Goal: Task Accomplishment & Management: Manage account settings

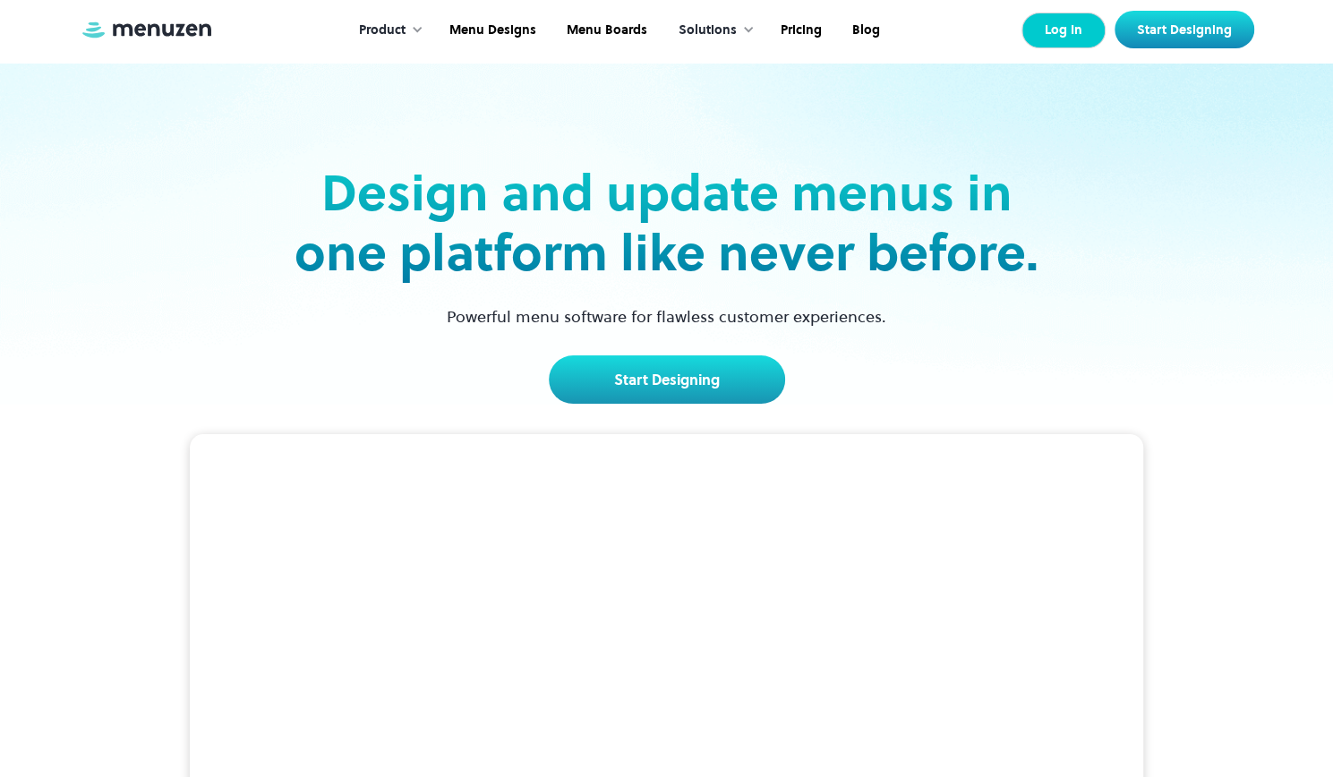
click at [1093, 33] on link "Log In" at bounding box center [1063, 31] width 84 height 36
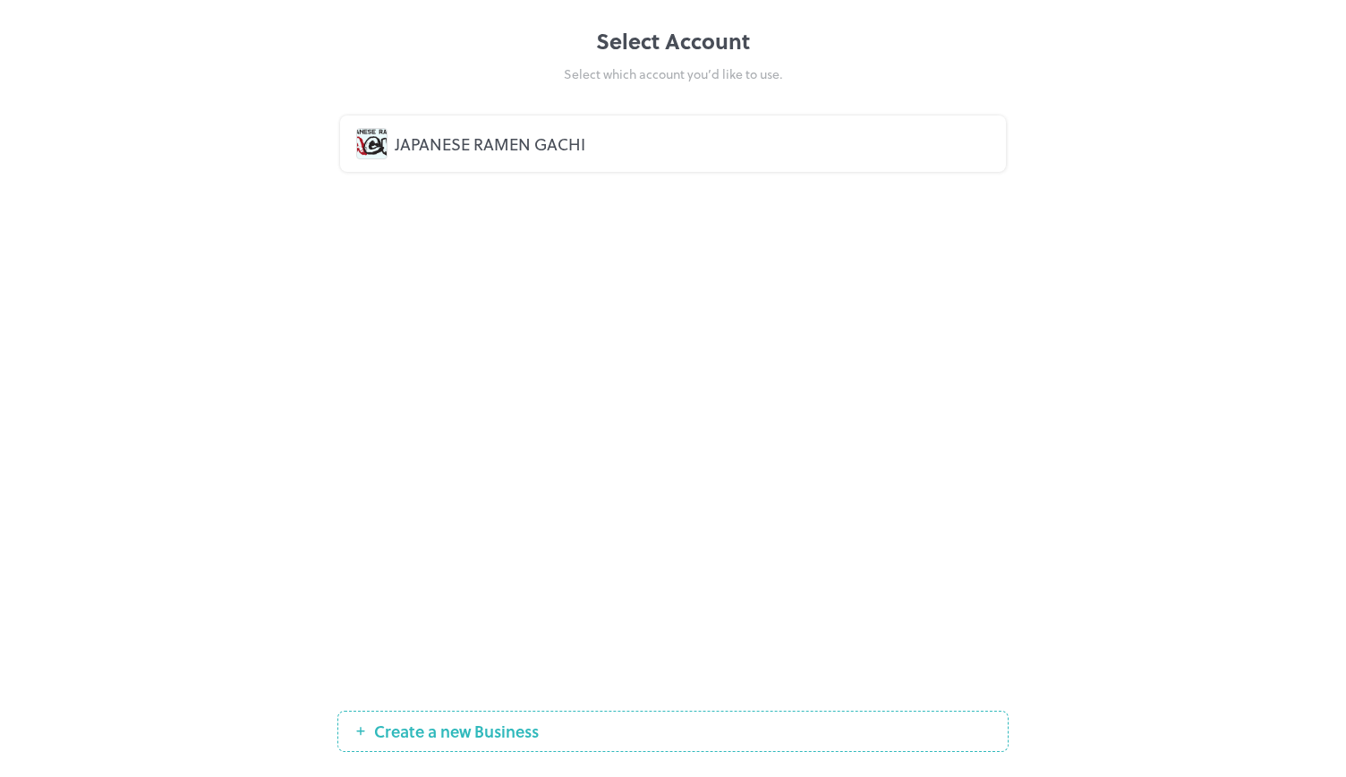
click at [573, 146] on div "JAPANESE RAMEN GACHI" at bounding box center [692, 144] width 595 height 24
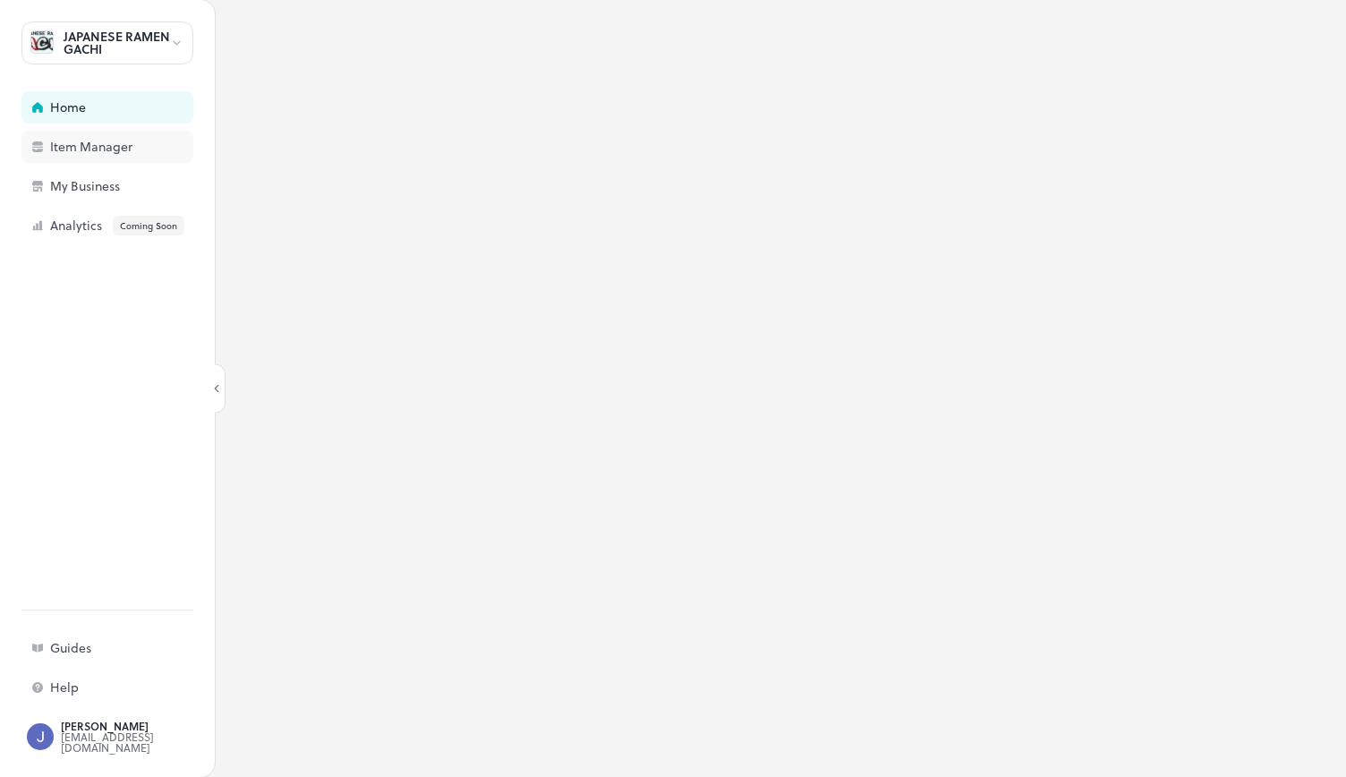
click at [88, 153] on div "Item Manager" at bounding box center [139, 147] width 179 height 13
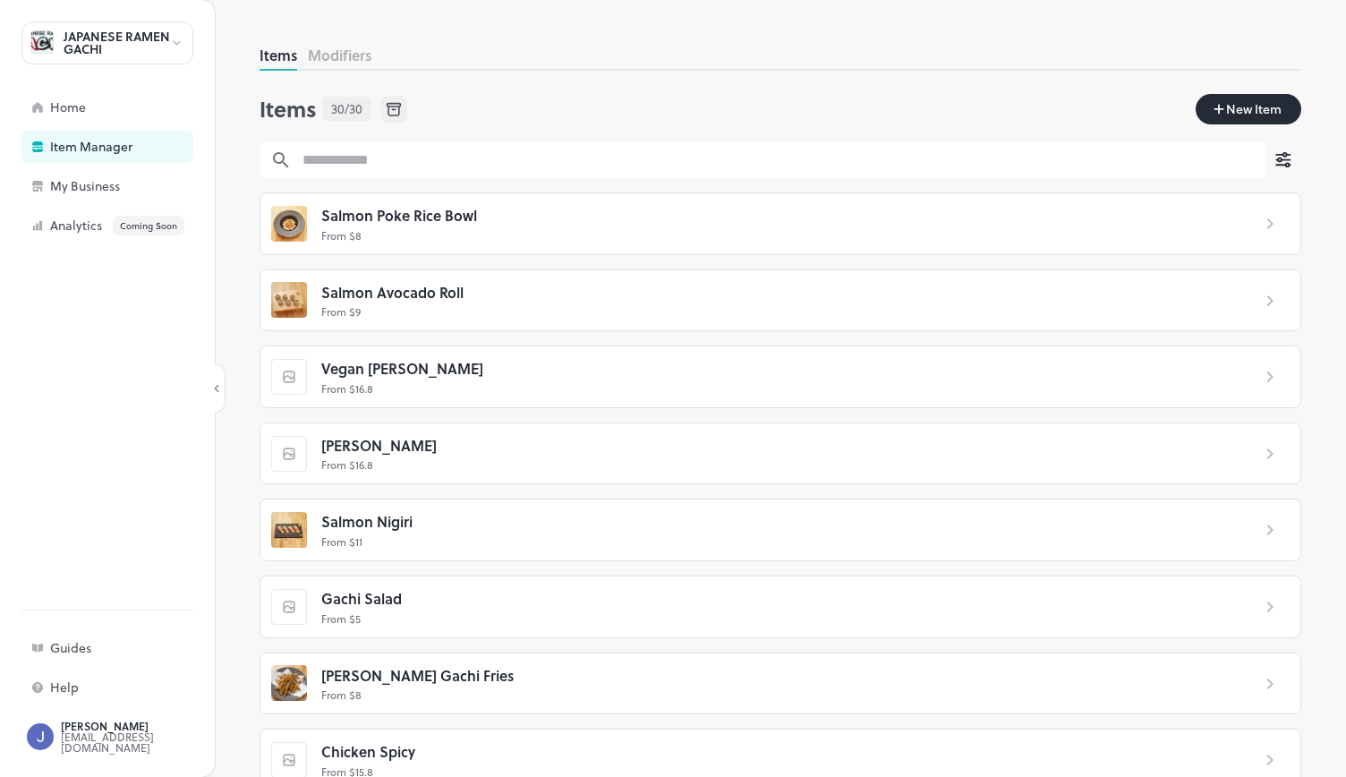
click at [479, 310] on p "From $ 9" at bounding box center [778, 311] width 915 height 16
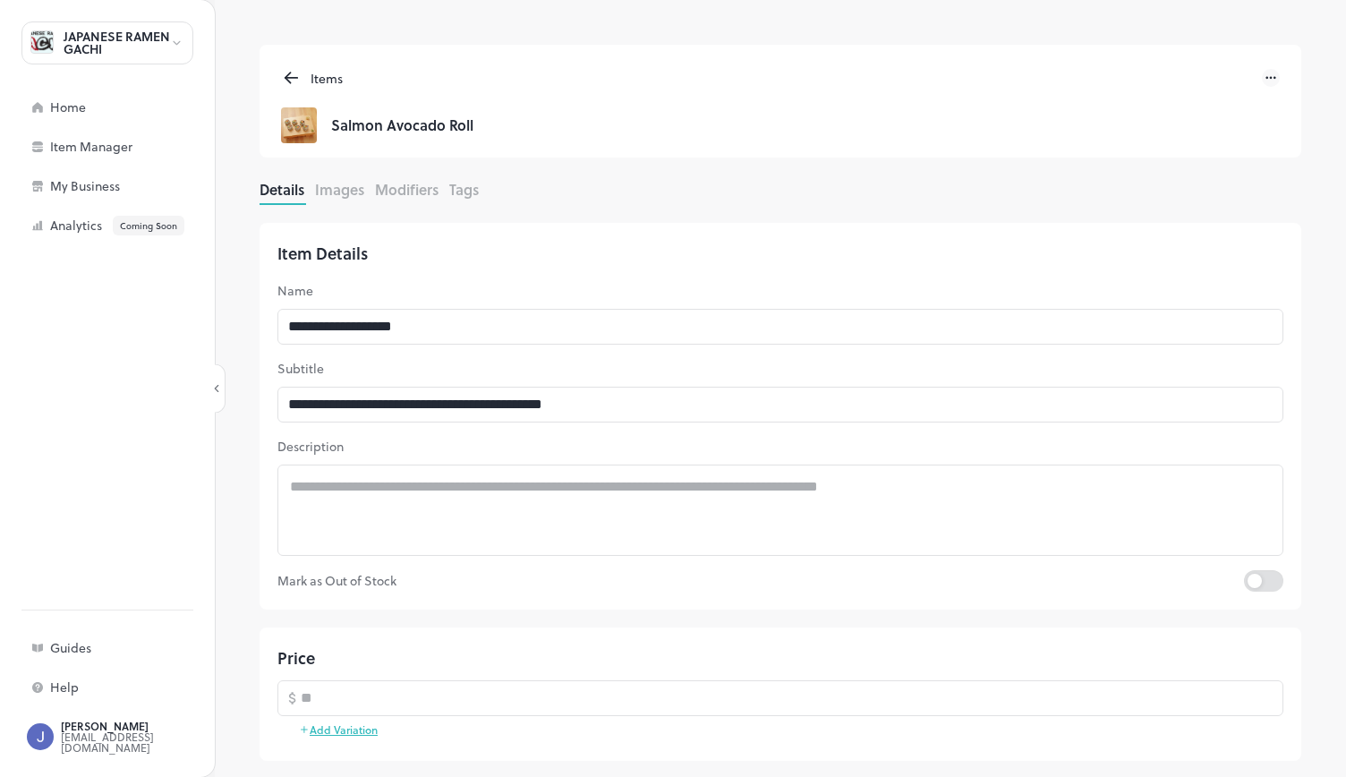
click at [355, 192] on button "Images" at bounding box center [339, 189] width 49 height 21
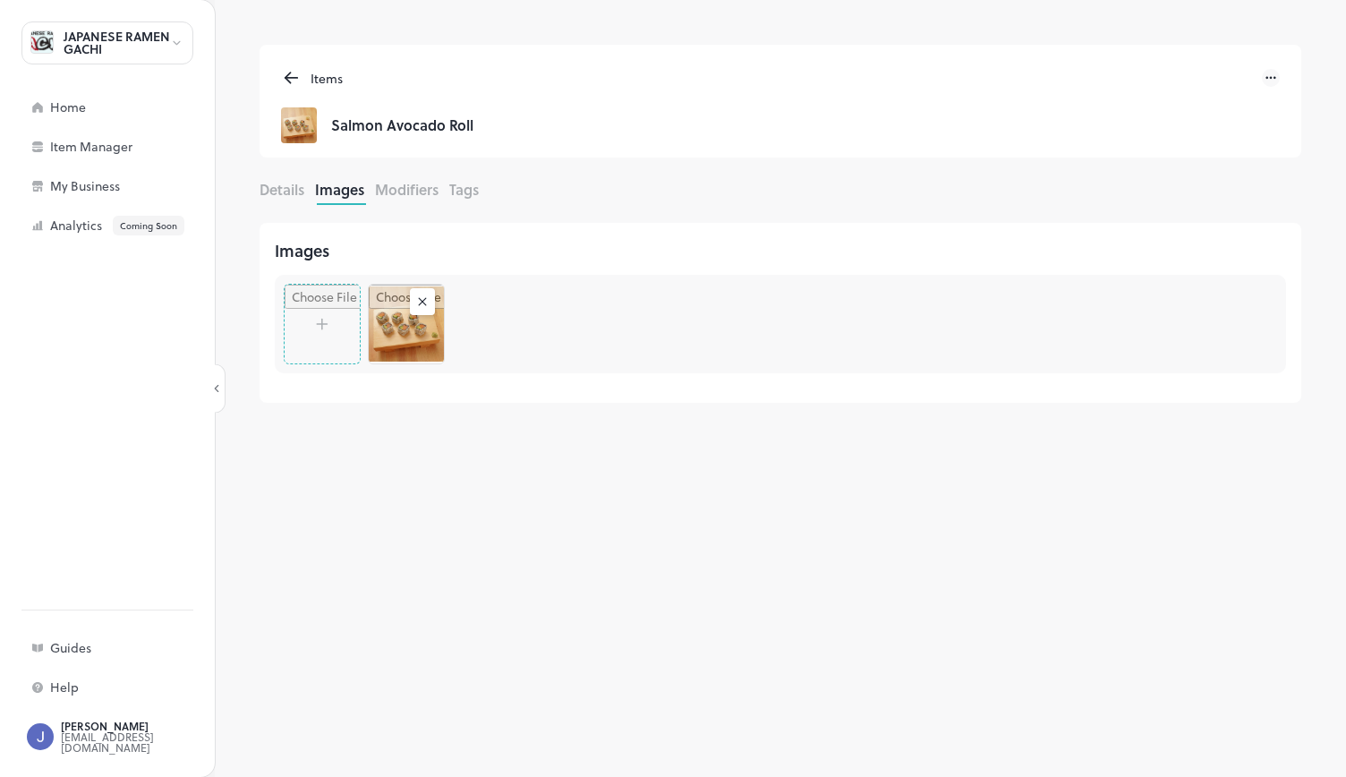
click at [419, 294] on rect at bounding box center [422, 302] width 18 height 18
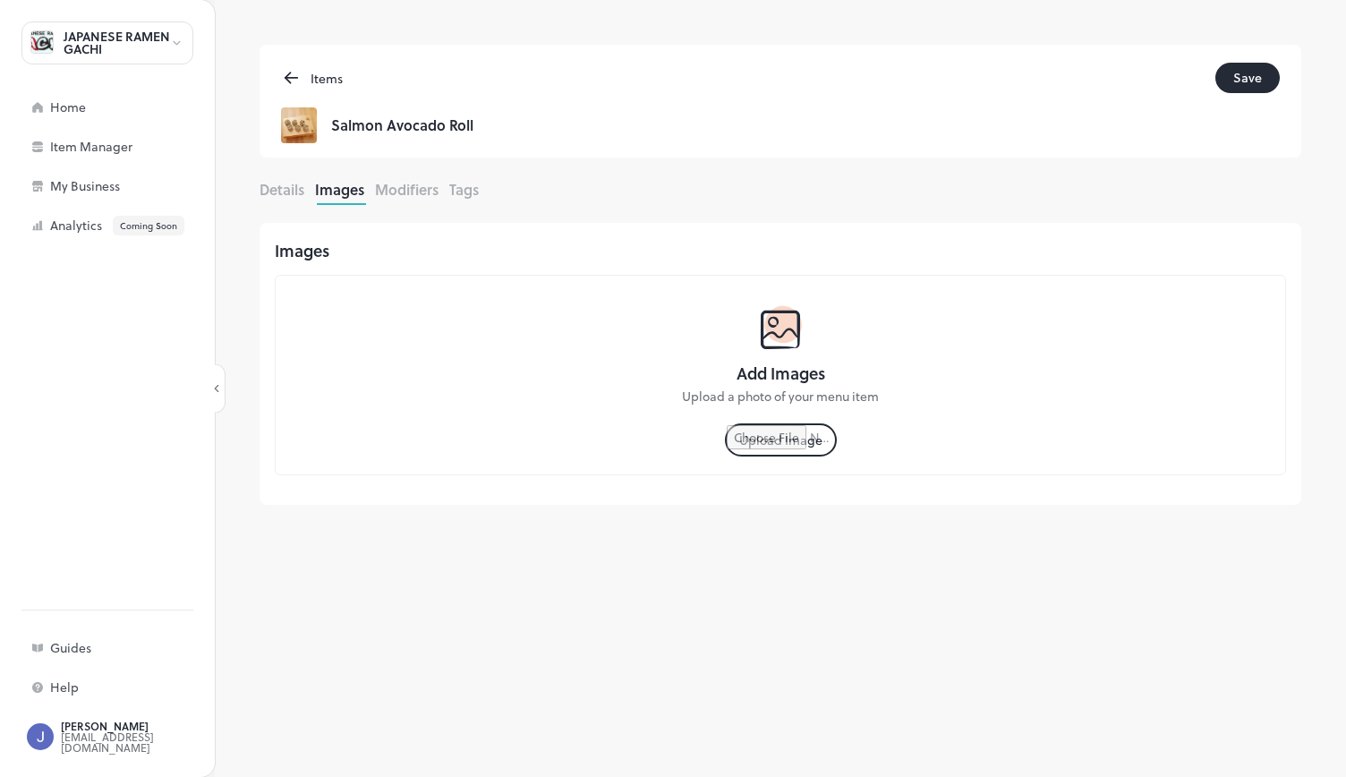
click at [788, 421] on div "Upload Image" at bounding box center [781, 430] width 112 height 51
click at [786, 437] on input "file" at bounding box center [781, 440] width 108 height 30
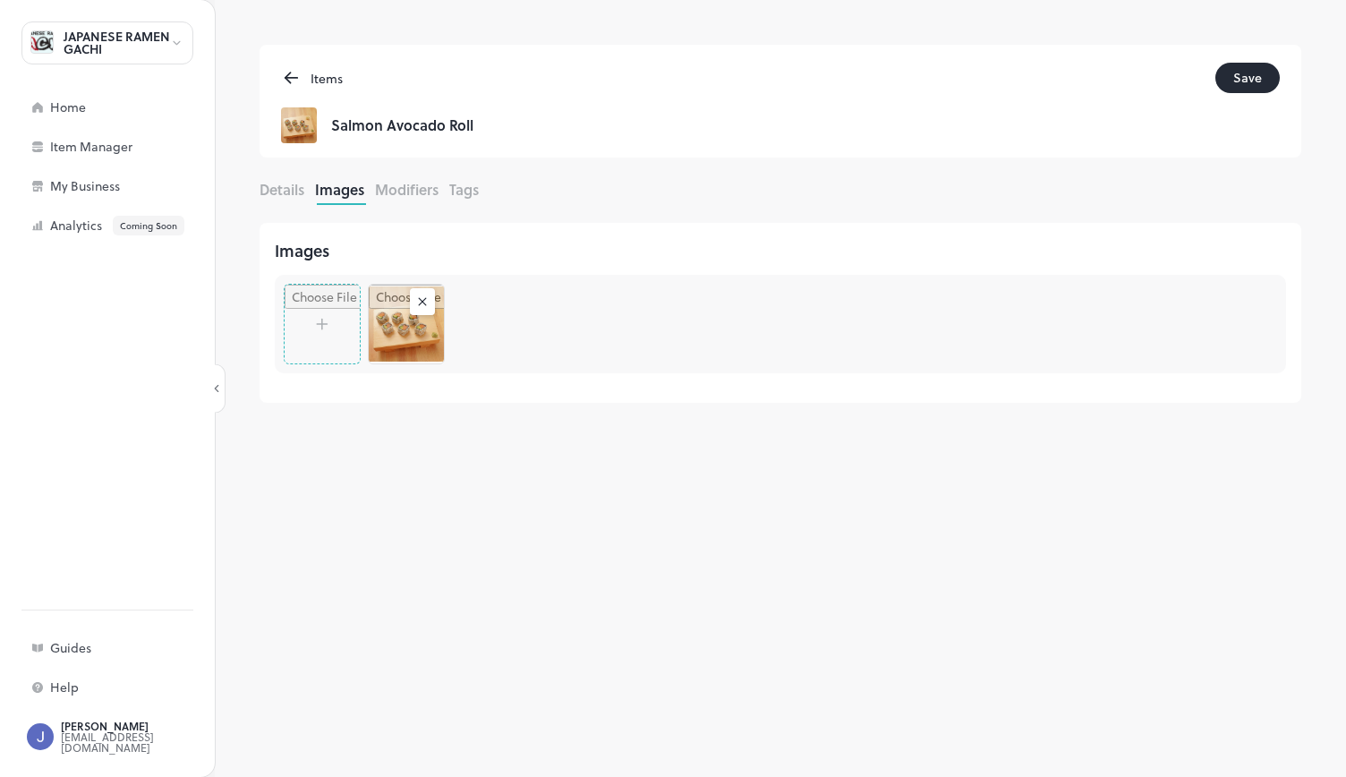
click at [1236, 80] on button "Save" at bounding box center [1247, 78] width 64 height 30
click at [282, 76] on icon at bounding box center [291, 77] width 21 height 21
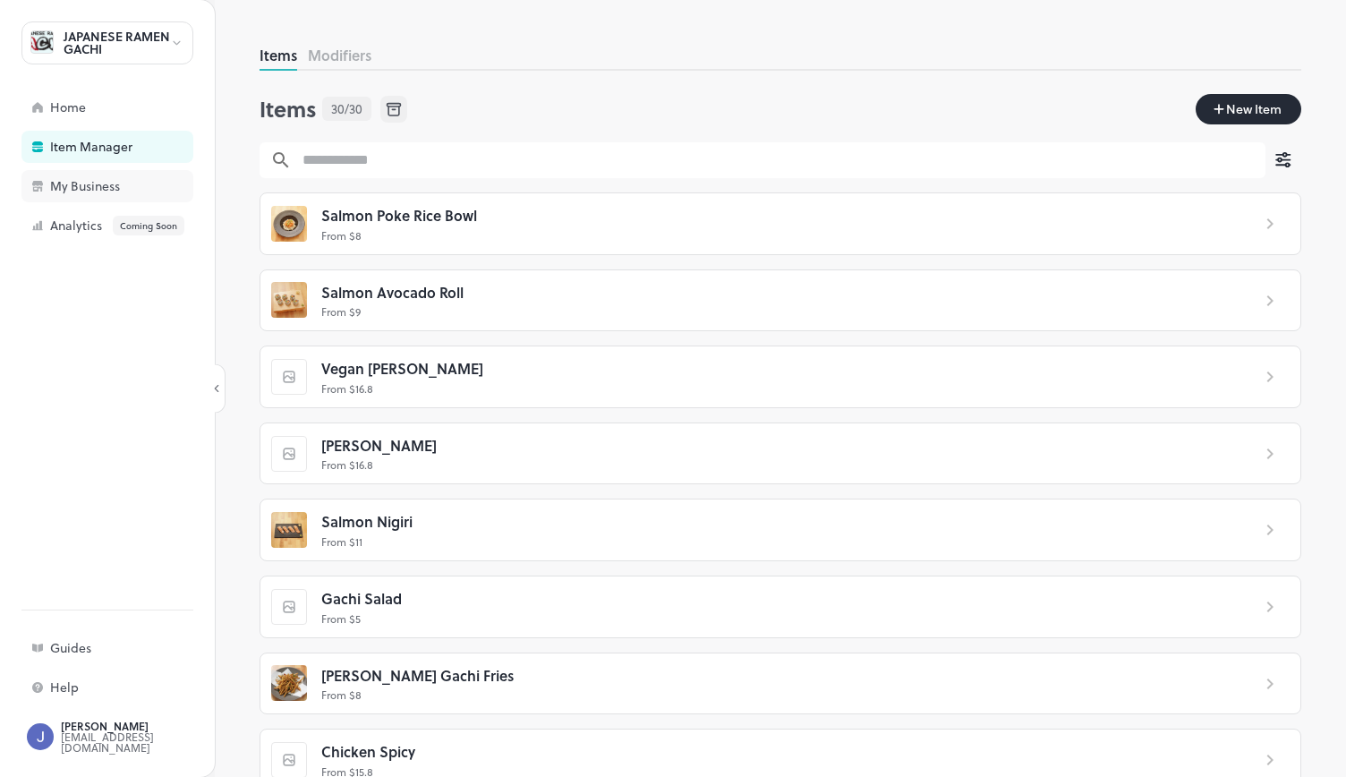
click at [77, 191] on div "My Business" at bounding box center [139, 186] width 179 height 13
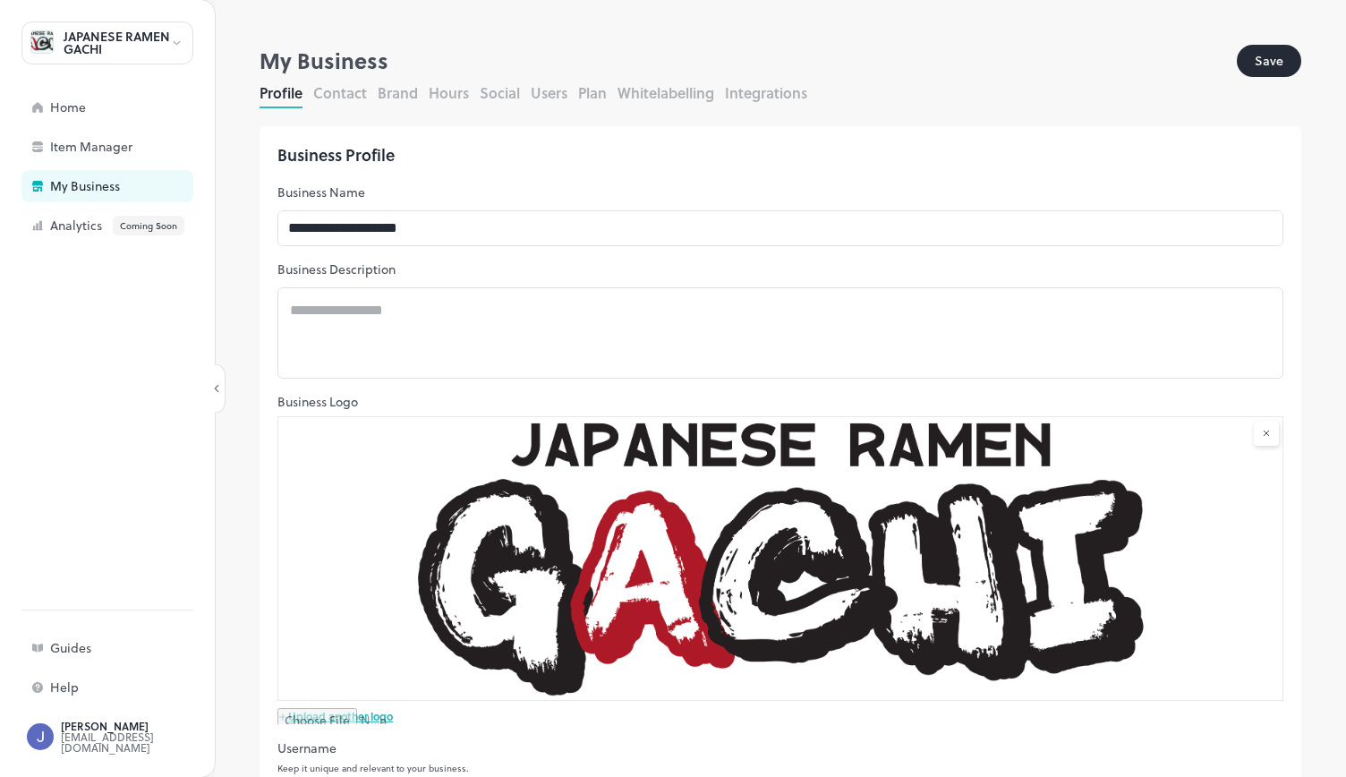
scroll to position [304, 0]
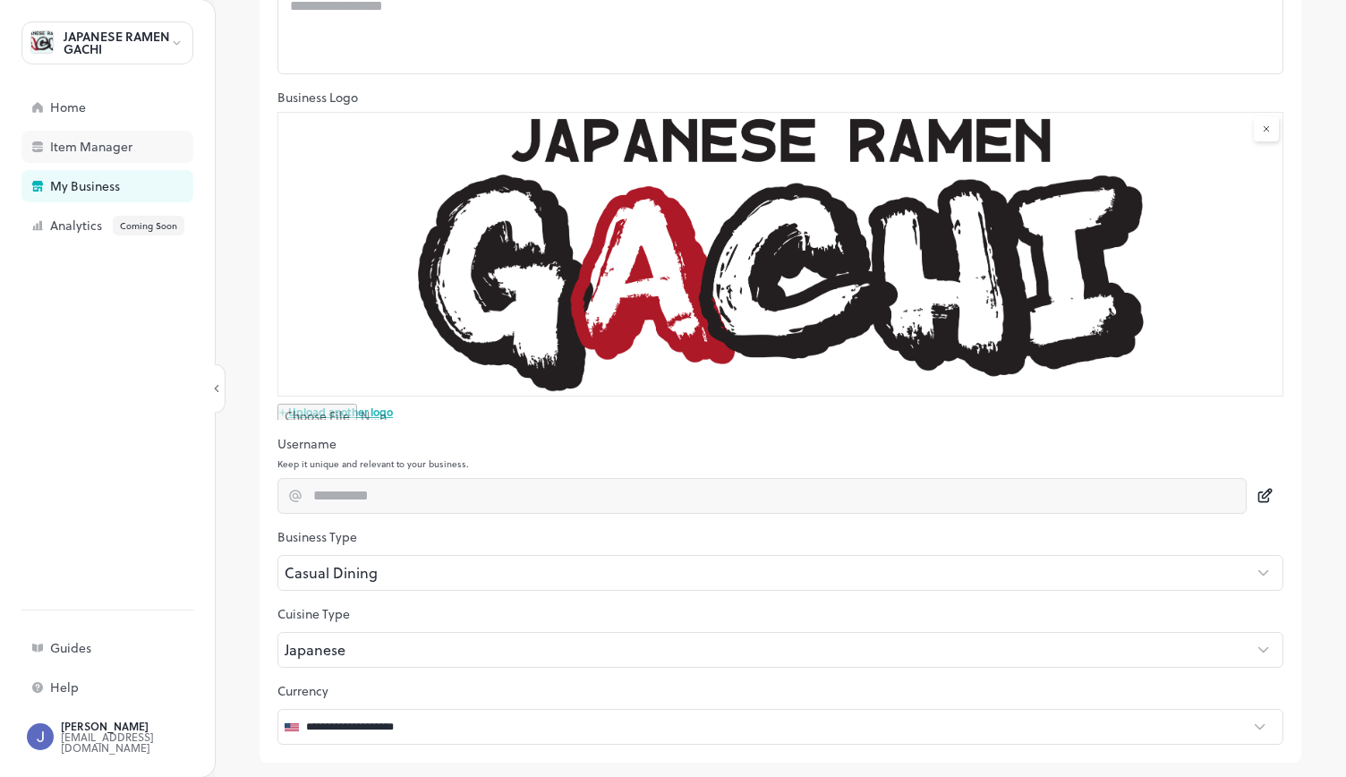
click at [87, 160] on div "Item Manager" at bounding box center [107, 147] width 172 height 32
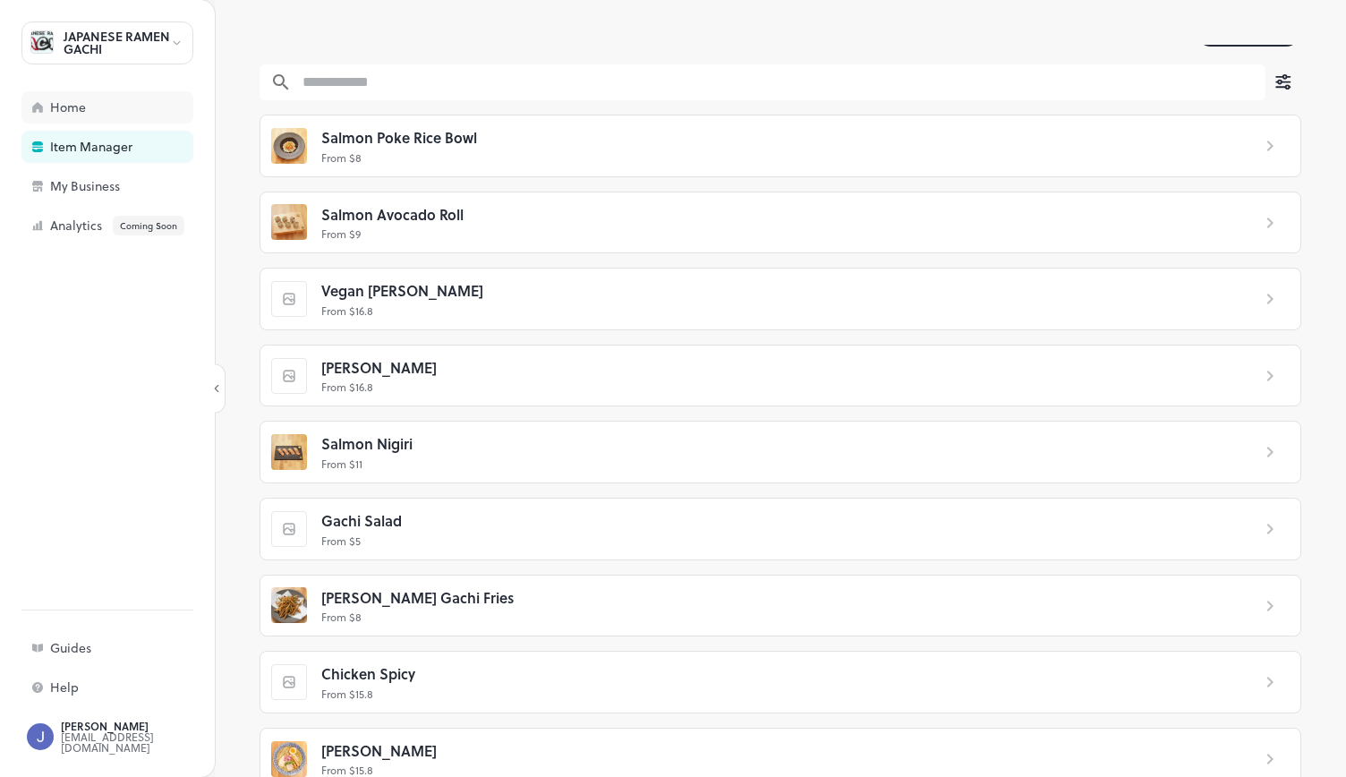
scroll to position [79, 0]
click at [129, 106] on div "Home" at bounding box center [139, 107] width 179 height 13
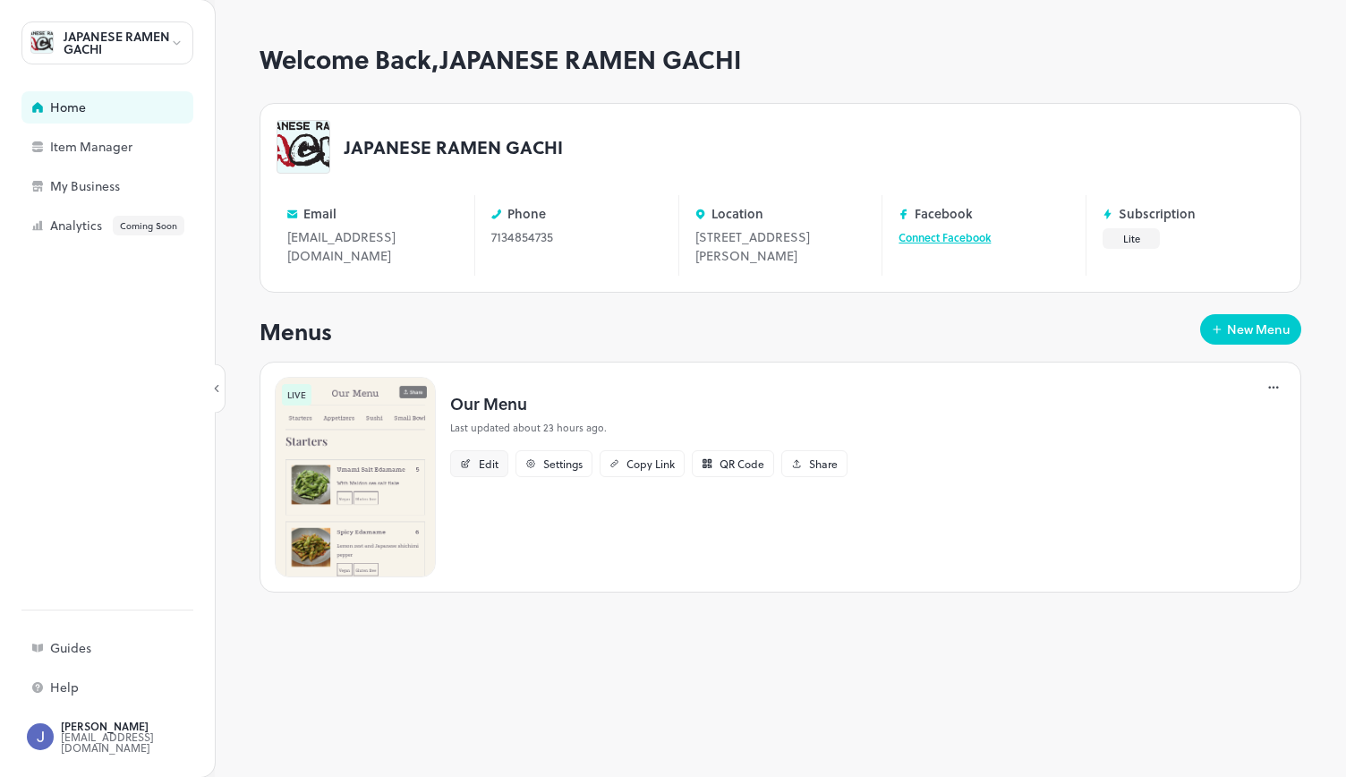
click at [474, 466] on div "Edit" at bounding box center [479, 463] width 58 height 27
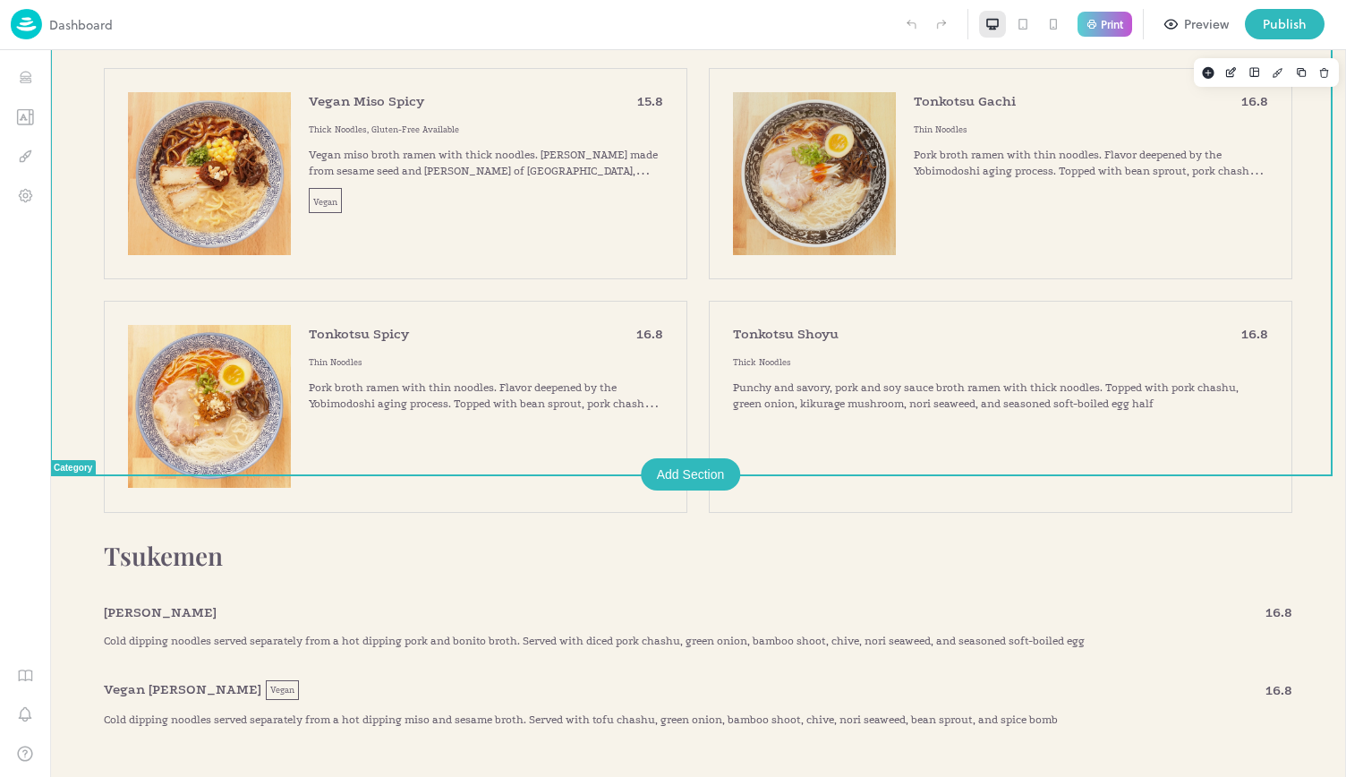
scroll to position [3745, 0]
click at [703, 478] on div "Add Section" at bounding box center [691, 473] width 100 height 32
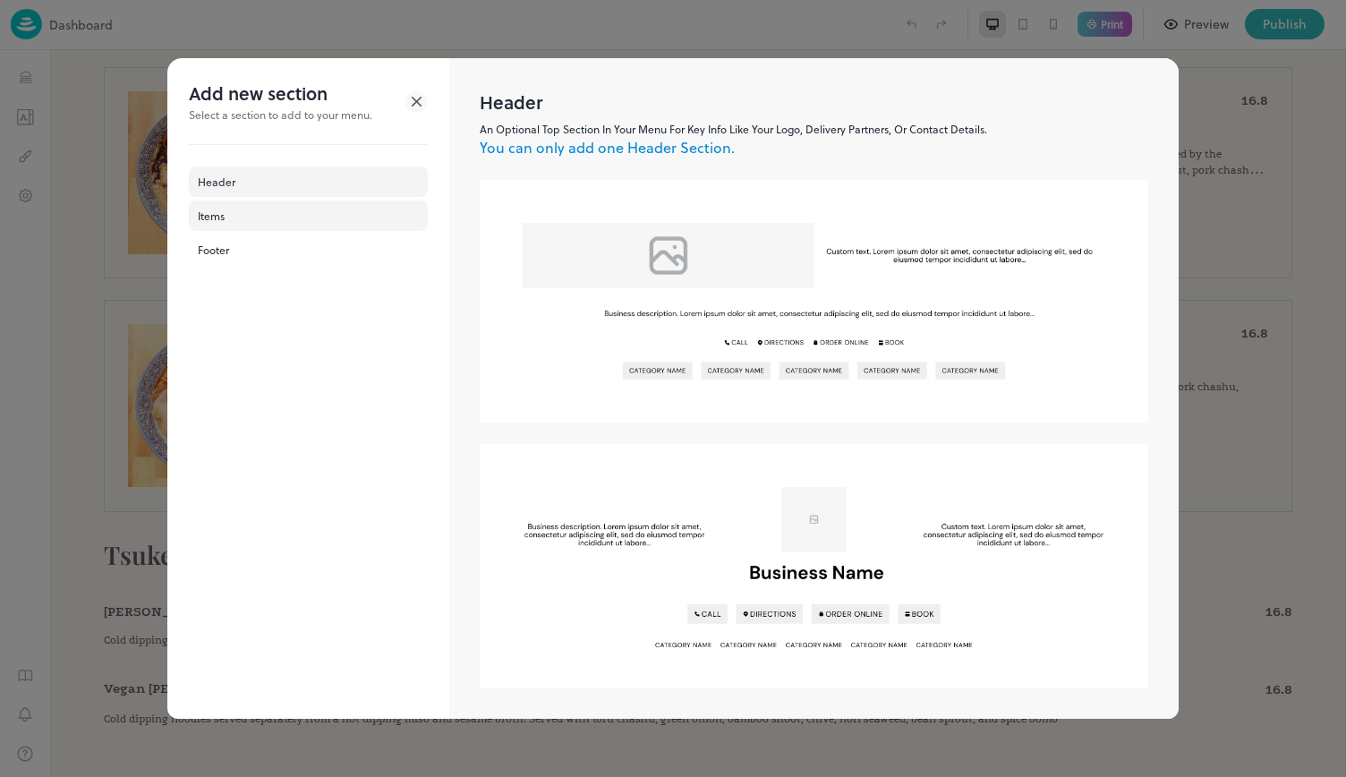
click at [298, 222] on div "Items" at bounding box center [308, 215] width 239 height 30
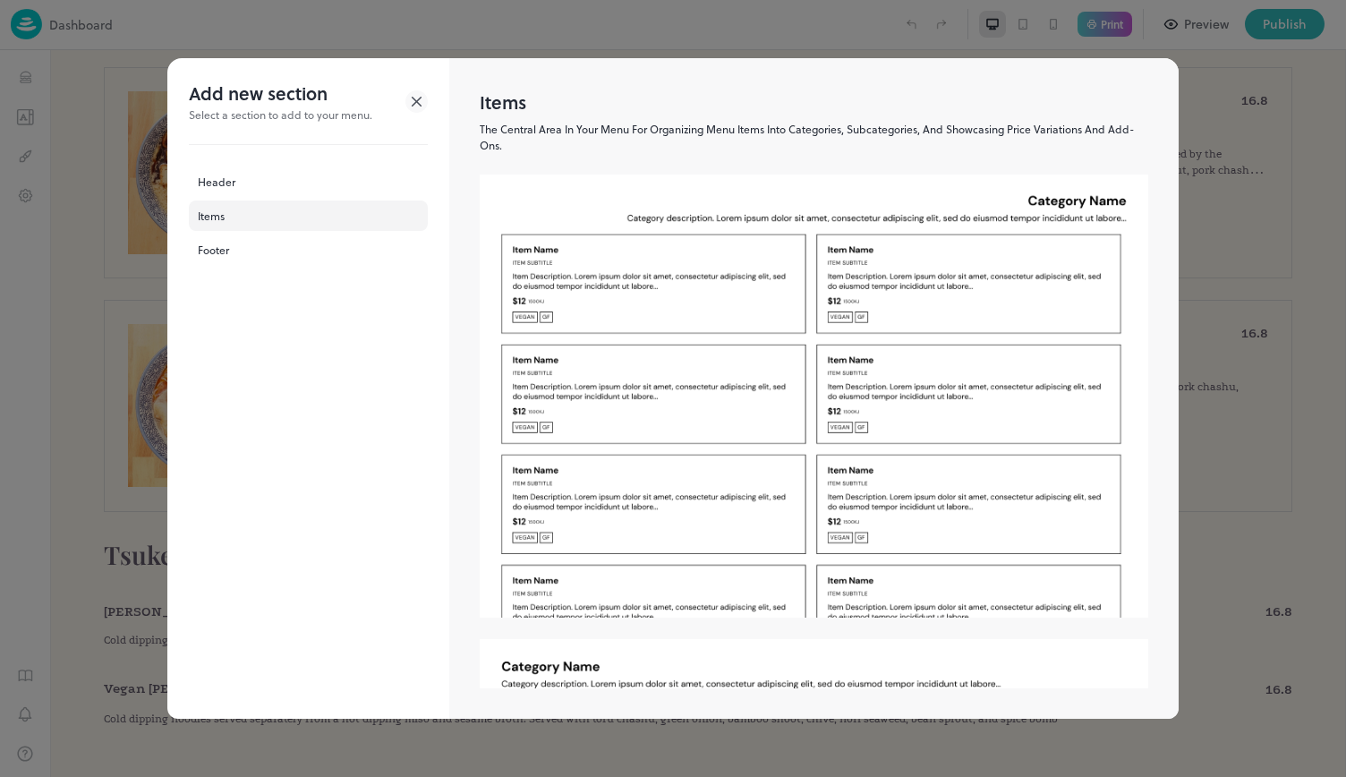
scroll to position [116, 0]
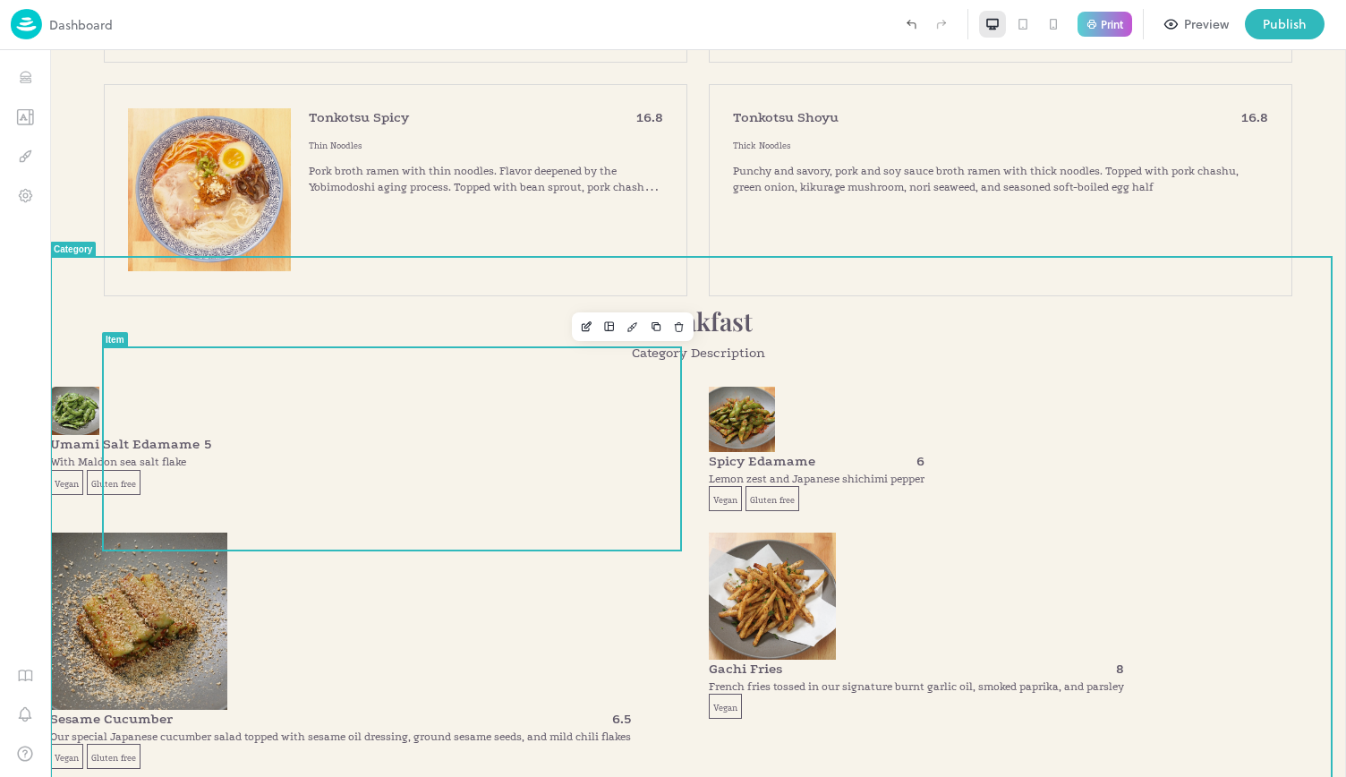
scroll to position [3962, 0]
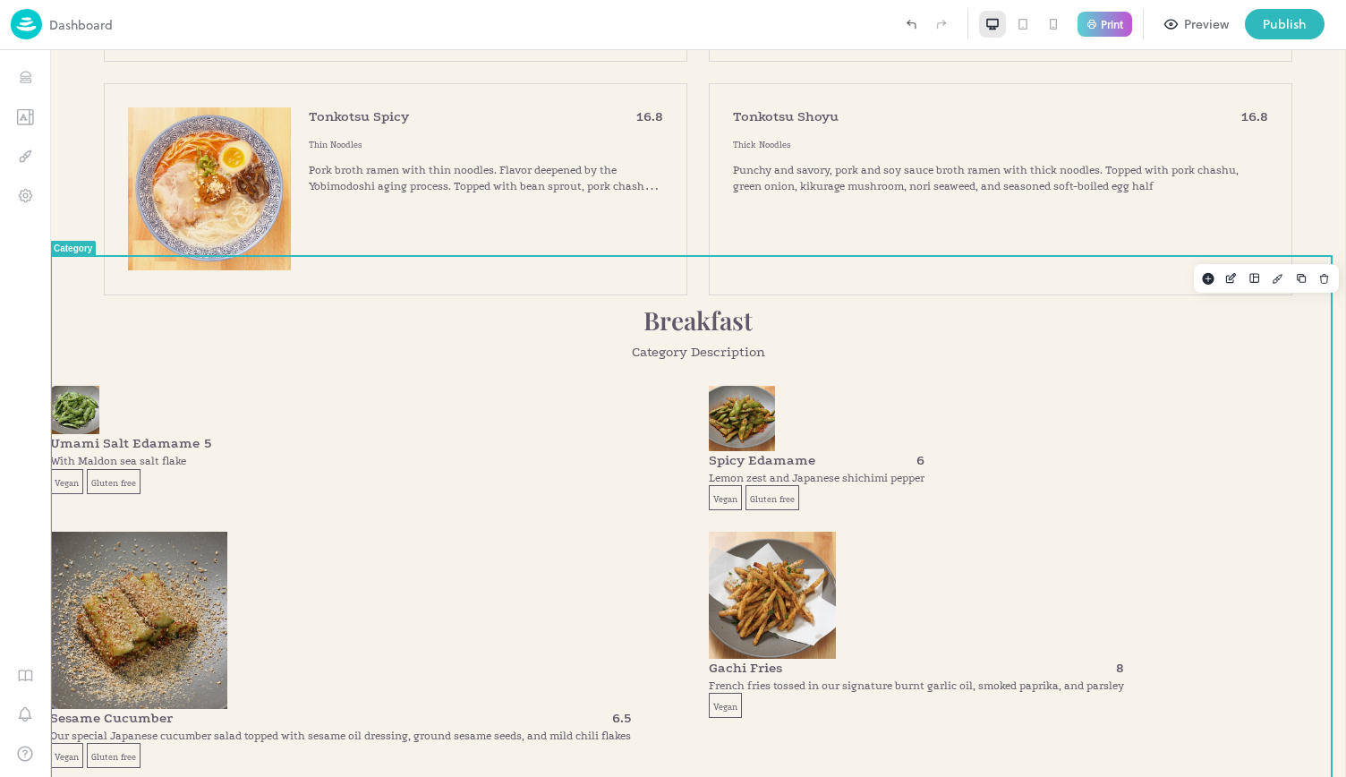
click at [678, 304] on p "Breakfast" at bounding box center [698, 319] width 1296 height 31
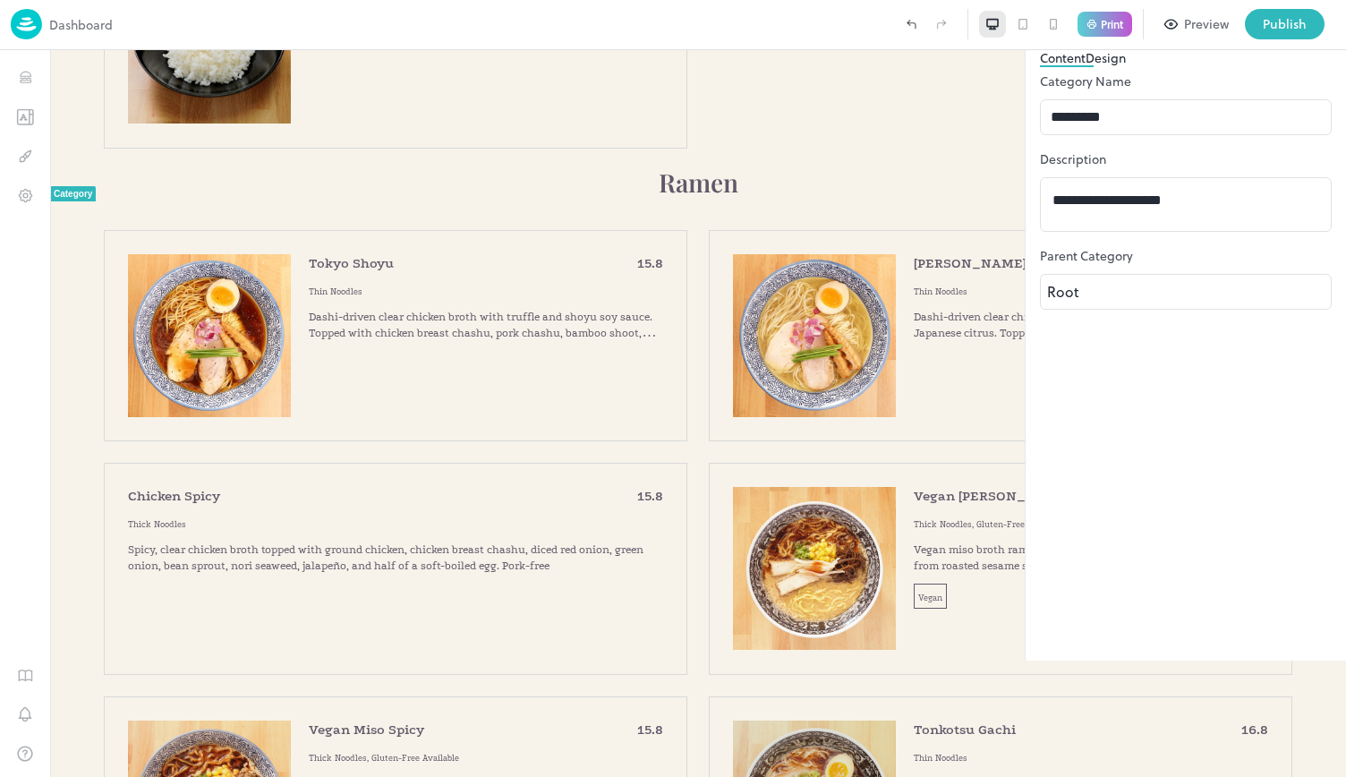
scroll to position [3113, 0]
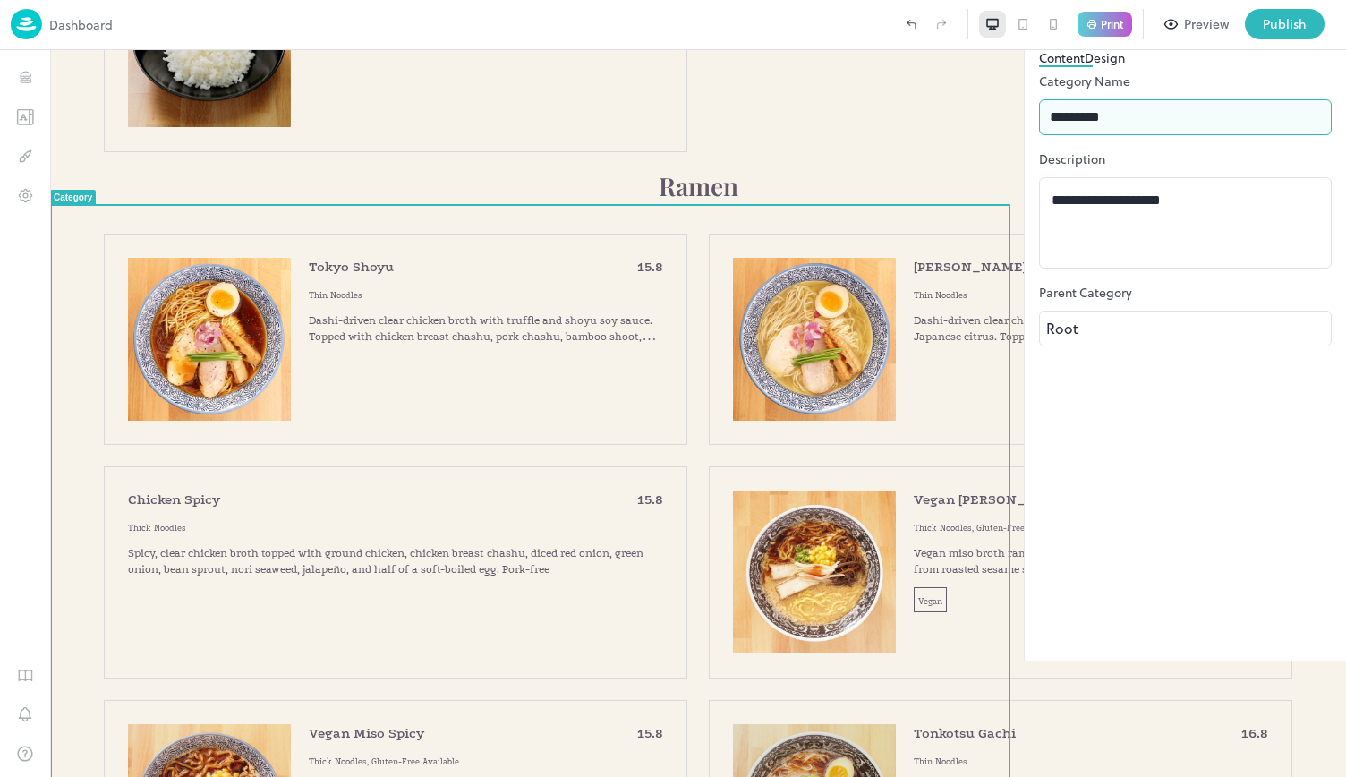
drag, startPoint x: 1197, startPoint y: 240, endPoint x: 993, endPoint y: 165, distance: 217.5
type input "*******"
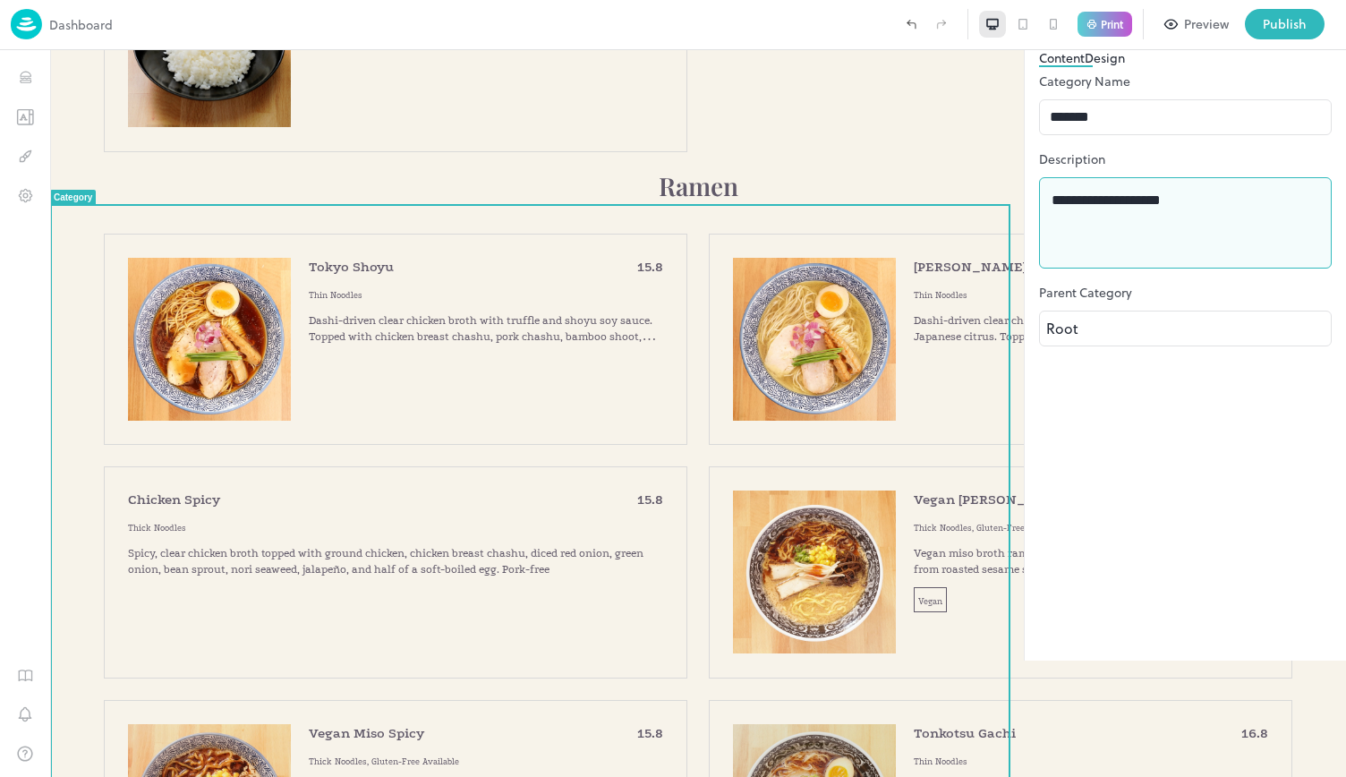
drag, startPoint x: 1255, startPoint y: 351, endPoint x: 923, endPoint y: 234, distance: 352.1
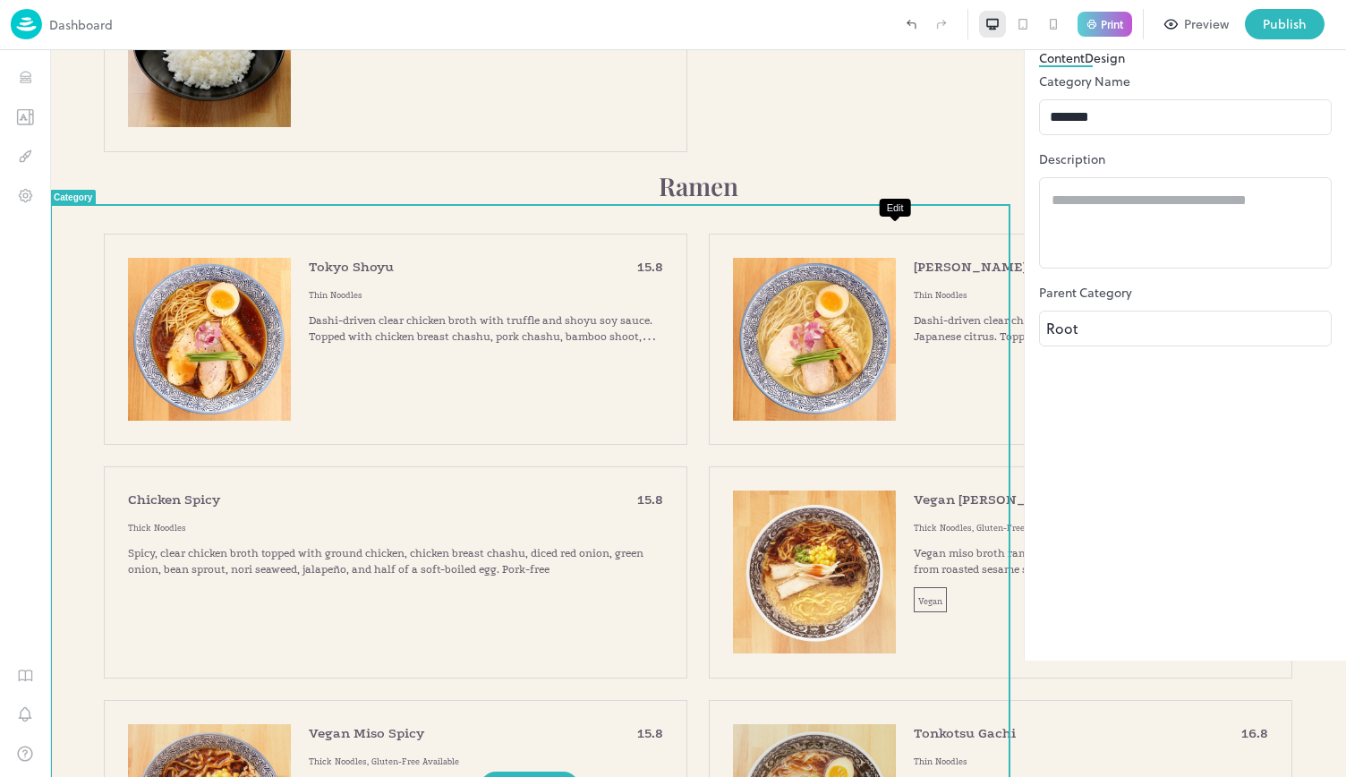
click at [1224, 227] on icon "Edit" at bounding box center [1230, 227] width 13 height 13
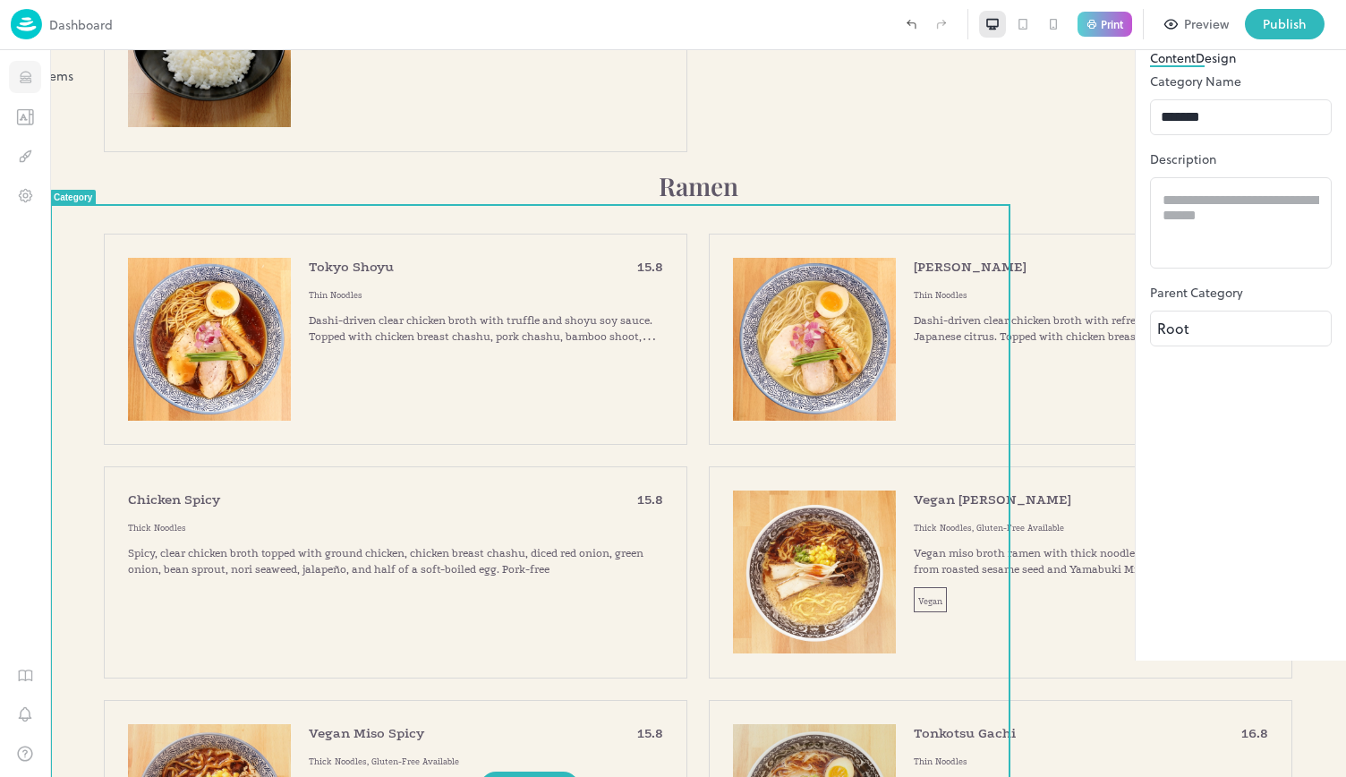
click at [26, 78] on icon "Items" at bounding box center [25, 78] width 11 height 1
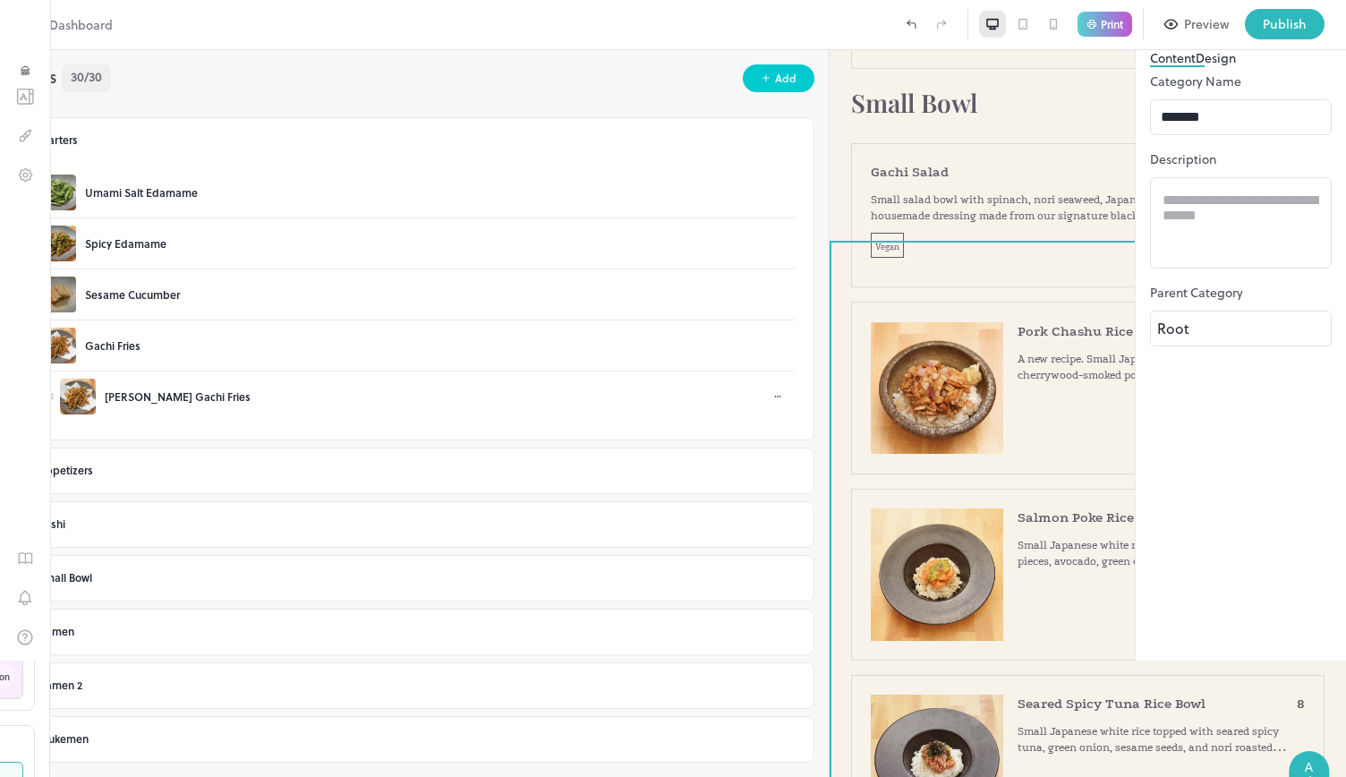
scroll to position [3075, 0]
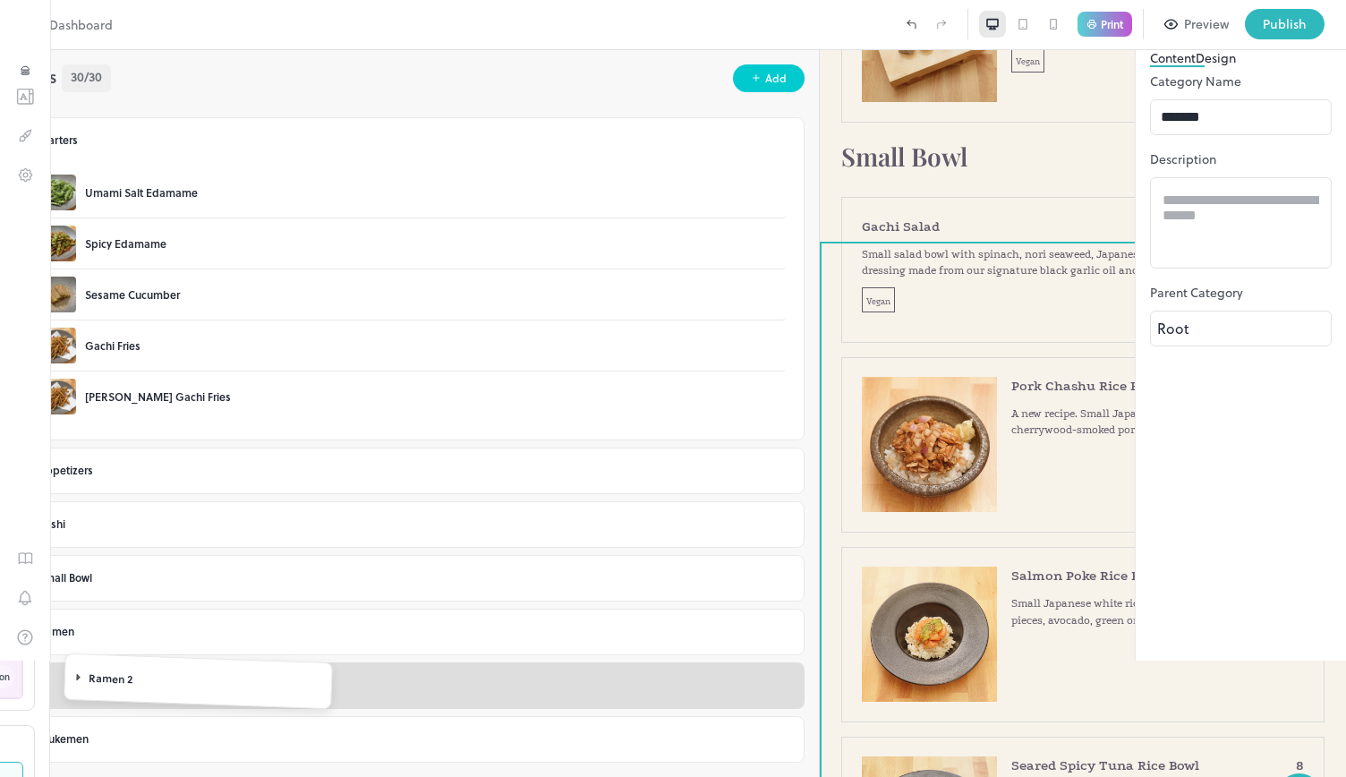
click at [85, 688] on body "Dashboard Print Preview Publish 1 Items 30/30 Add Starters Umami Salt Edamame S…" at bounding box center [673, 388] width 1346 height 777
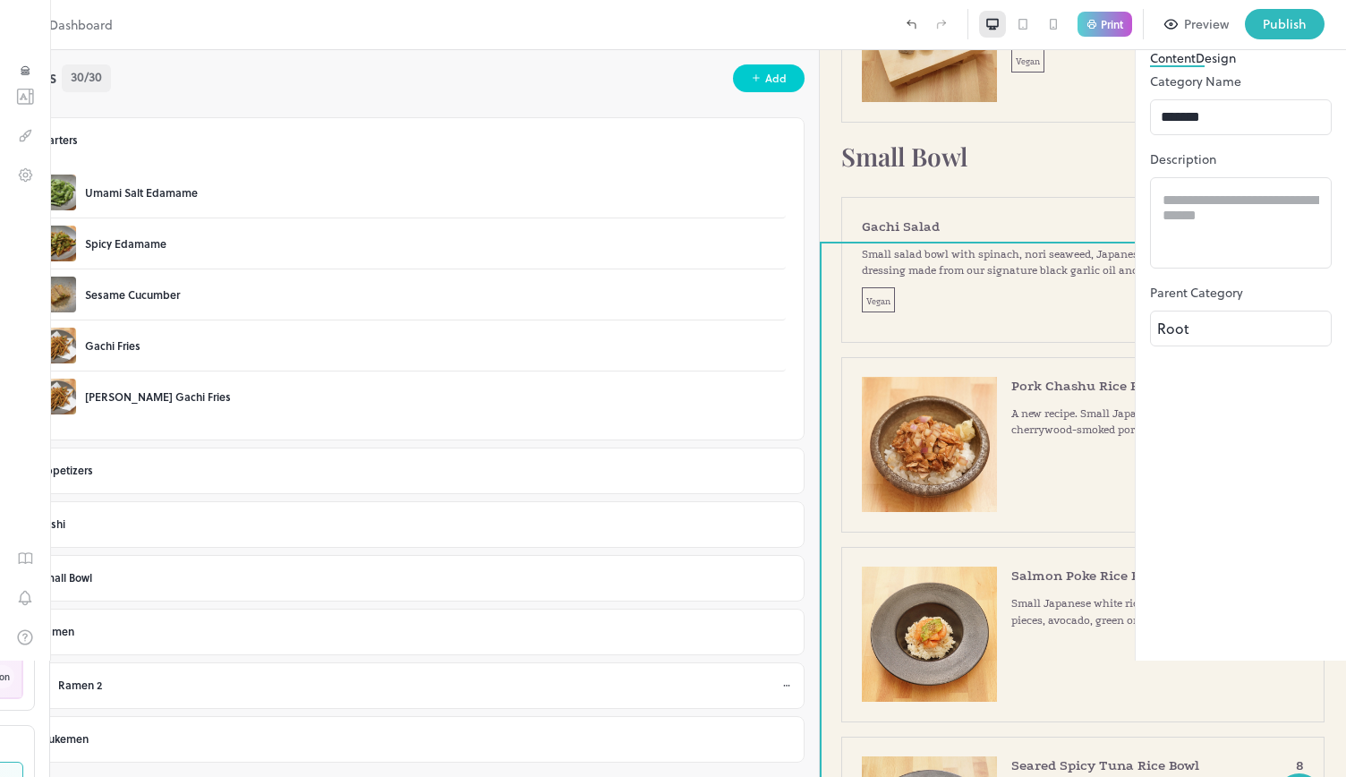
click at [54, 686] on icon at bounding box center [48, 685] width 12 height 13
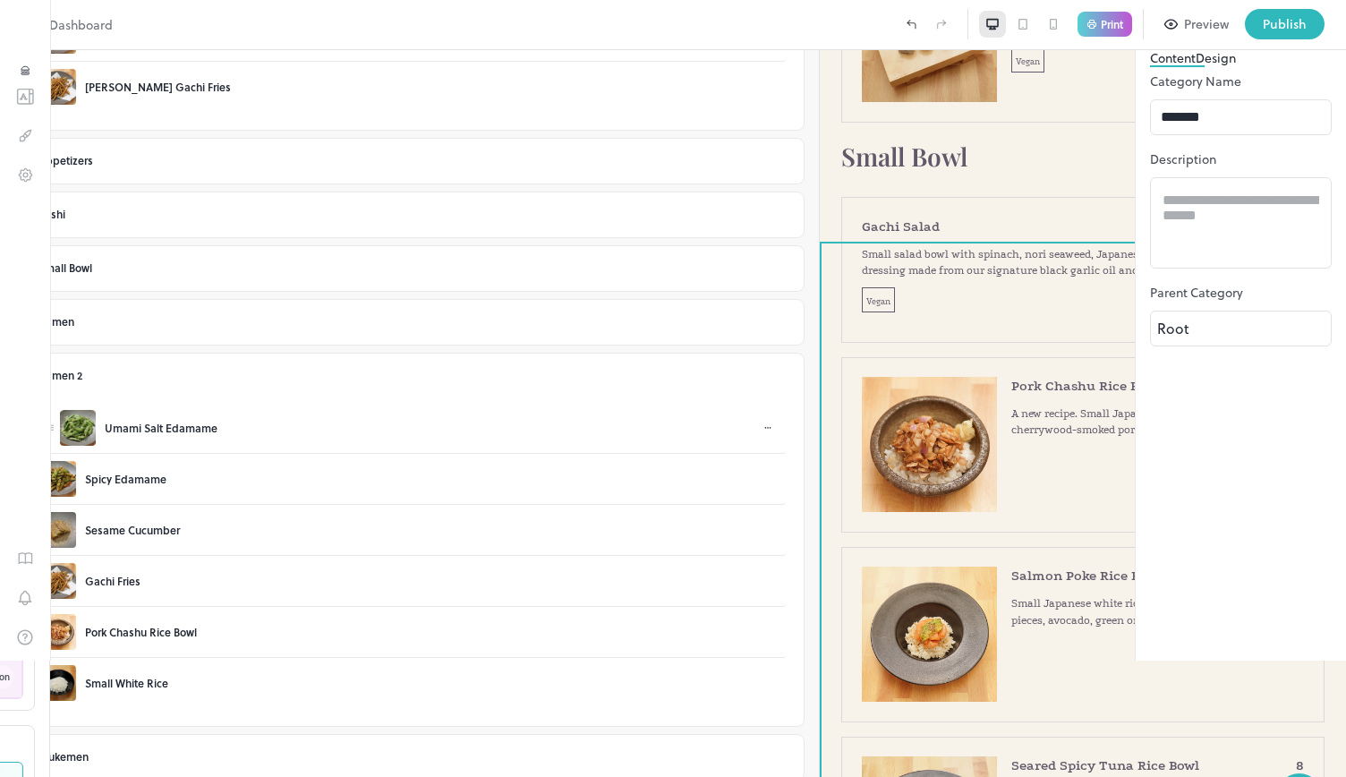
click at [757, 421] on div at bounding box center [767, 428] width 21 height 16
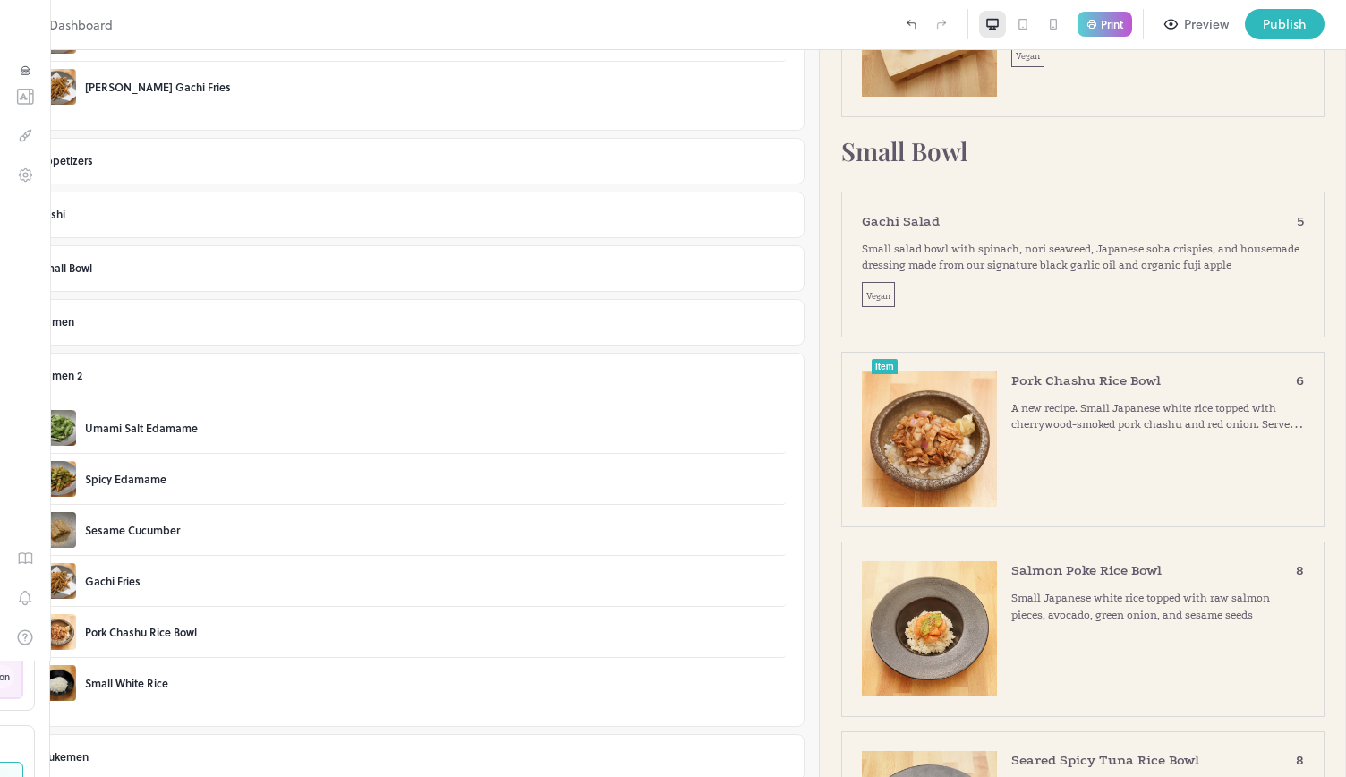
scroll to position [3082, 0]
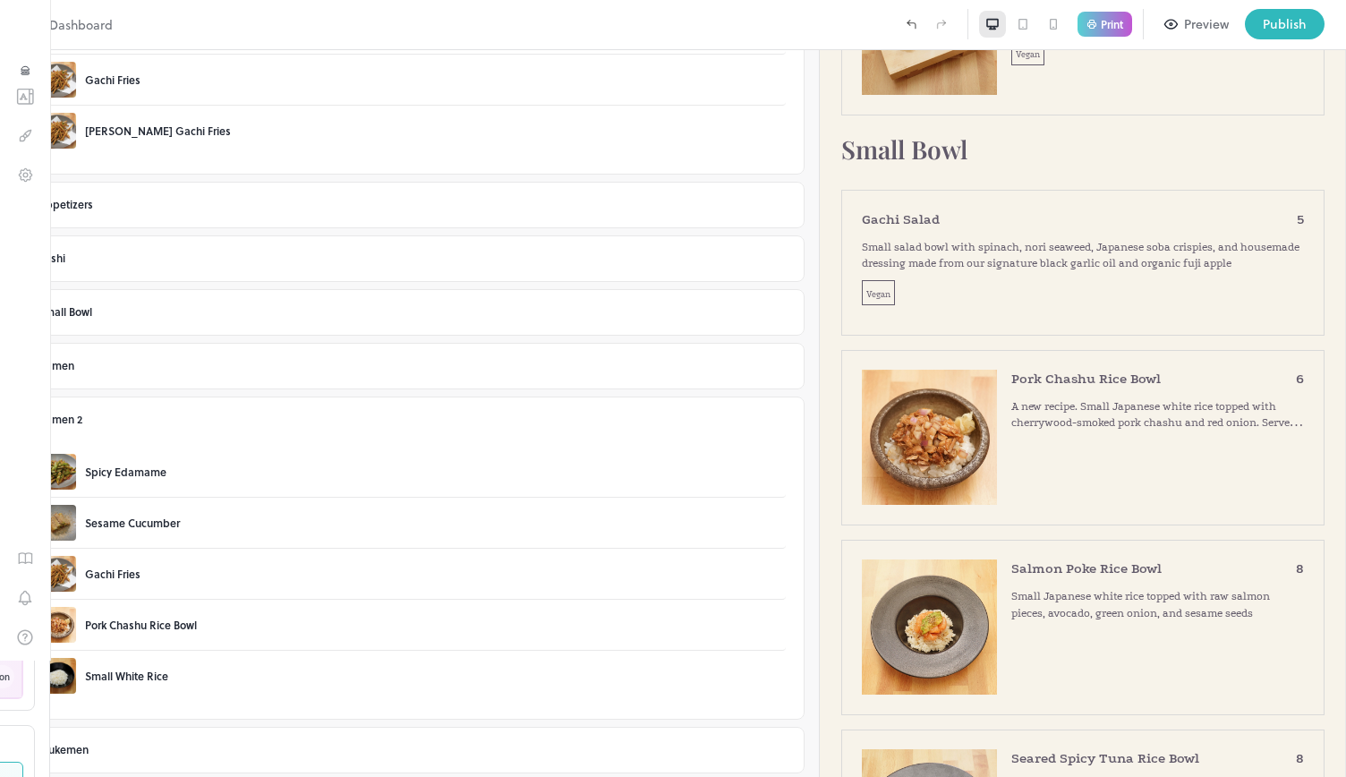
scroll to position [259, 0]
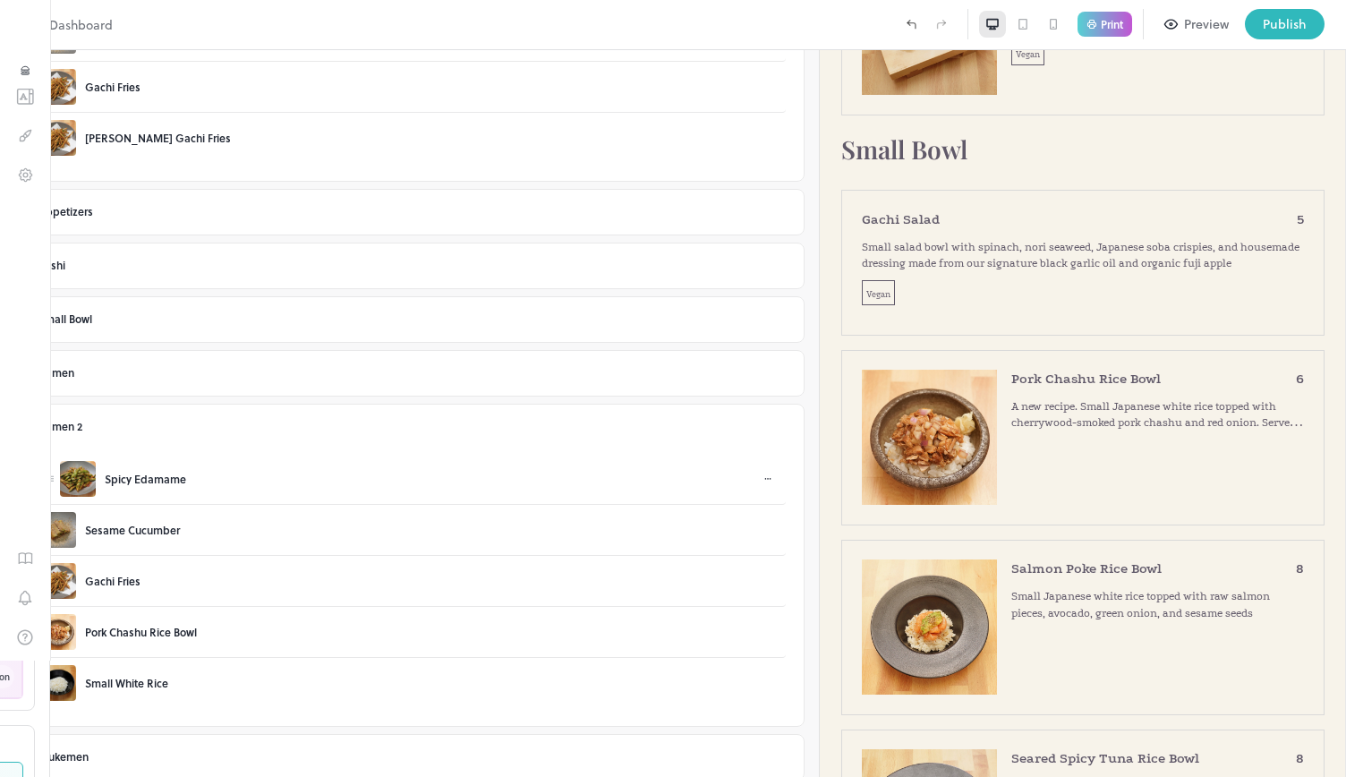
click at [297, 484] on div "Spicy Edamame" at bounding box center [419, 479] width 719 height 36
click at [762, 478] on icon at bounding box center [767, 478] width 11 height 11
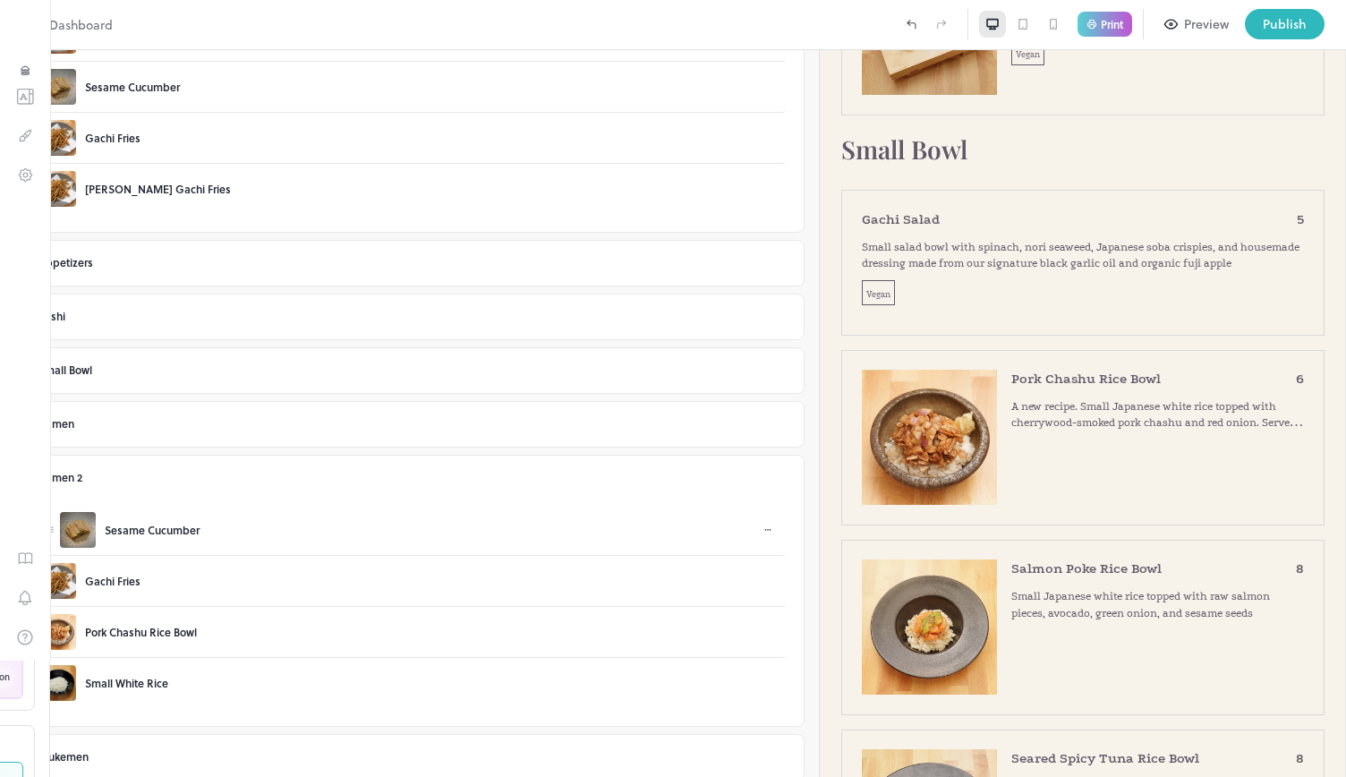
click at [757, 522] on div at bounding box center [767, 530] width 21 height 16
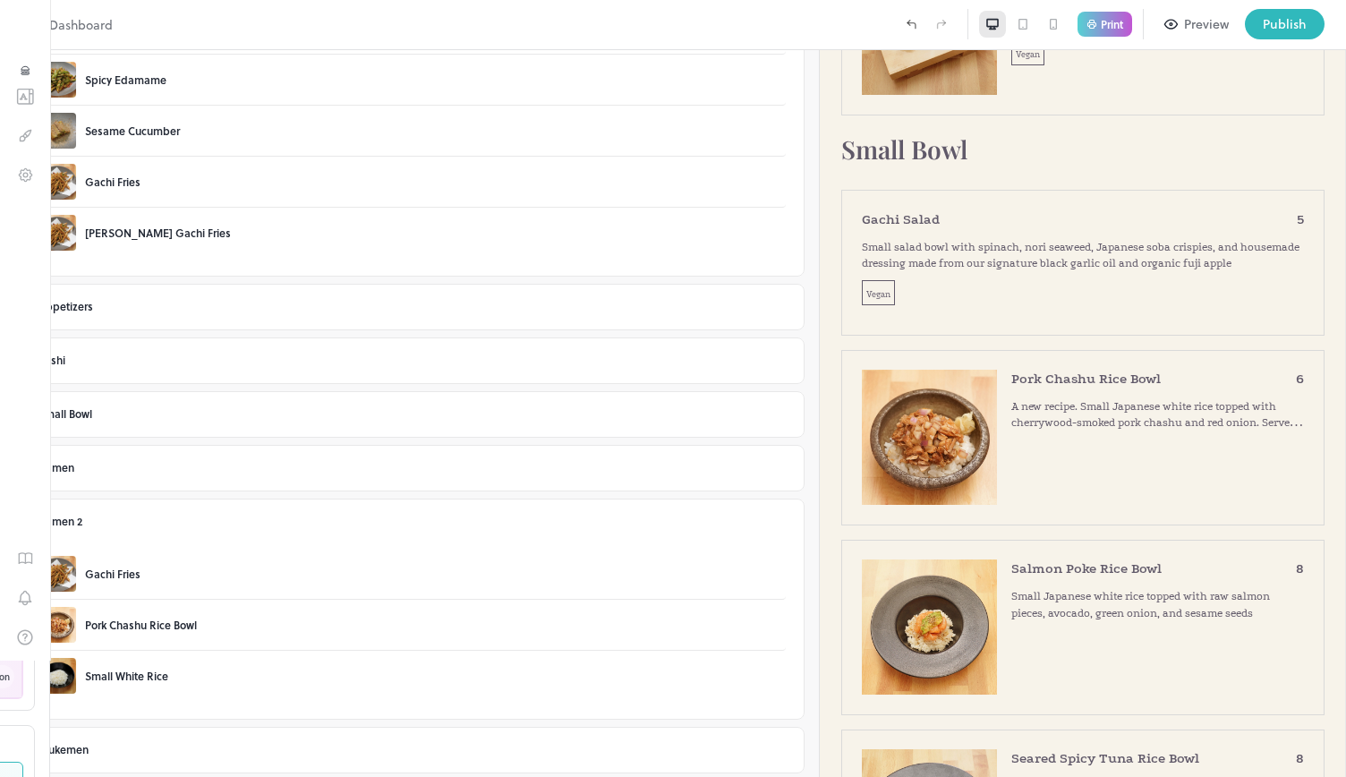
scroll to position [158, 0]
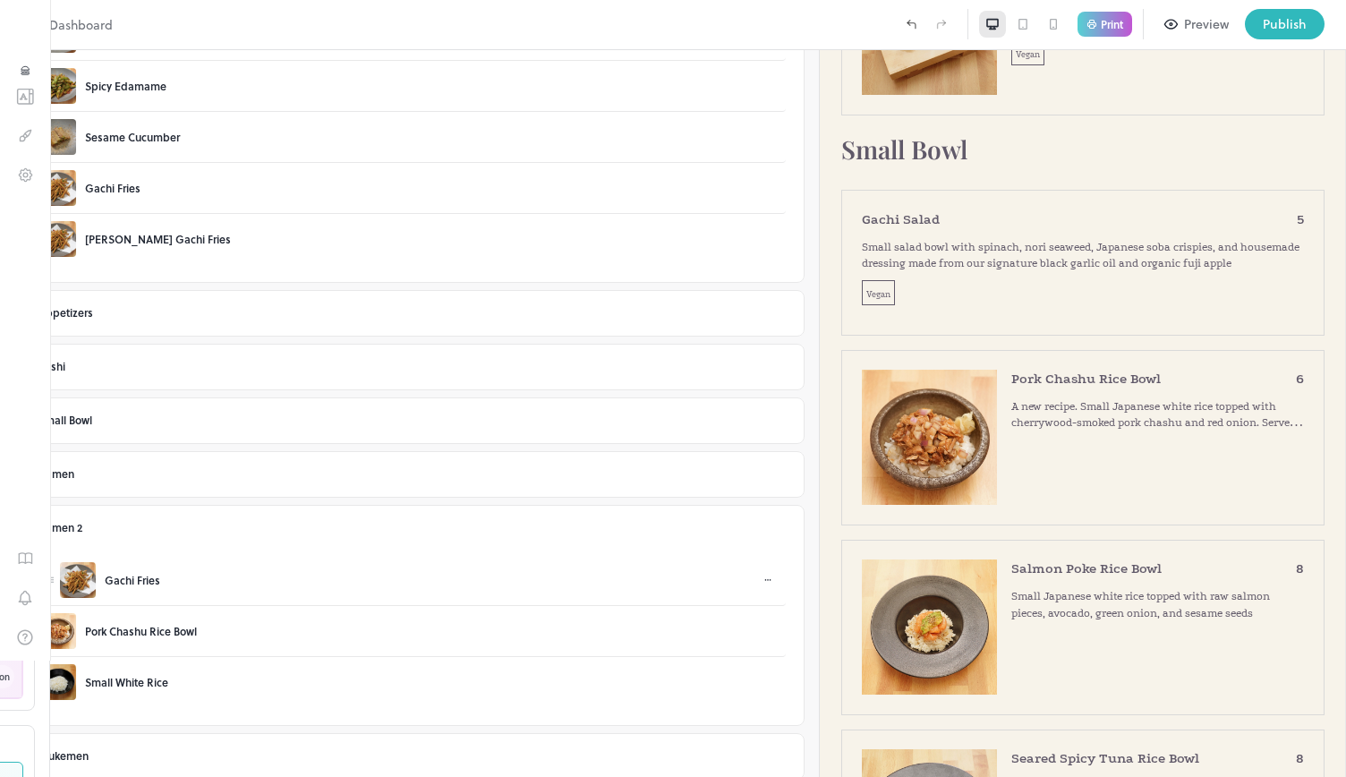
click at [762, 577] on icon at bounding box center [767, 580] width 11 height 11
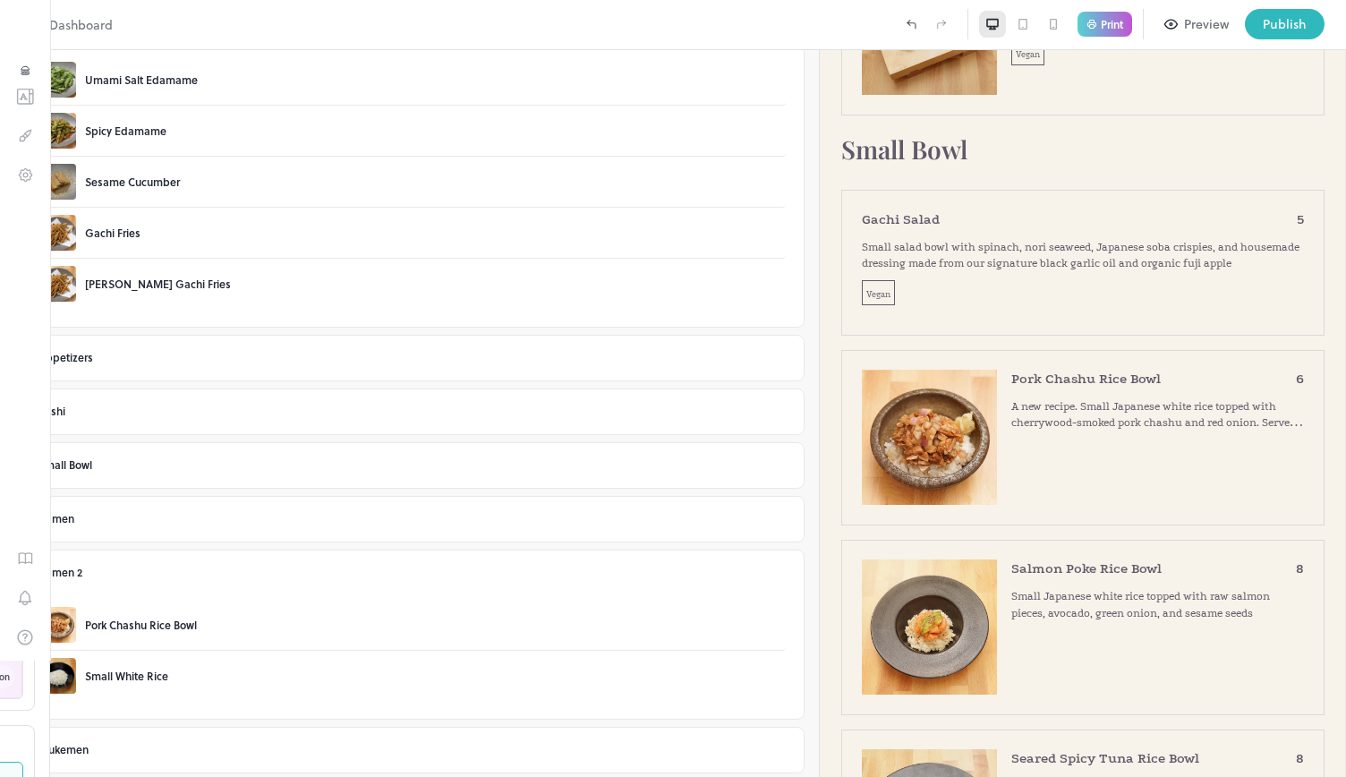
scroll to position [106, 0]
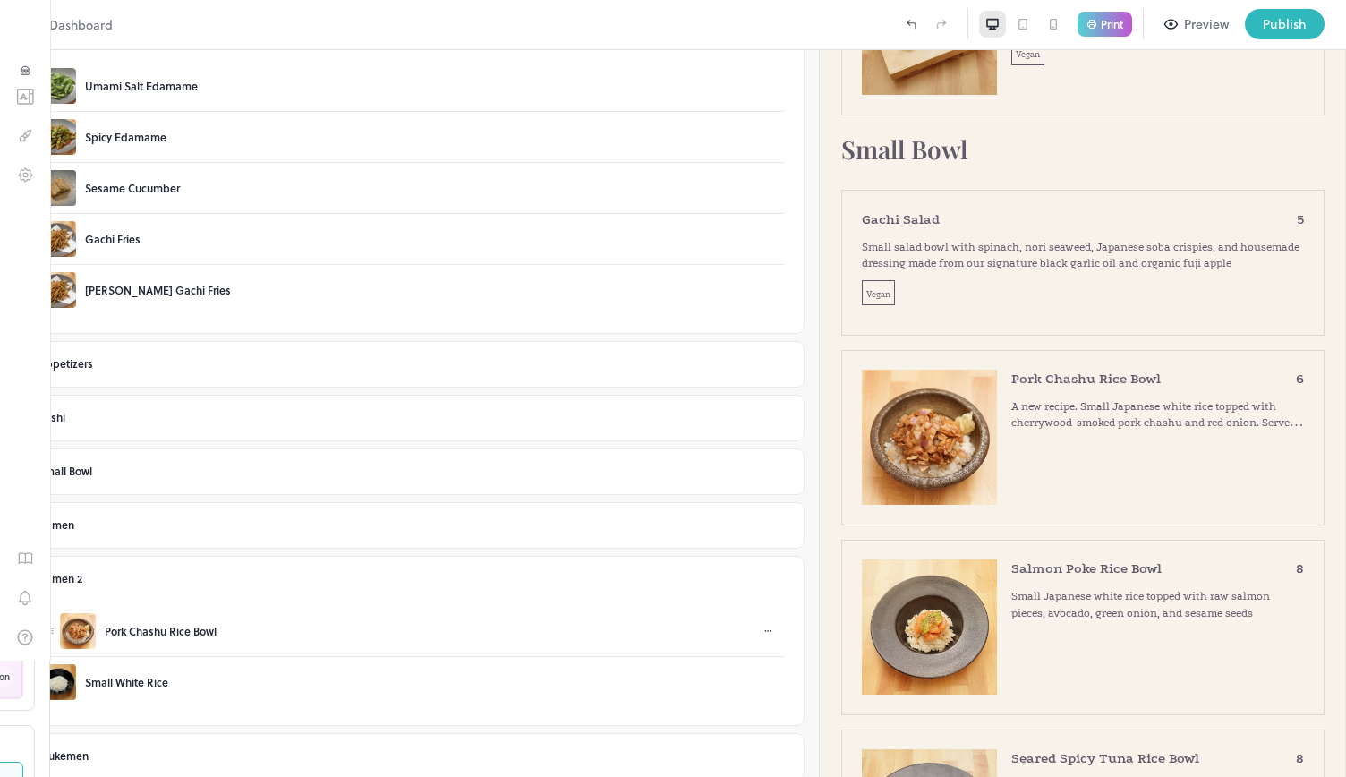
click at [765, 630] on icon at bounding box center [766, 631] width 2 height 2
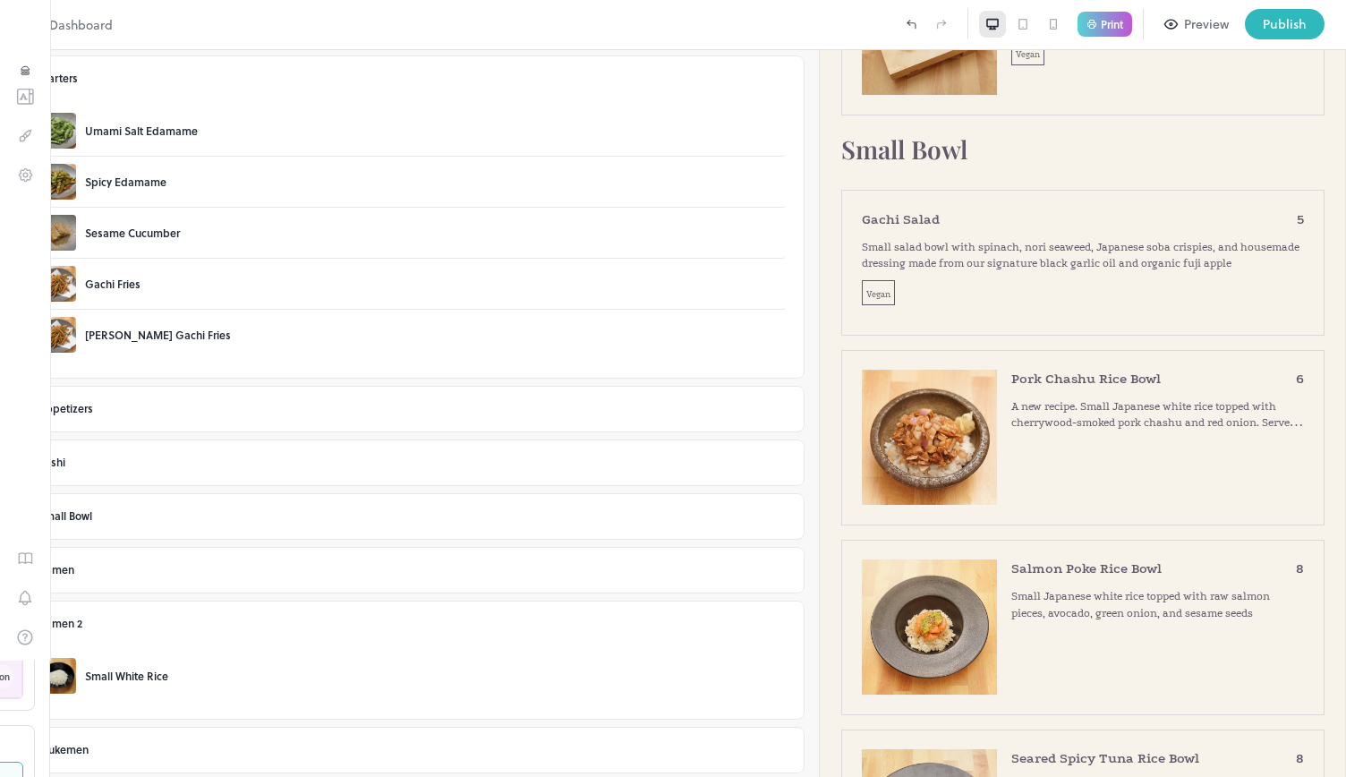
scroll to position [55, 0]
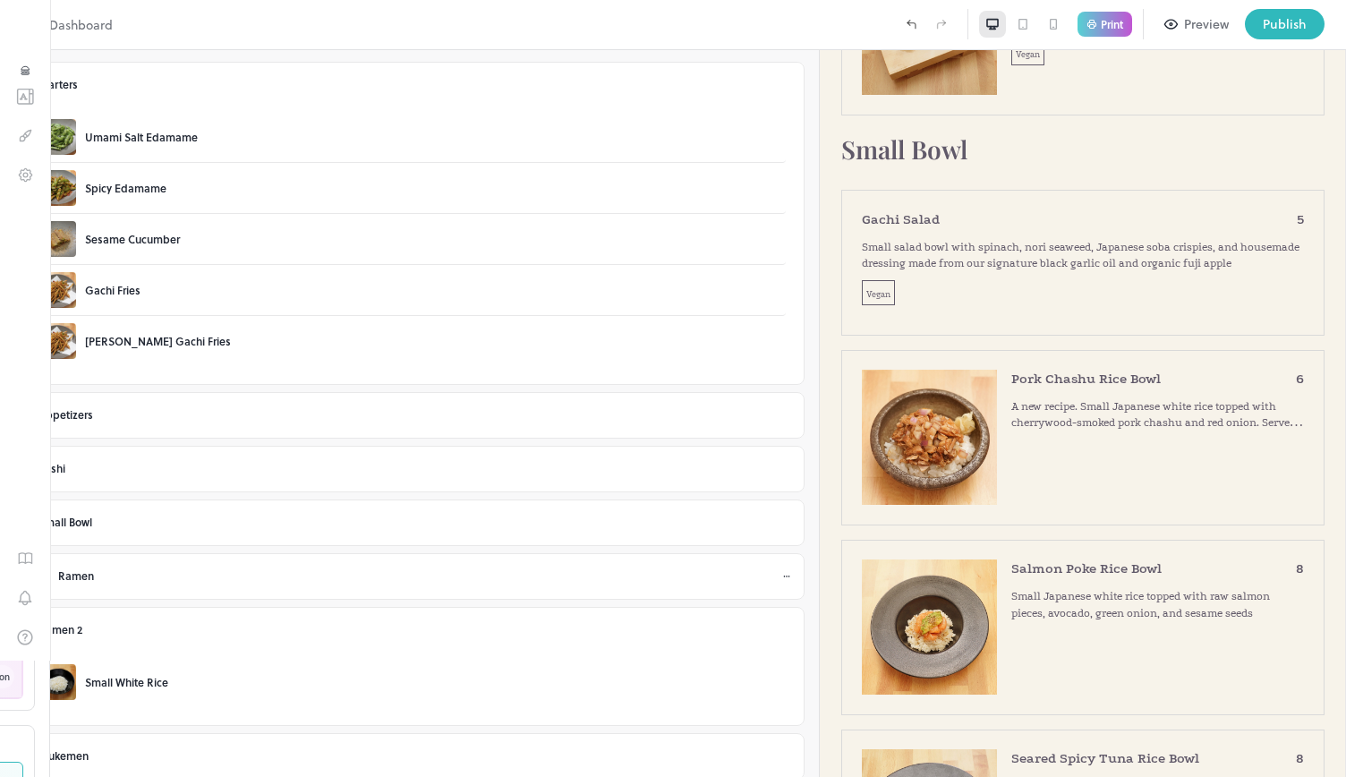
click at [49, 574] on icon at bounding box center [48, 576] width 3 height 5
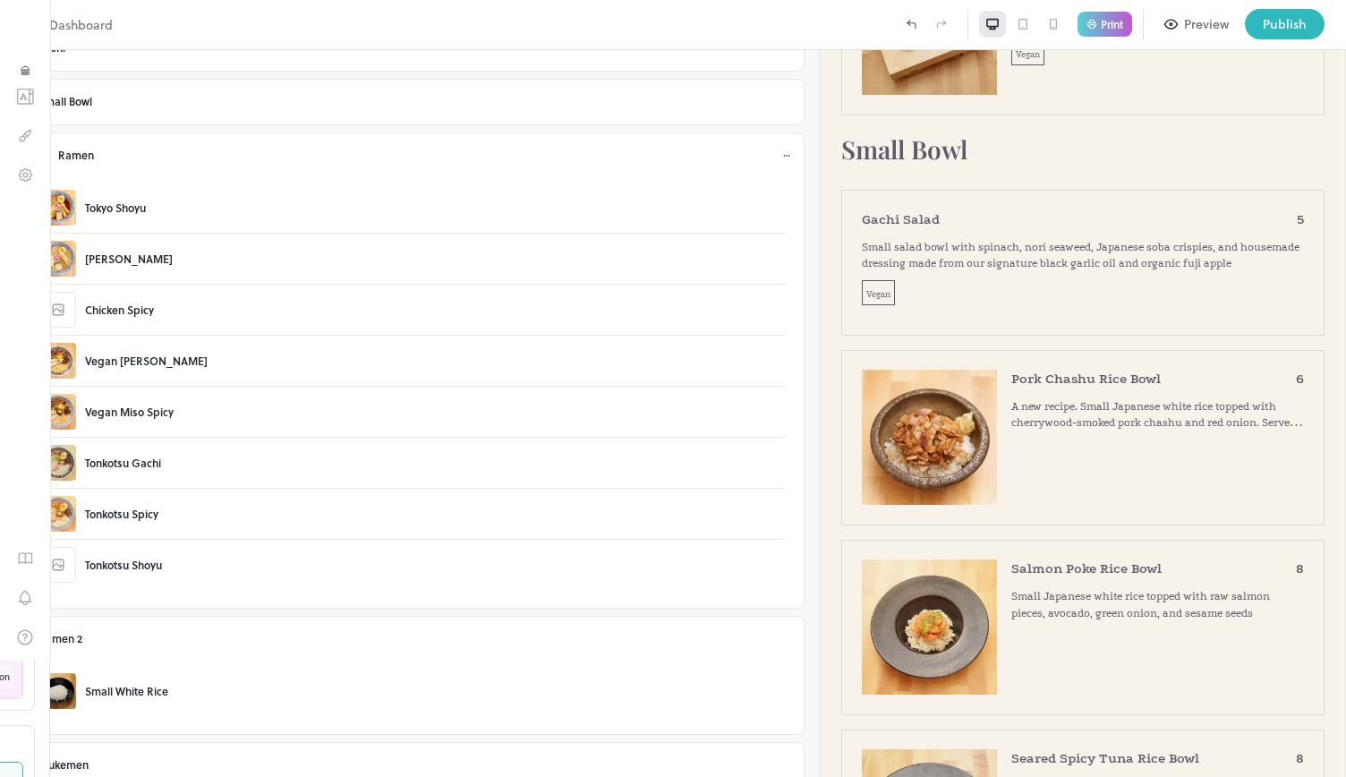
scroll to position [478, 0]
click at [781, 632] on icon at bounding box center [786, 637] width 11 height 11
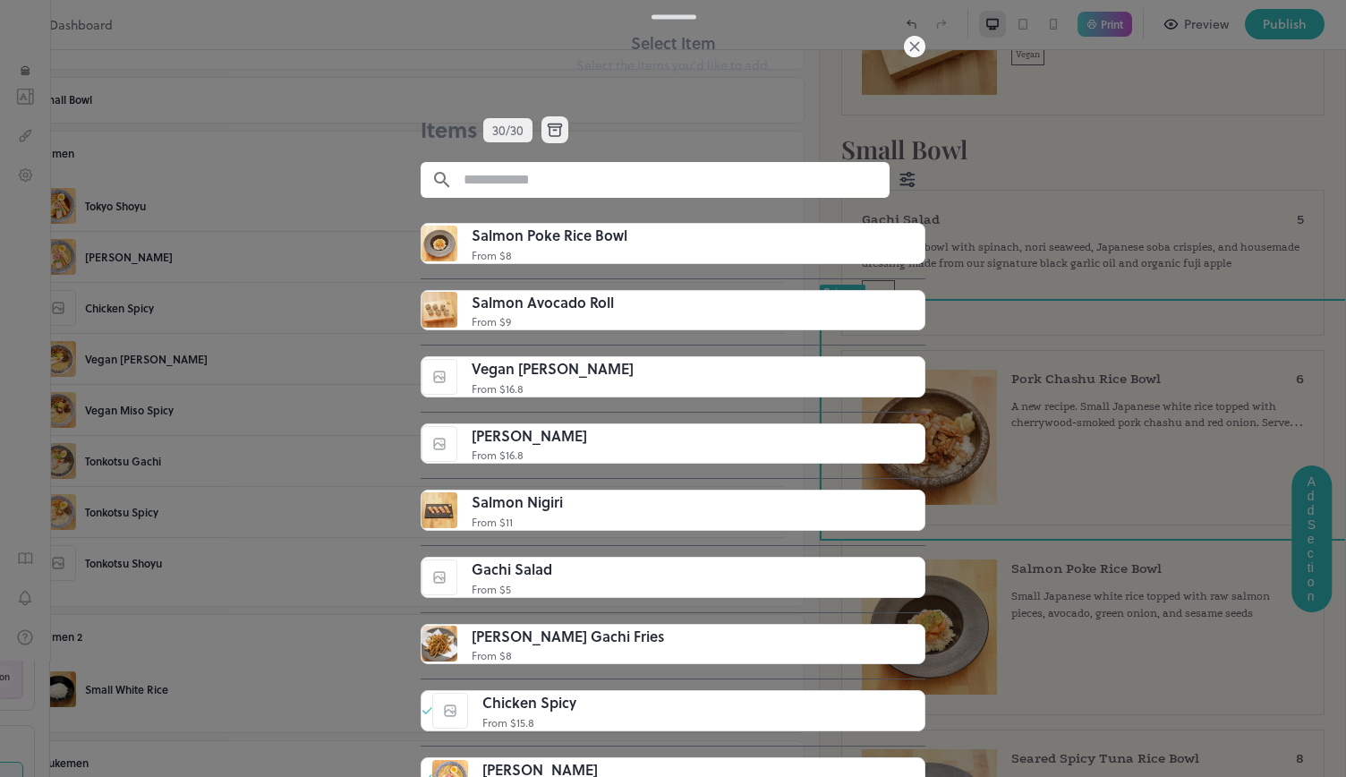
scroll to position [1085, 0]
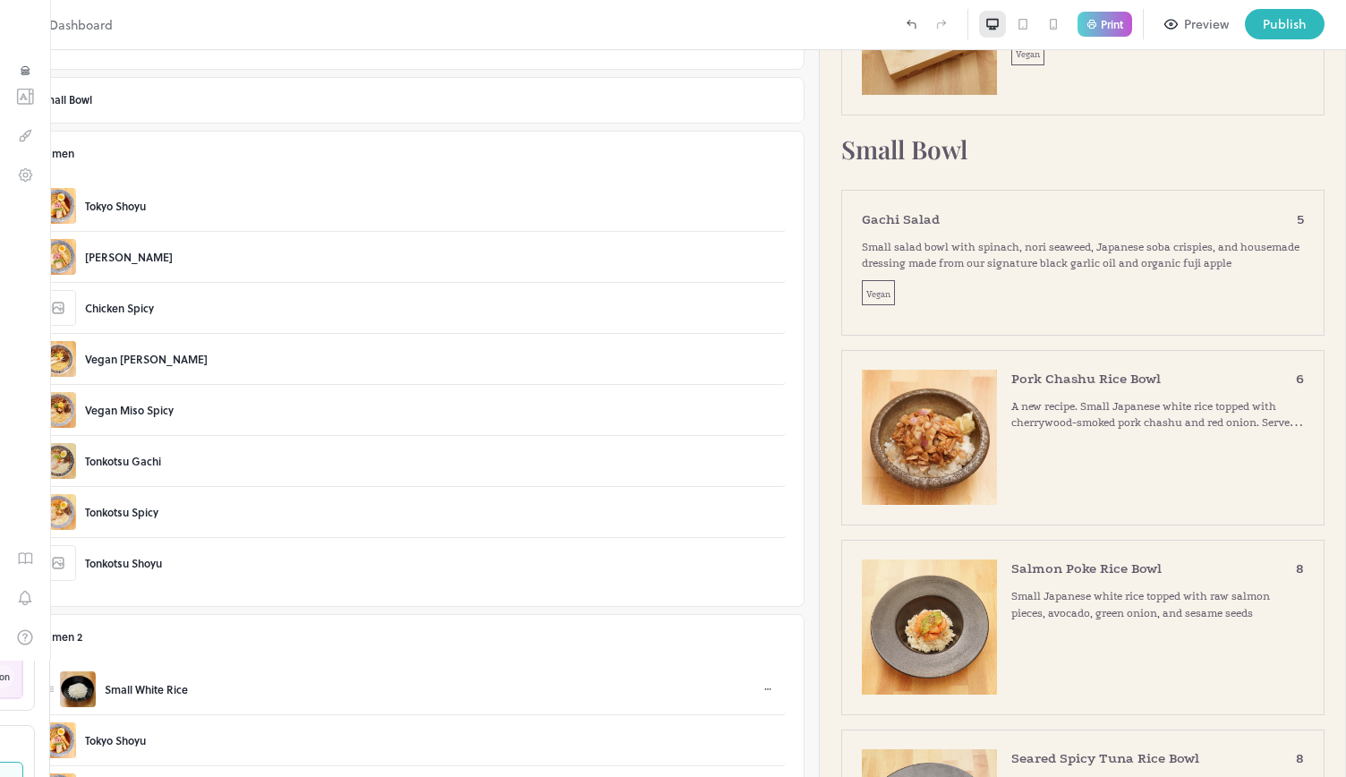
click at [762, 684] on icon at bounding box center [767, 689] width 11 height 11
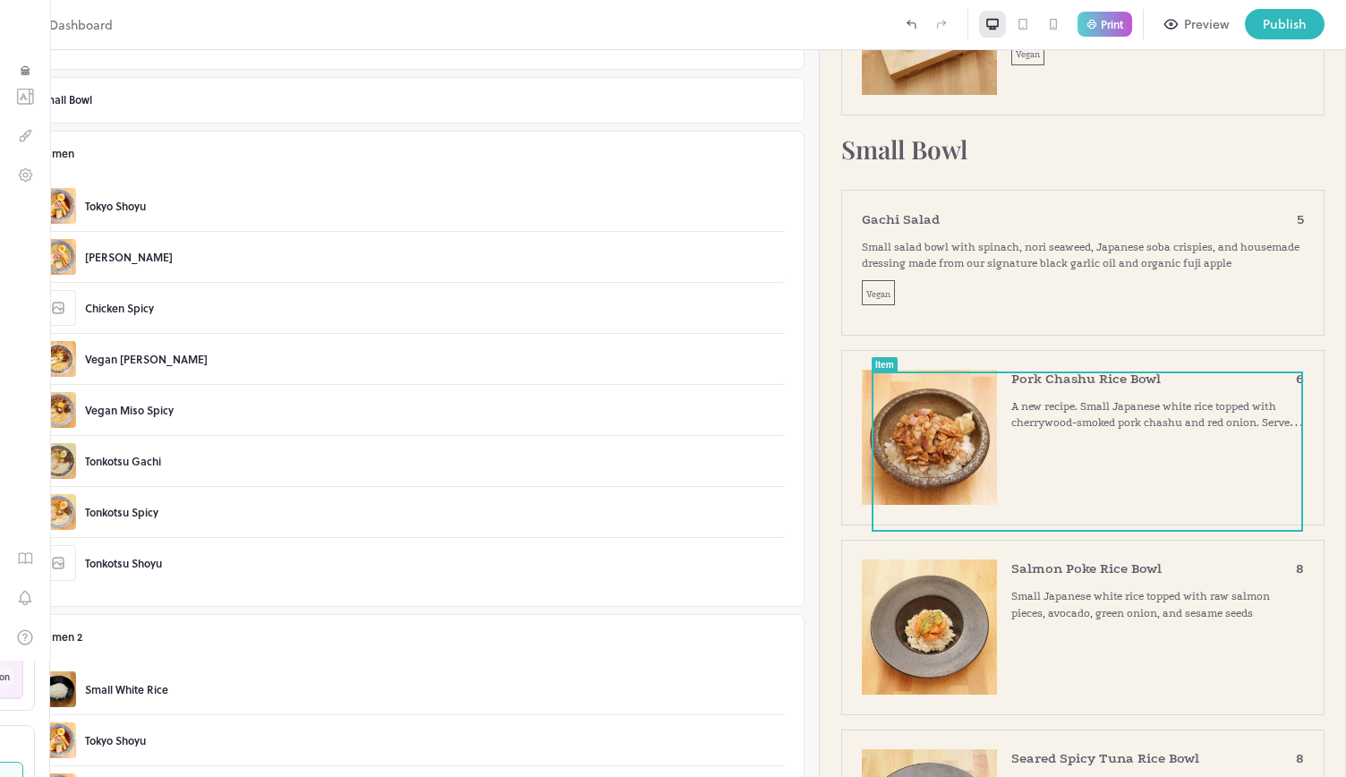
scroll to position [836, 0]
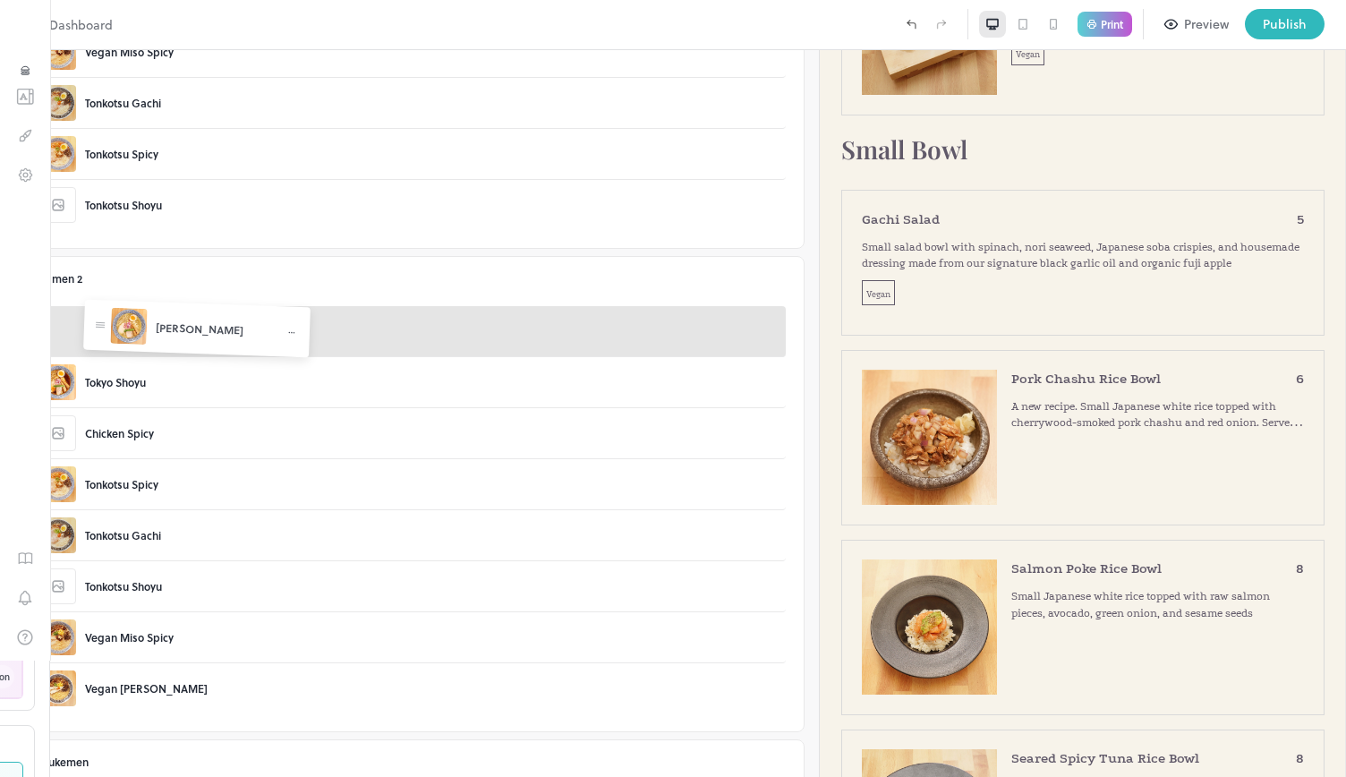
drag, startPoint x: 98, startPoint y: 371, endPoint x: 98, endPoint y: 326, distance: 45.6
click at [98, 326] on body "Dashboard Print Preview Publish 1 Items 30/30 Add Starters Umami Salt Edamame S…" at bounding box center [673, 388] width 1346 height 777
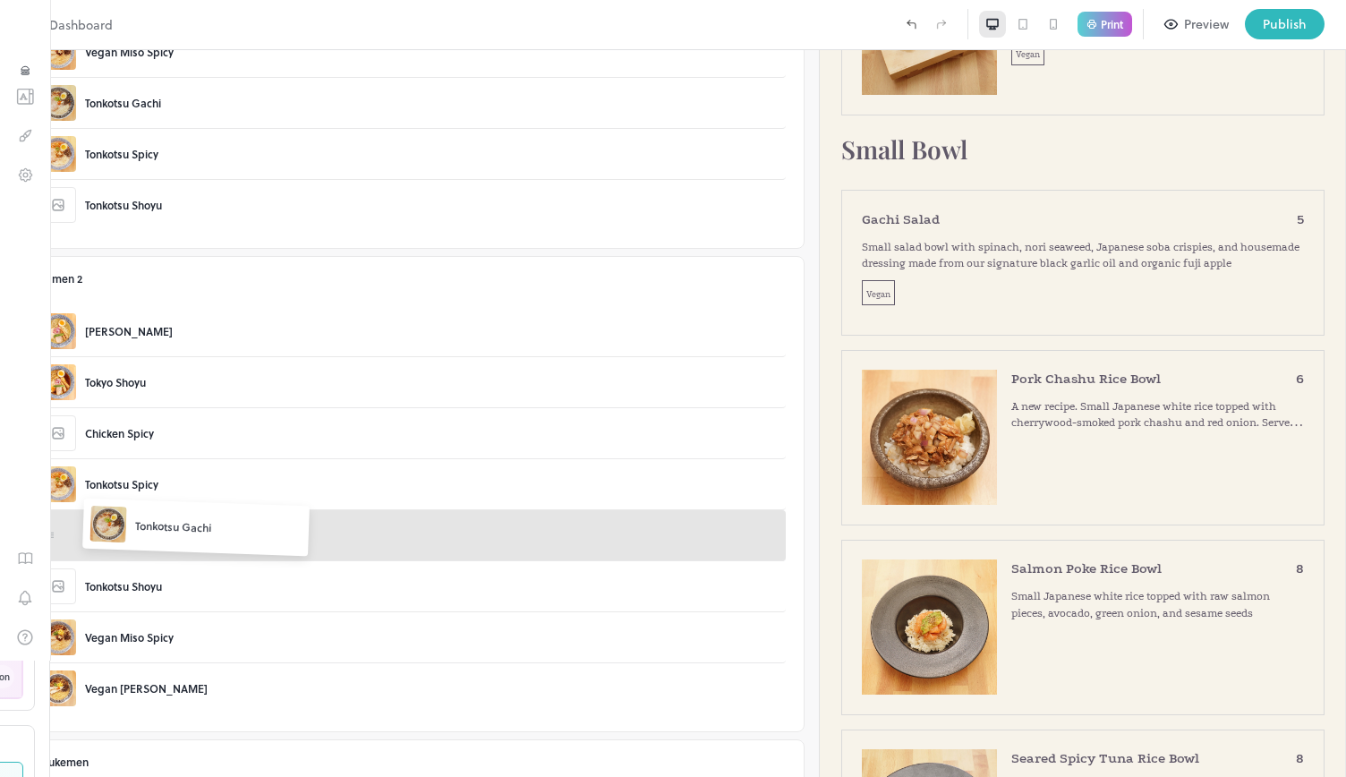
click at [91, 516] on body "Dashboard Print Preview Publish 1 Items 30/30 Add Starters Umami Salt Edamame S…" at bounding box center [673, 388] width 1346 height 777
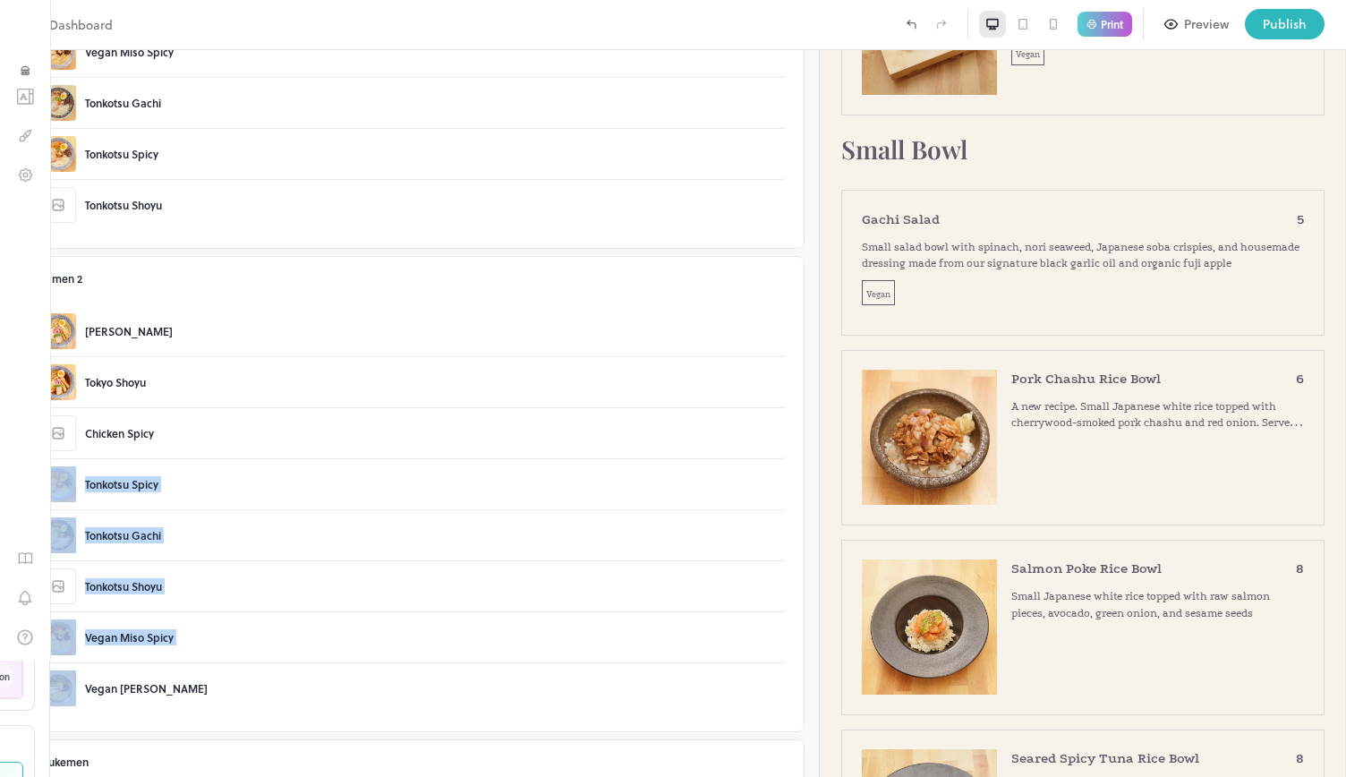
drag, startPoint x: 86, startPoint y: 667, endPoint x: 74, endPoint y: 566, distance: 100.9
click at [100, 491] on div "Yuzu Shio Tokyo Shoyu Chicken Spicy Tonkotsu Spicy Tonkotsu Gachi Tonkotsu Shoy…" at bounding box center [409, 509] width 753 height 407
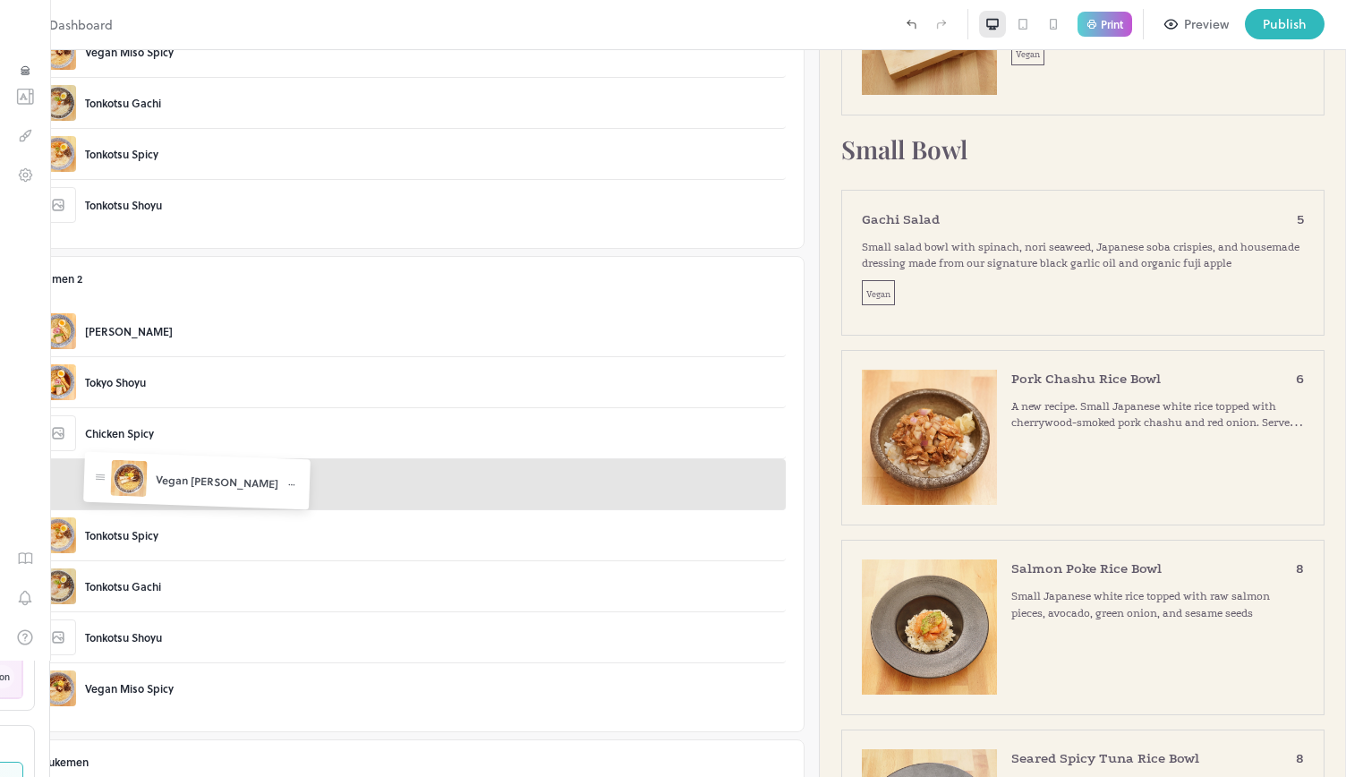
drag, startPoint x: 101, startPoint y: 679, endPoint x: 115, endPoint y: 473, distance: 206.3
click at [115, 473] on body "Dashboard Print Preview Publish 1 Items 30/30 Add Starters Umami Salt Edamame S…" at bounding box center [673, 388] width 1346 height 777
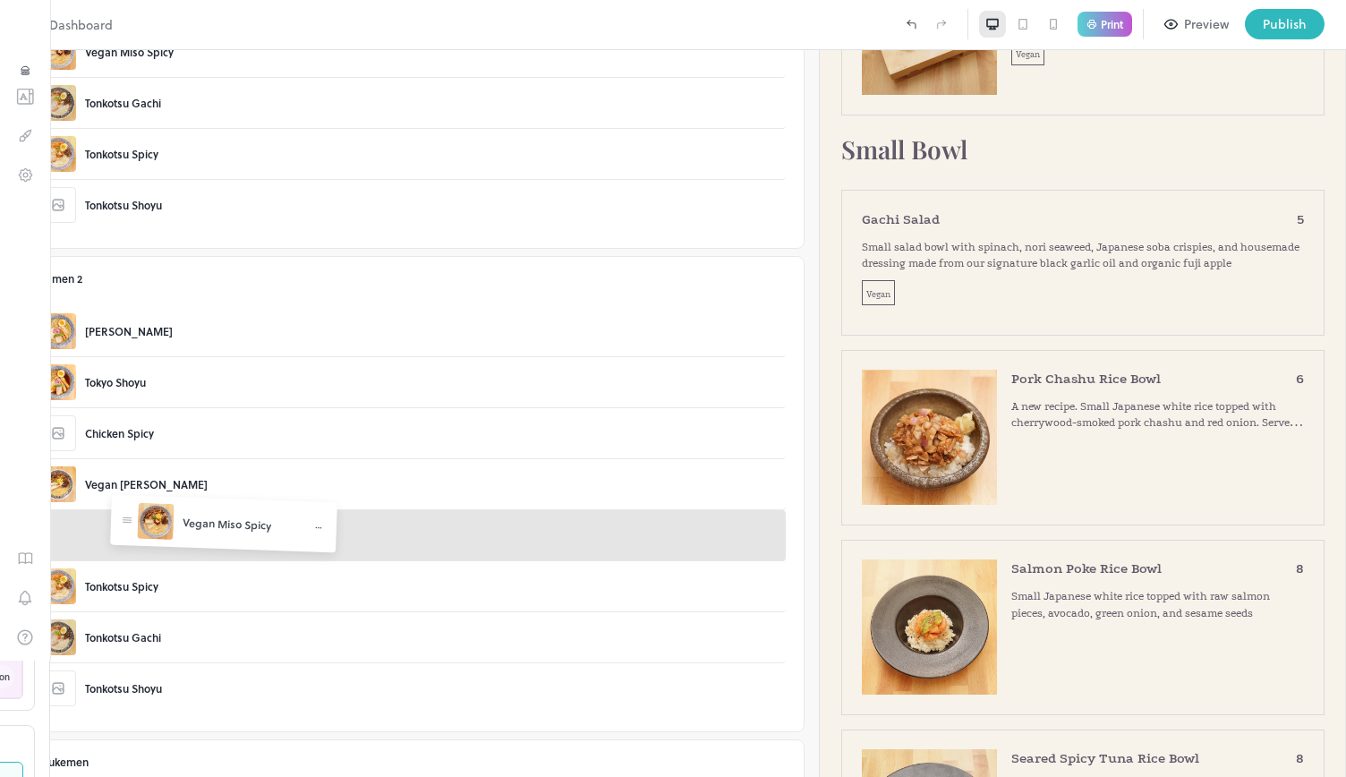
drag, startPoint x: 97, startPoint y: 681, endPoint x: 125, endPoint y: 525, distance: 158.3
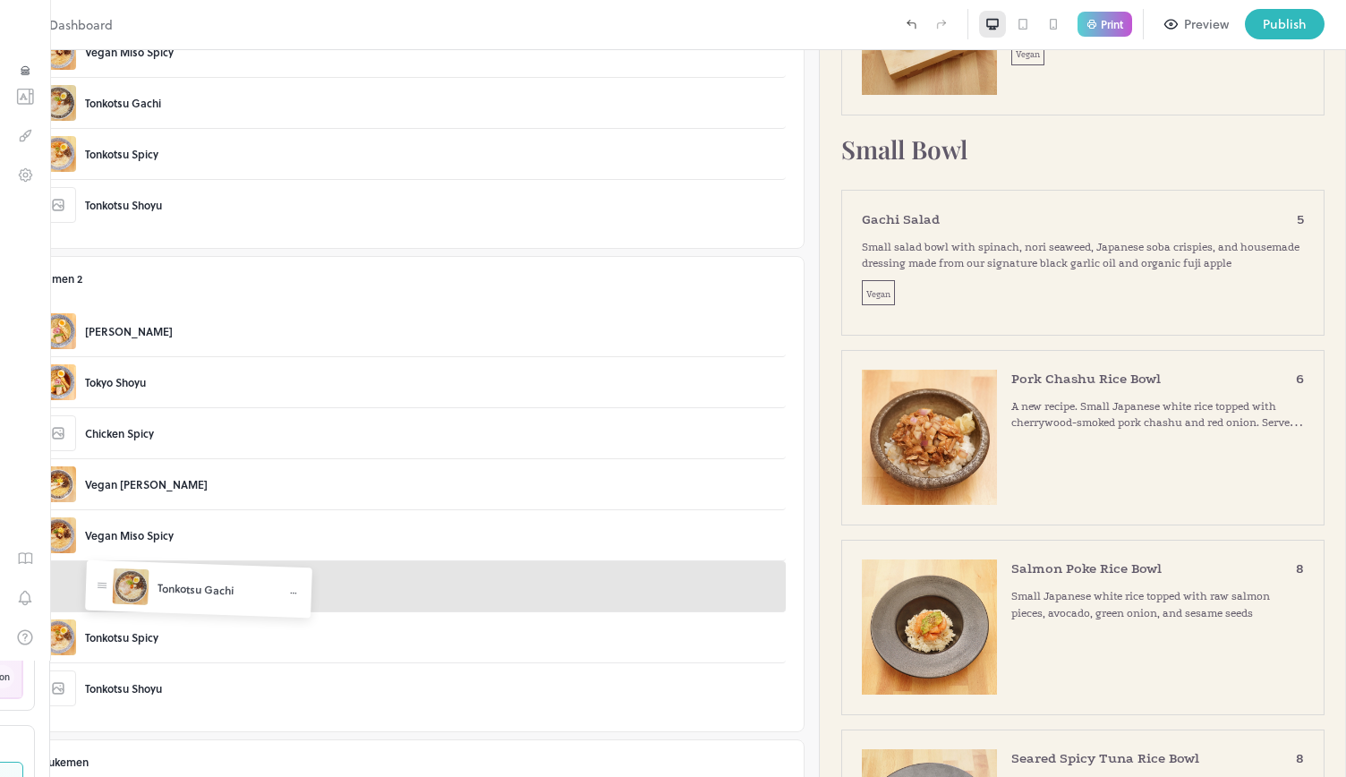
drag, startPoint x: 99, startPoint y: 631, endPoint x: 102, endPoint y: 592, distance: 39.5
click at [102, 592] on body "Dashboard Print Preview Publish 1 Items 30/30 Add Starters Umami Salt Edamame S…" at bounding box center [673, 388] width 1346 height 777
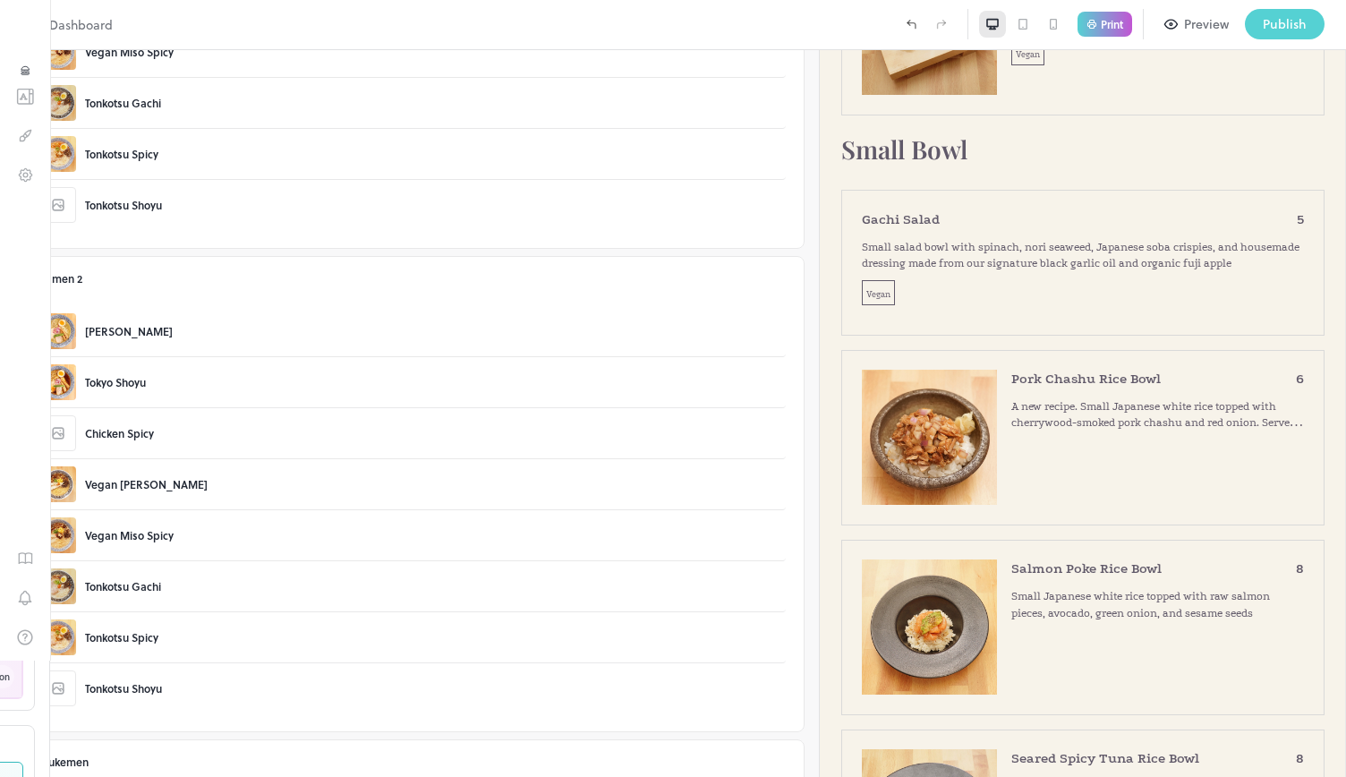
click at [1282, 25] on div "Publish" at bounding box center [1285, 24] width 44 height 20
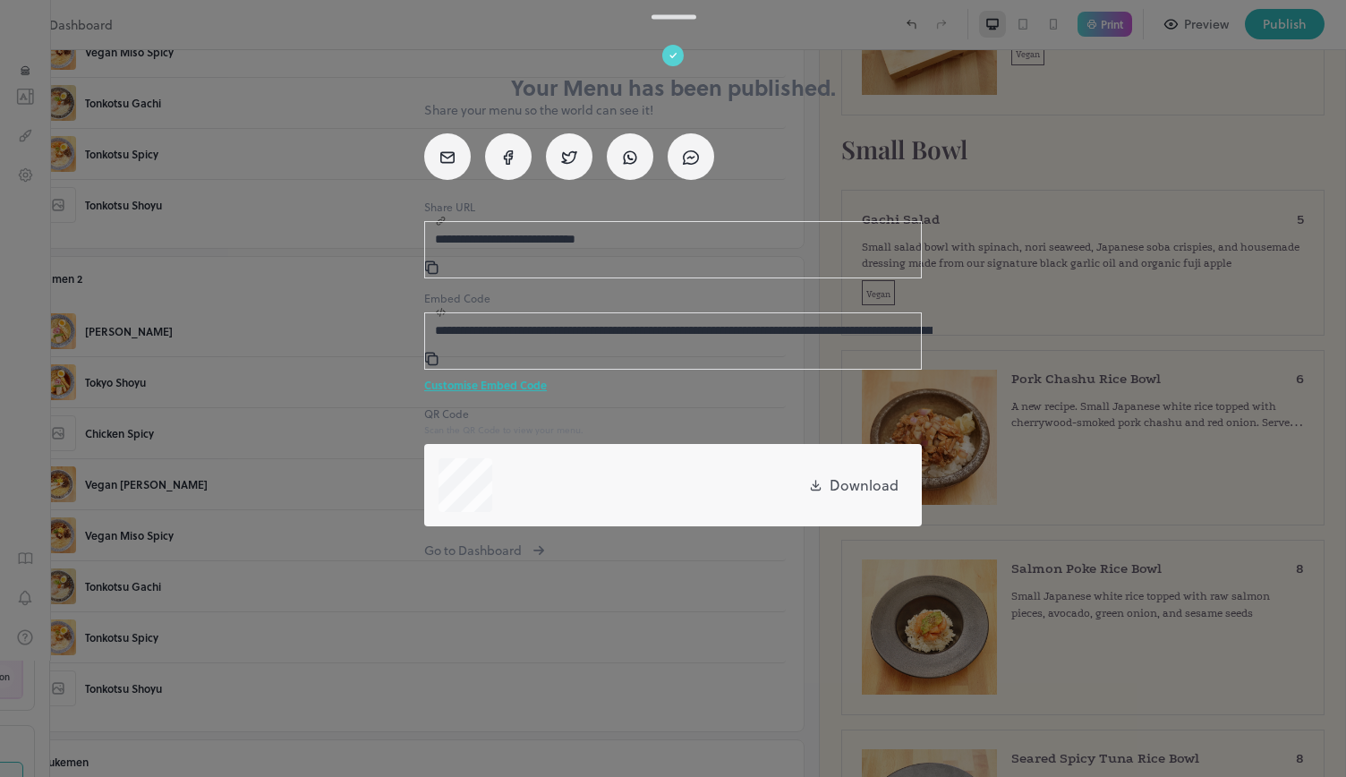
click at [1008, 511] on div at bounding box center [673, 388] width 1346 height 777
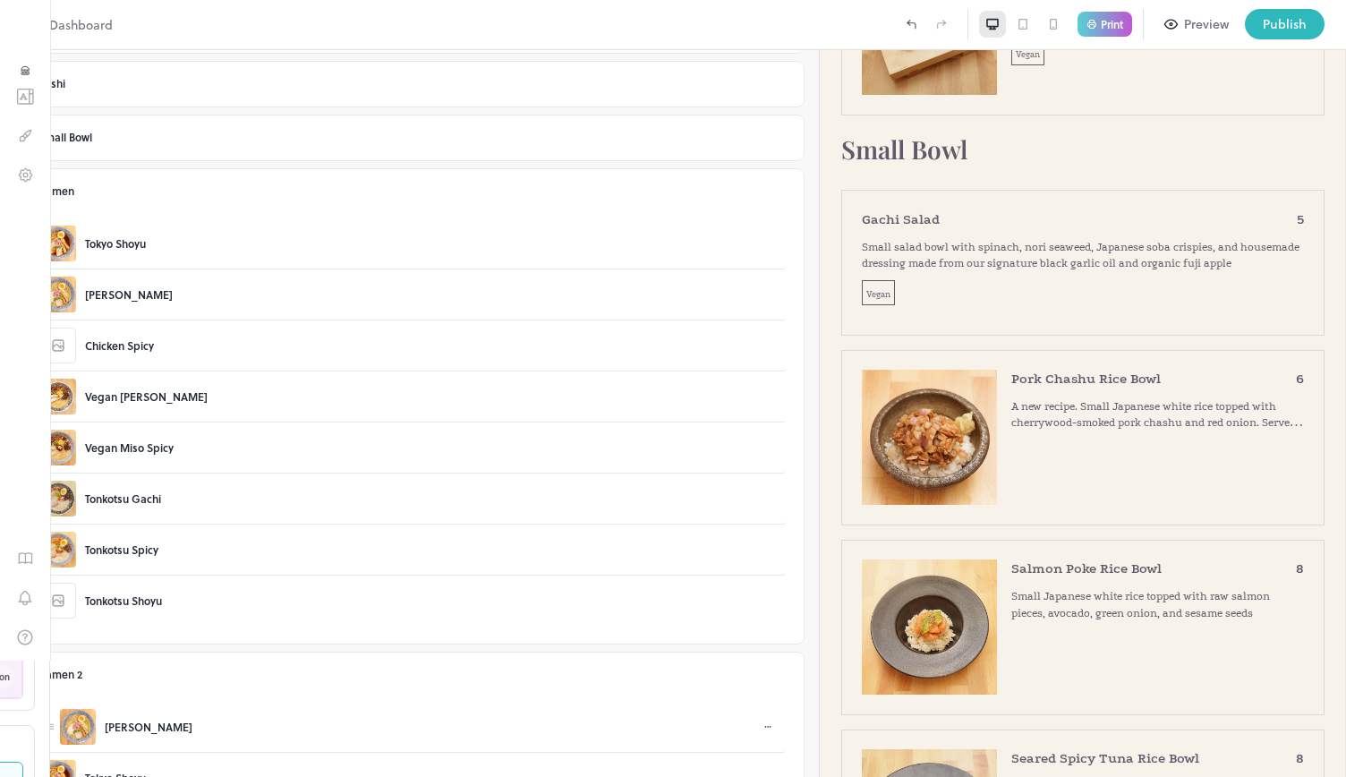
scroll to position [438, 0]
click at [315, 192] on div "Ramen" at bounding box center [425, 194] width 743 height 42
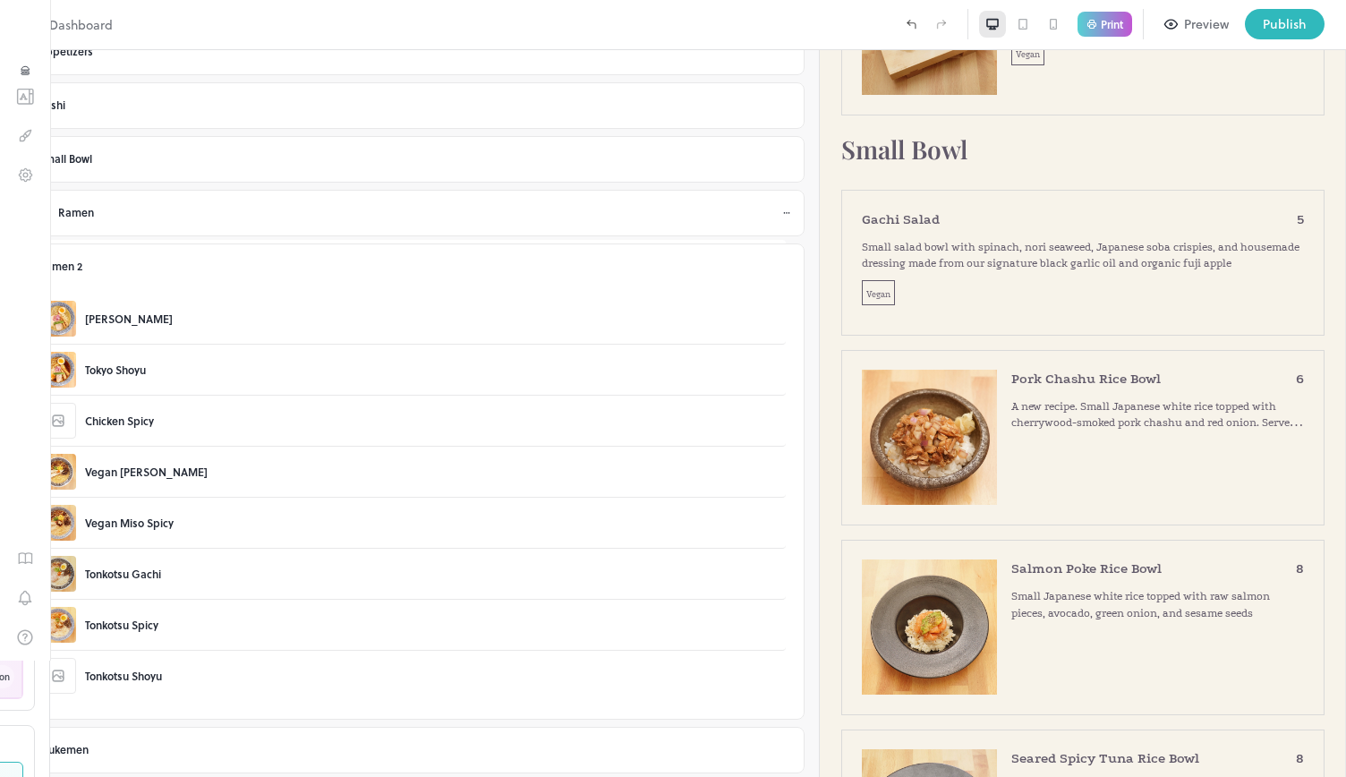
scroll to position [411, 0]
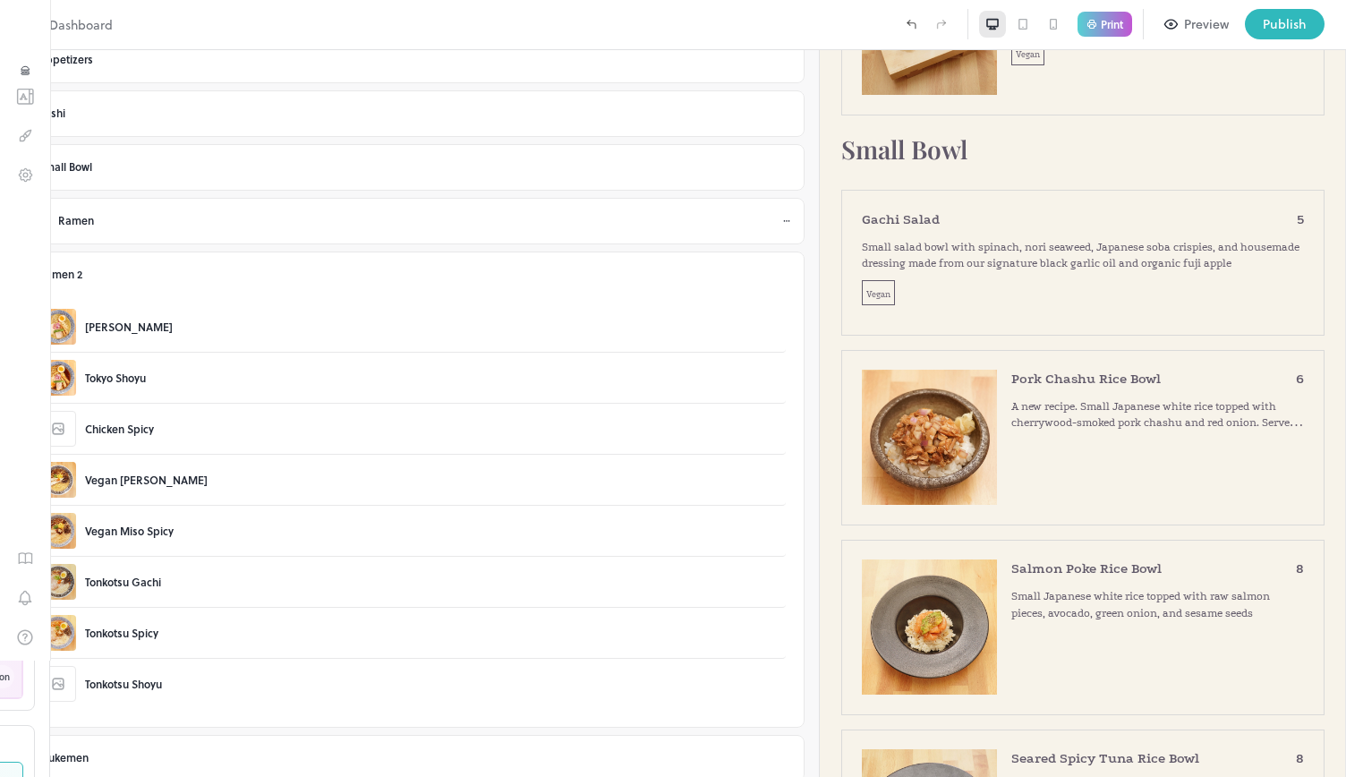
click at [781, 216] on icon at bounding box center [786, 221] width 11 height 11
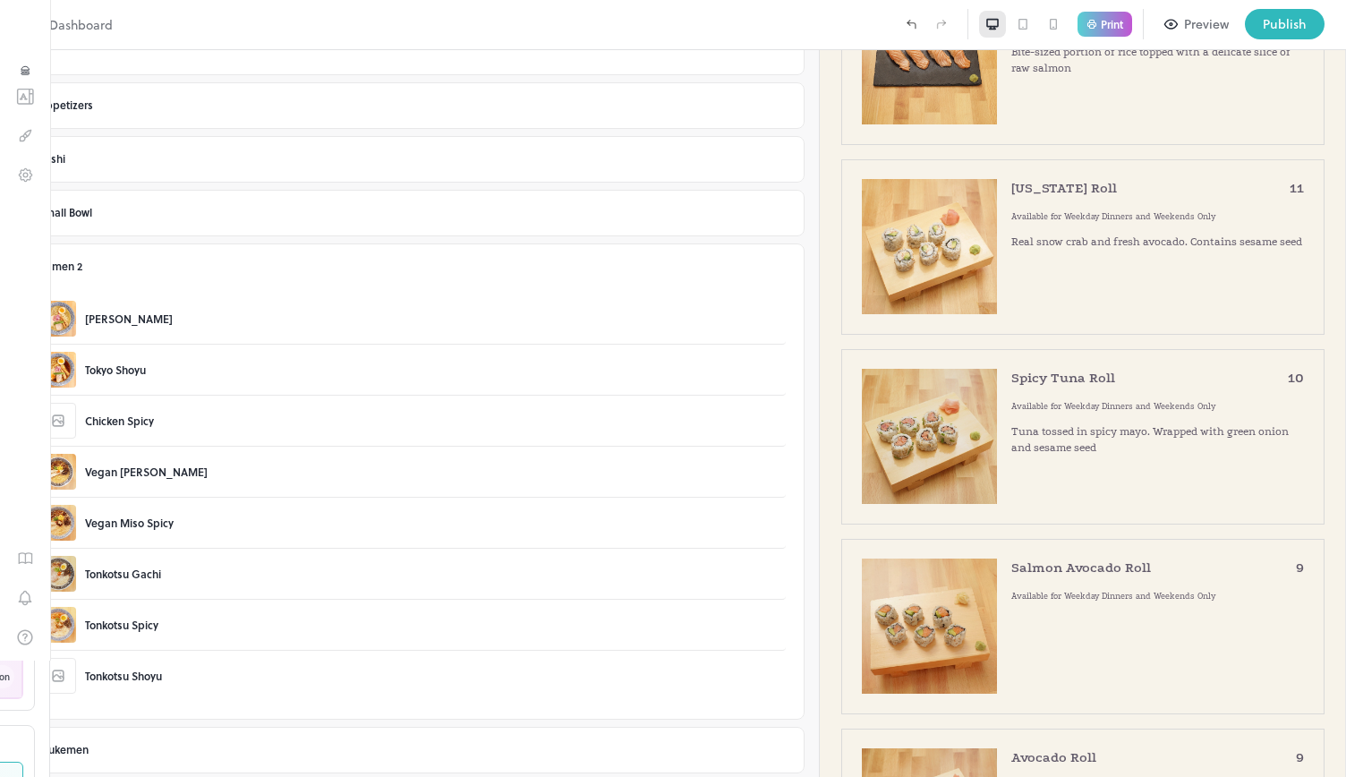
scroll to position [358, 0]
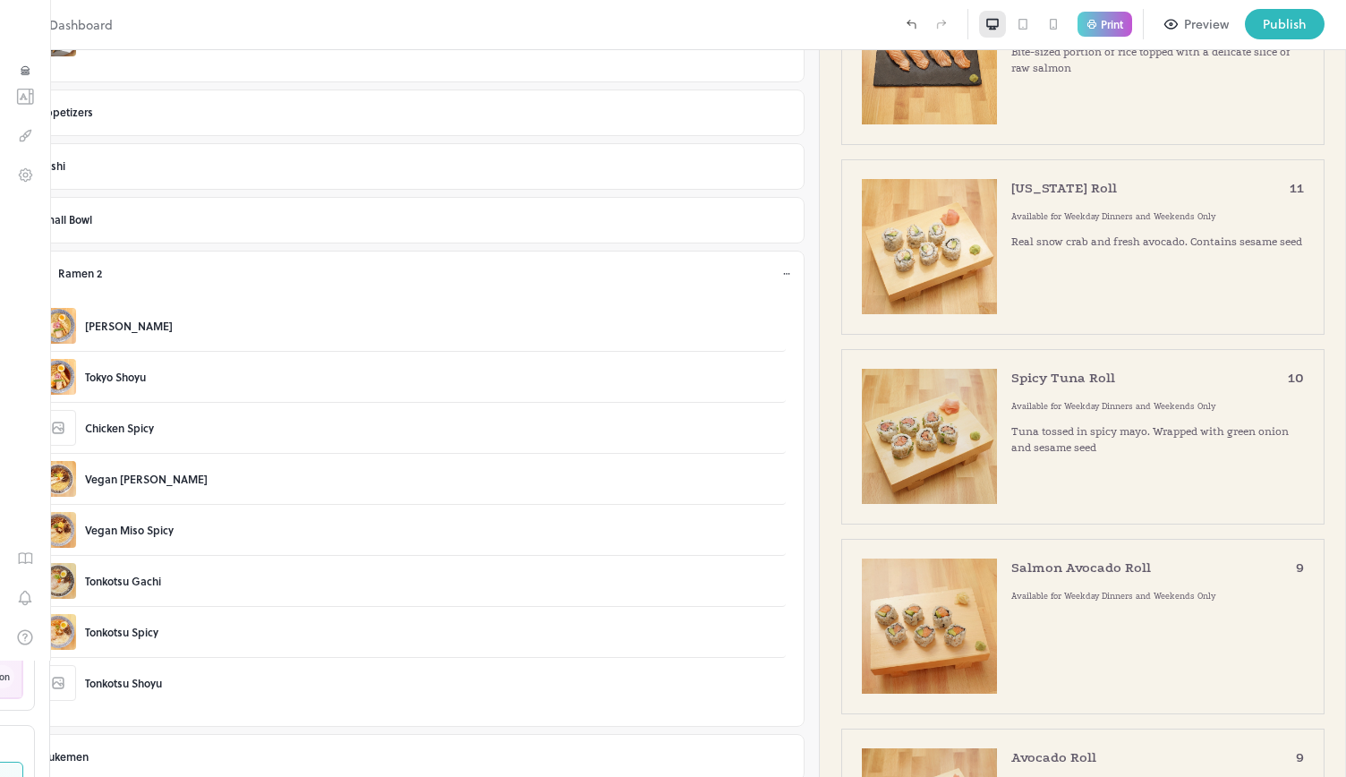
click at [781, 272] on icon at bounding box center [786, 273] width 11 height 11
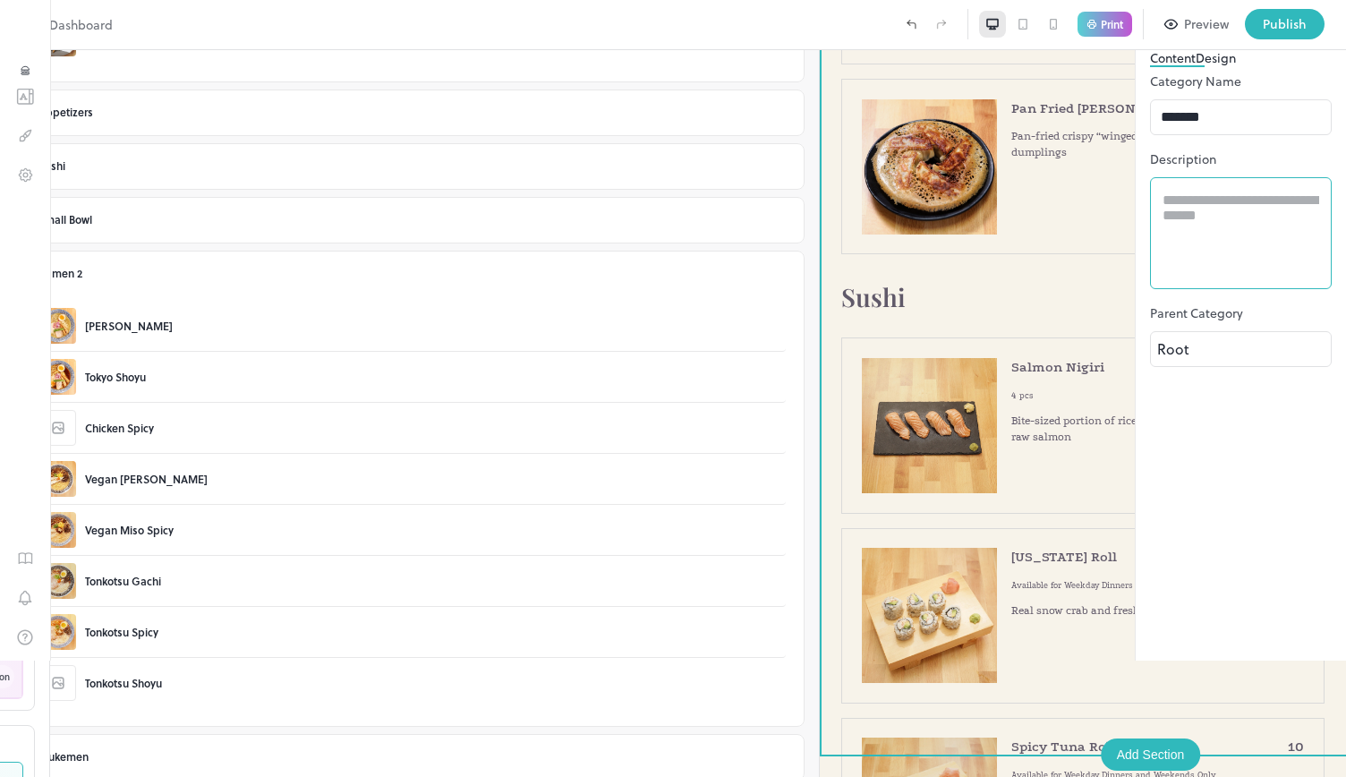
scroll to position [1924, 0]
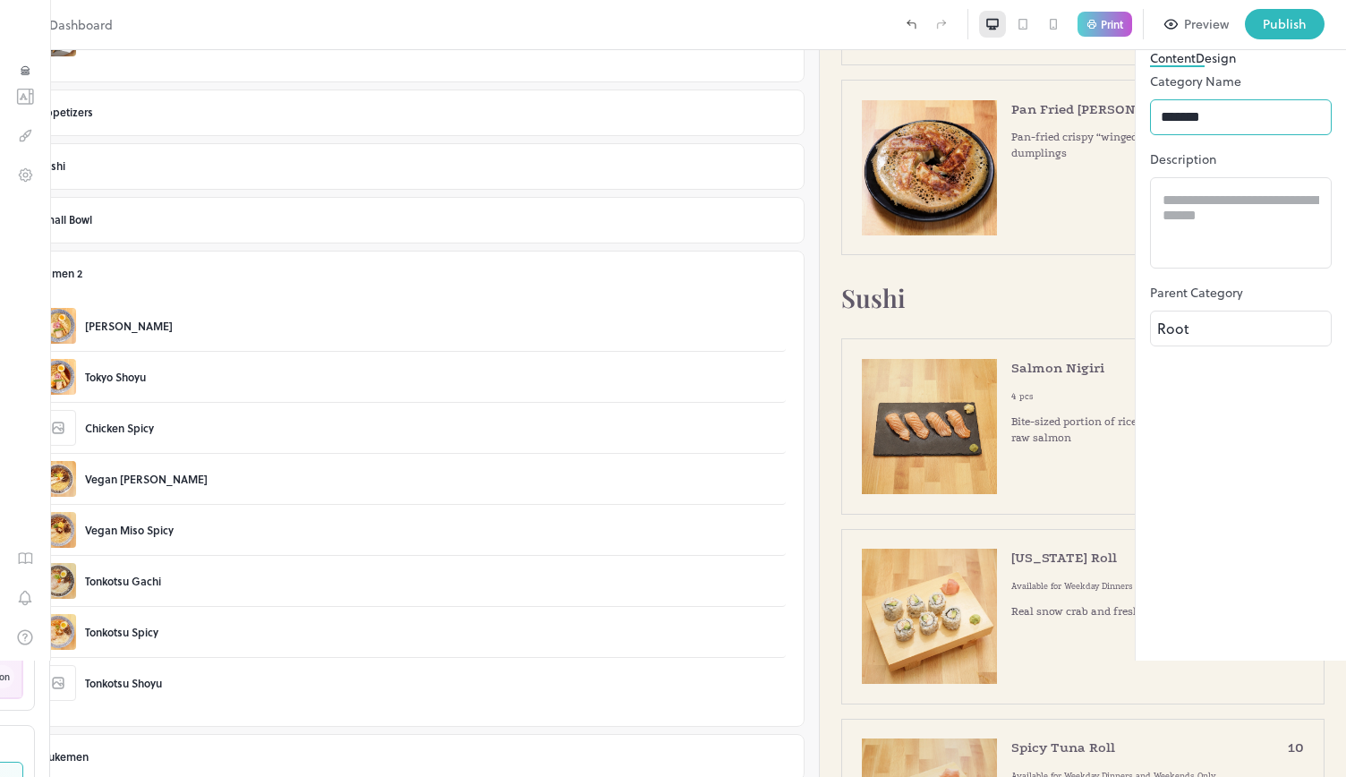
click at [1150, 135] on input "*******" at bounding box center [1241, 117] width 182 height 36
type input "*****"
click at [1275, 26] on div "Publish" at bounding box center [1285, 24] width 44 height 20
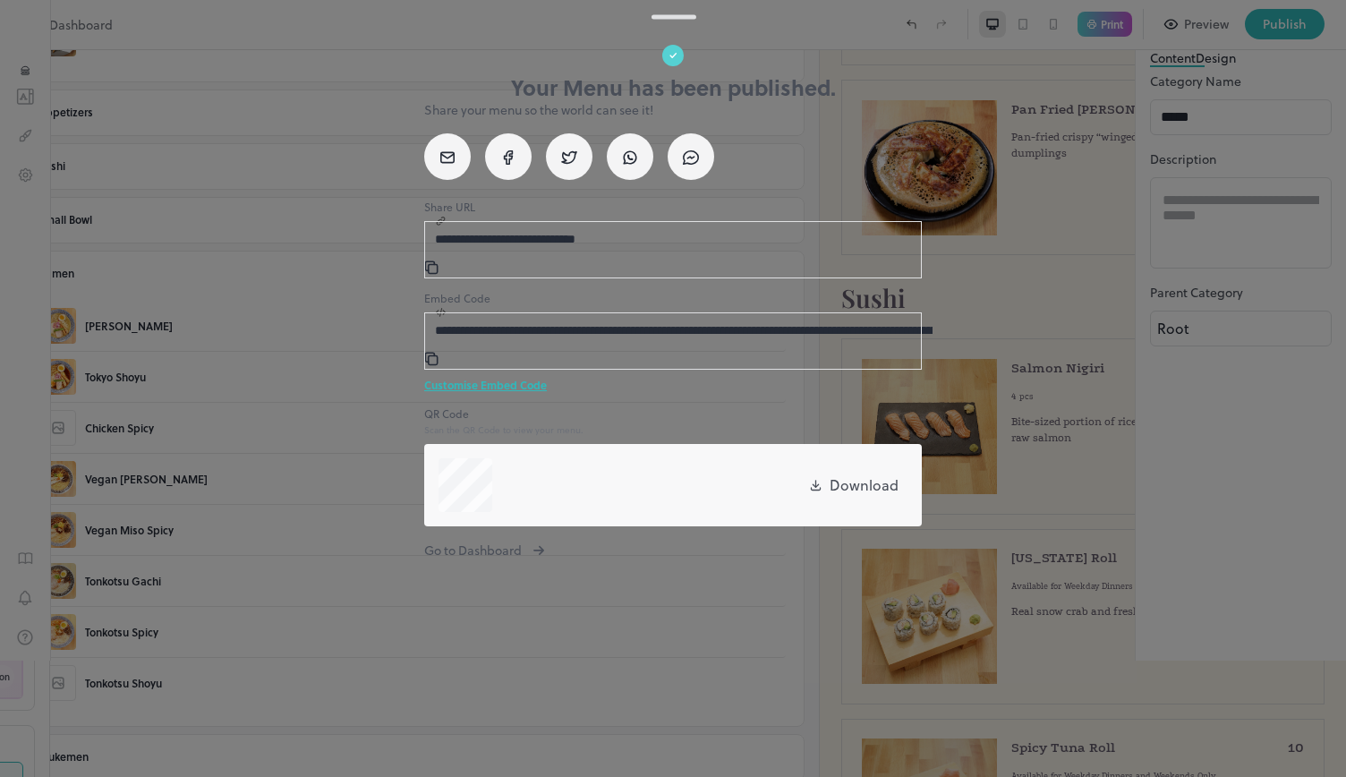
click at [957, 633] on div at bounding box center [673, 388] width 1346 height 777
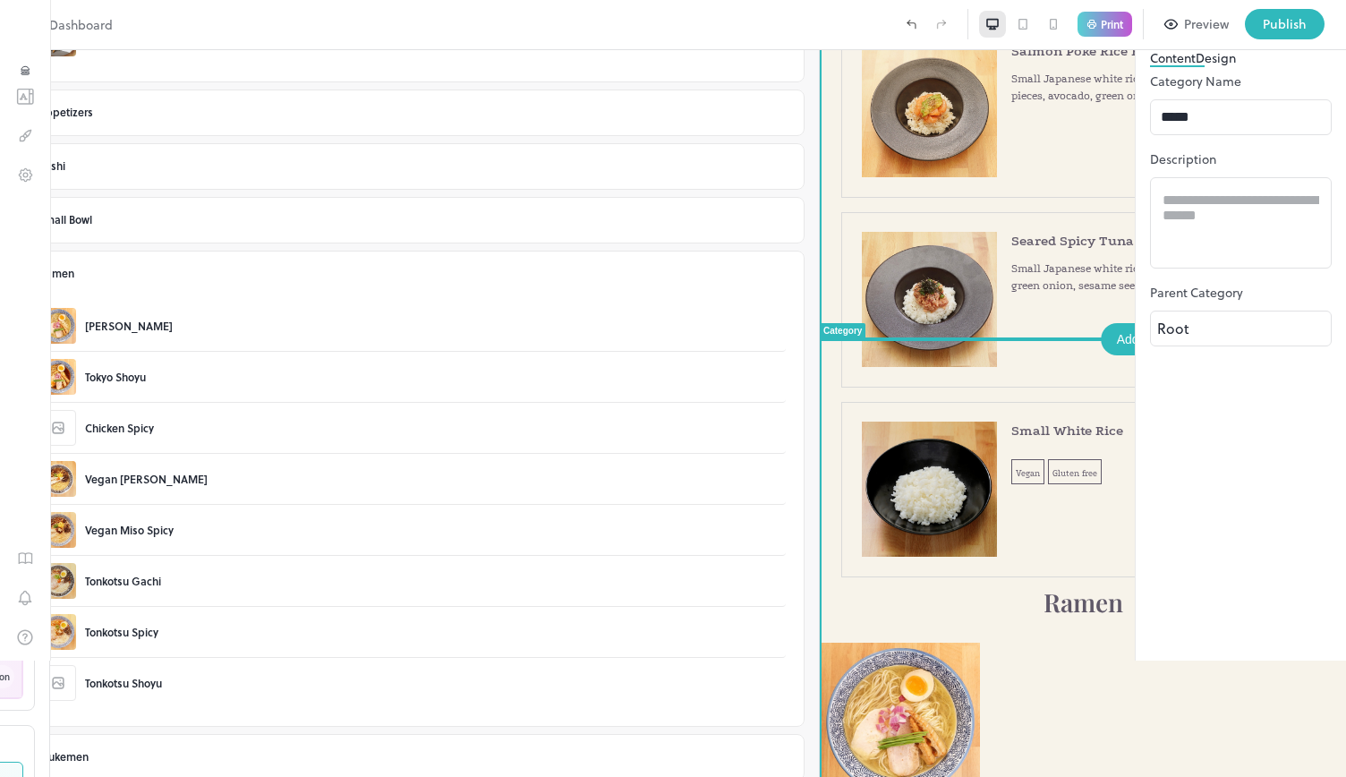
scroll to position [3583, 0]
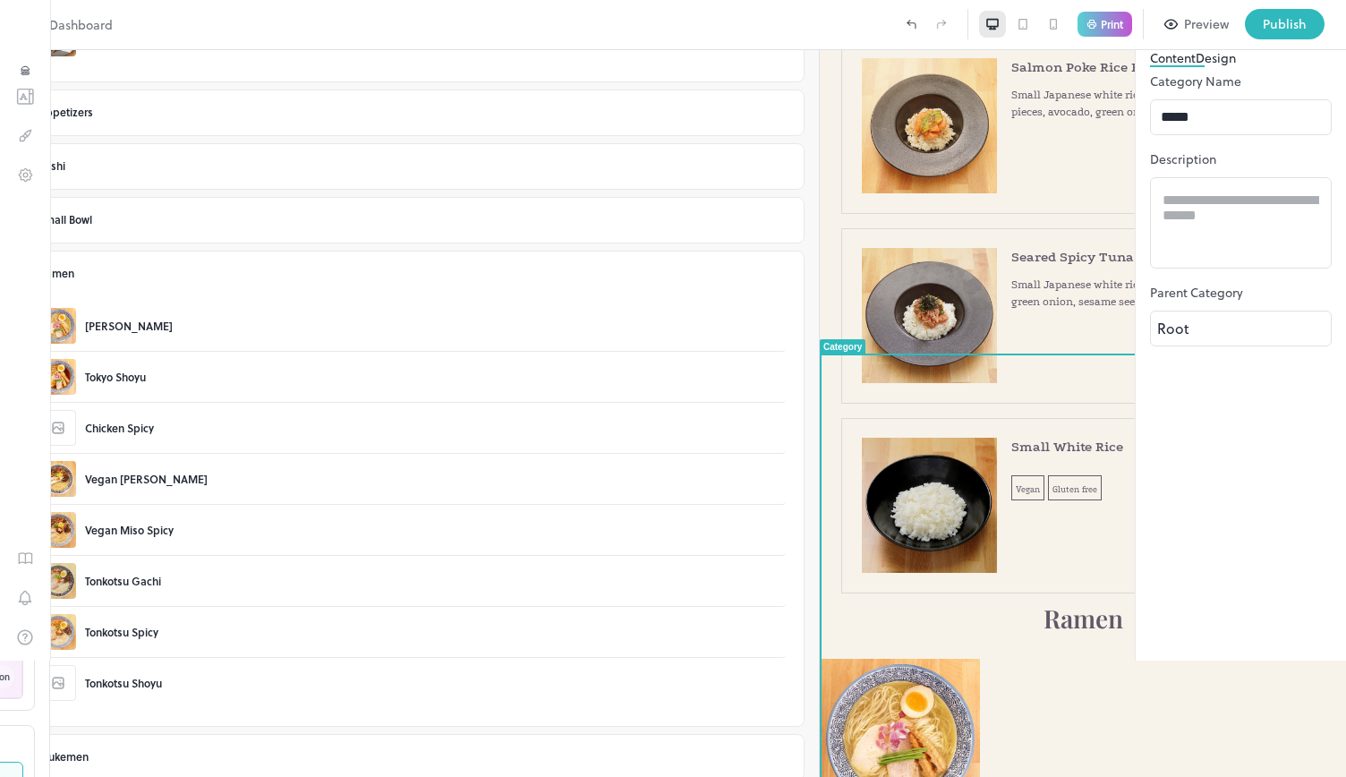
click at [1196, 67] on button "Design" at bounding box center [1216, 57] width 40 height 19
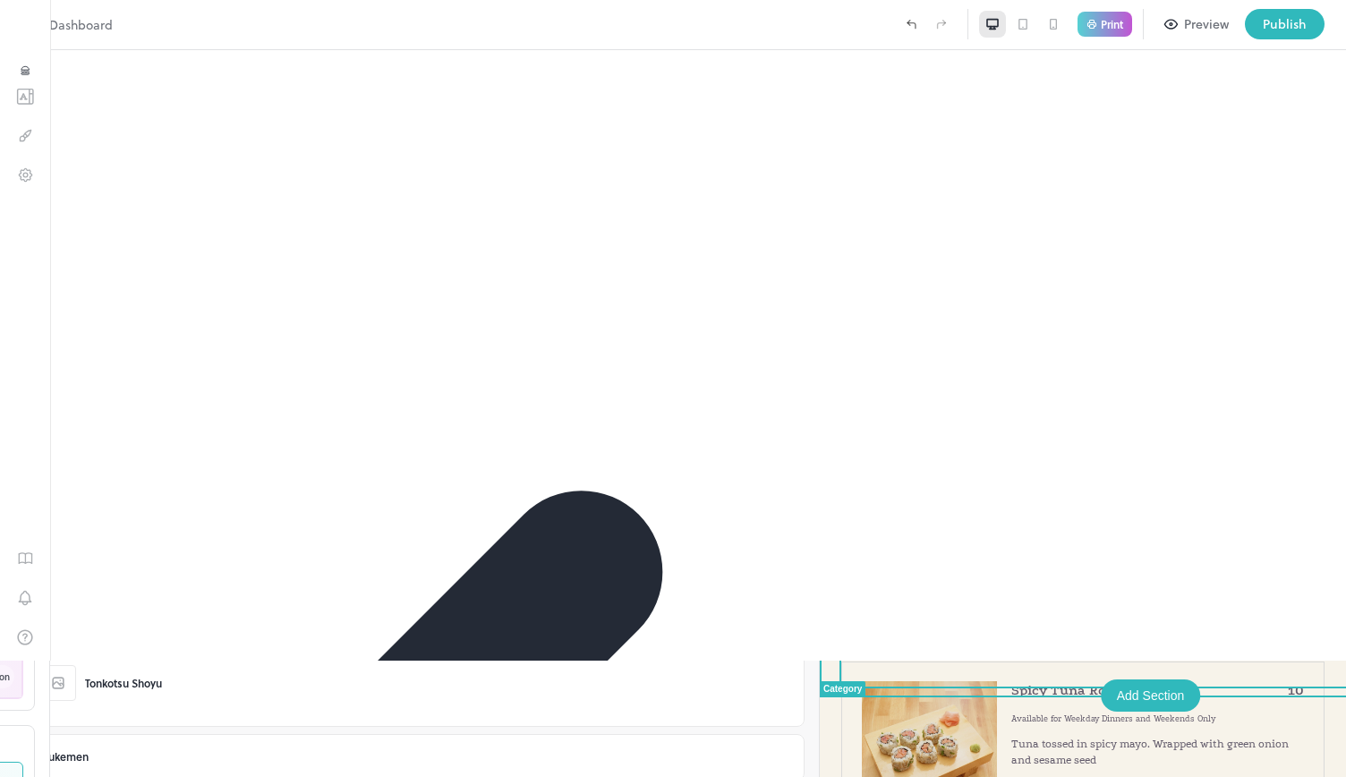
scroll to position [1985, 0]
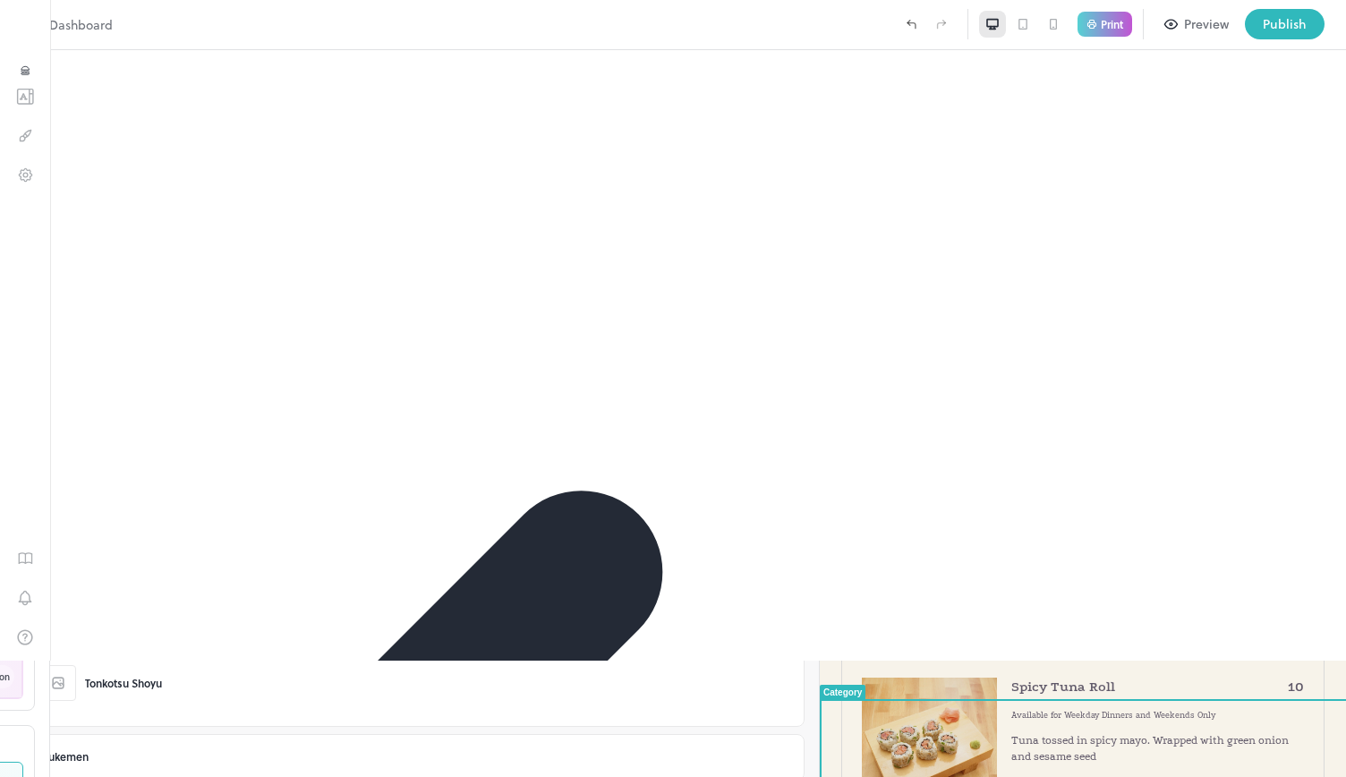
click at [1254, 252] on p "Sushi" at bounding box center [1082, 236] width 483 height 31
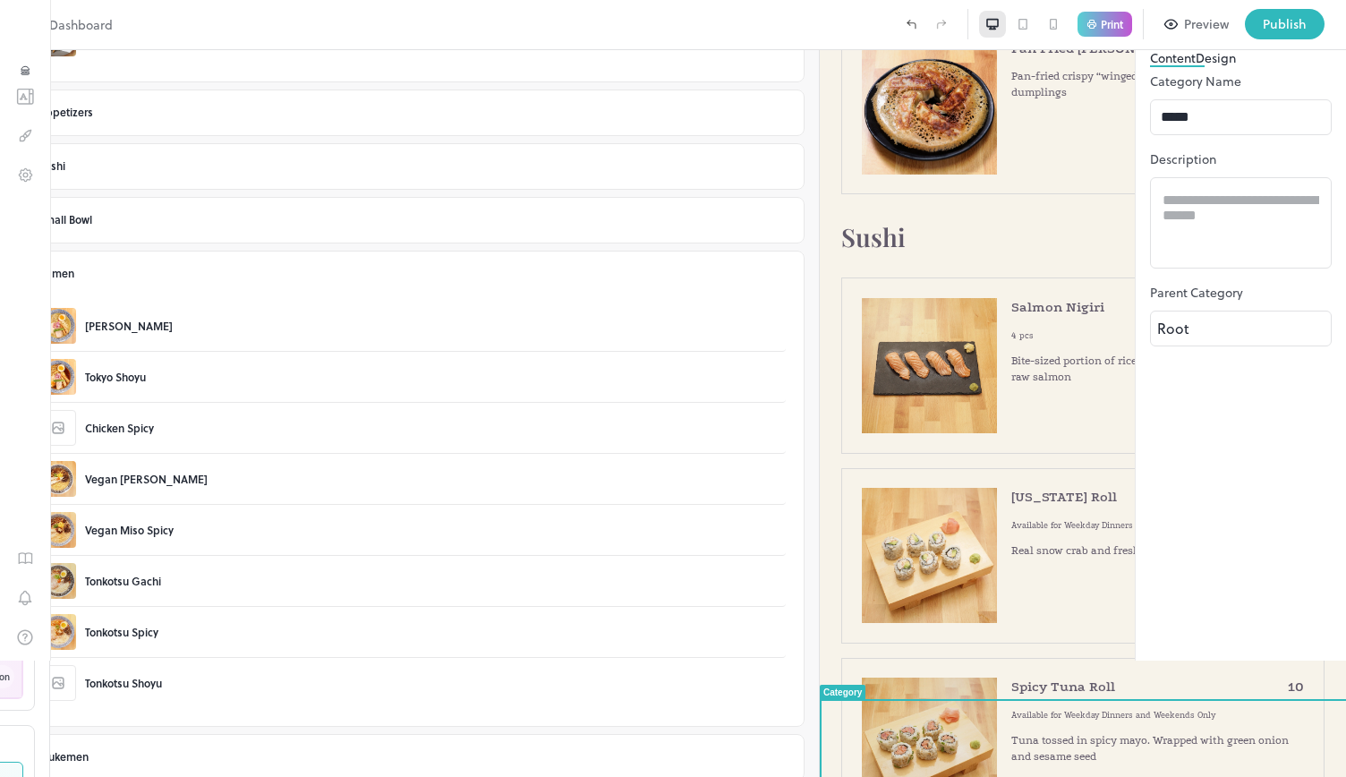
click at [1196, 67] on button "Design" at bounding box center [1216, 57] width 40 height 19
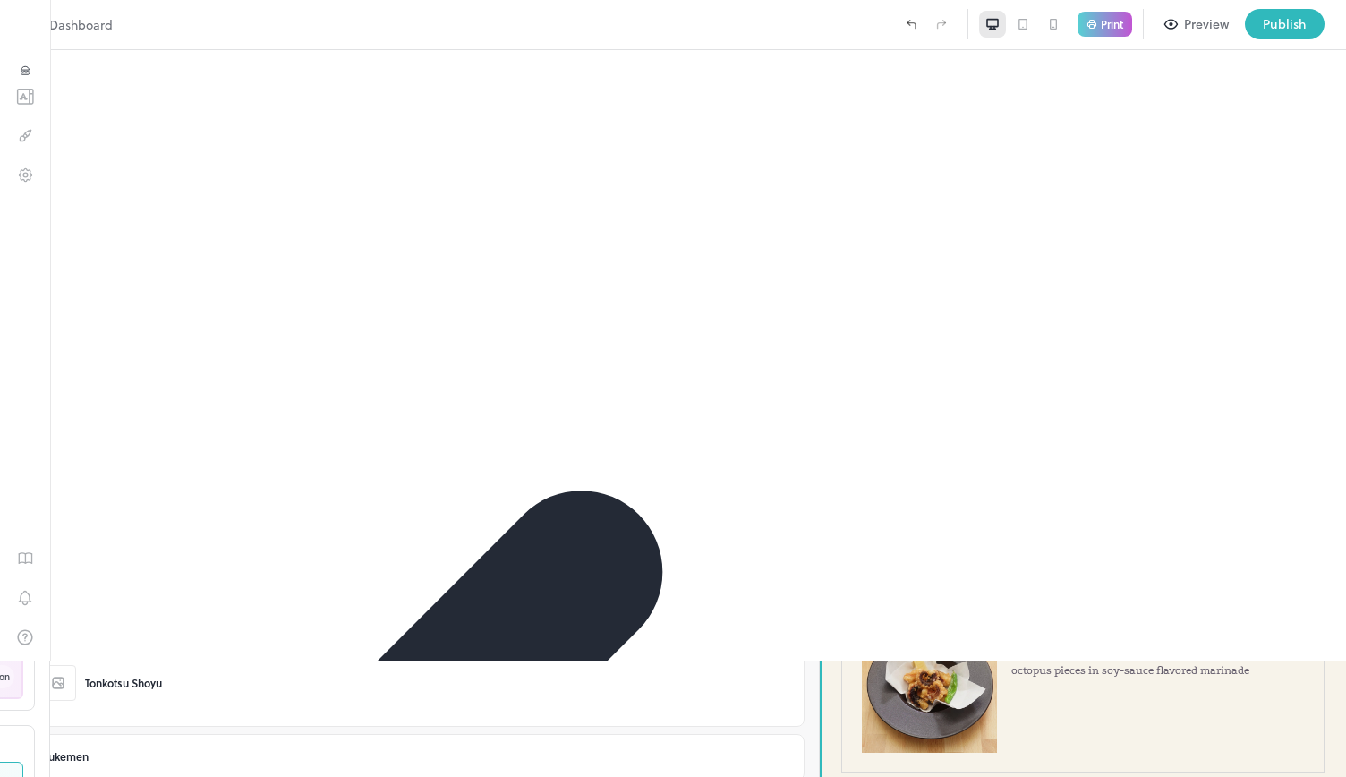
scroll to position [1006, 0]
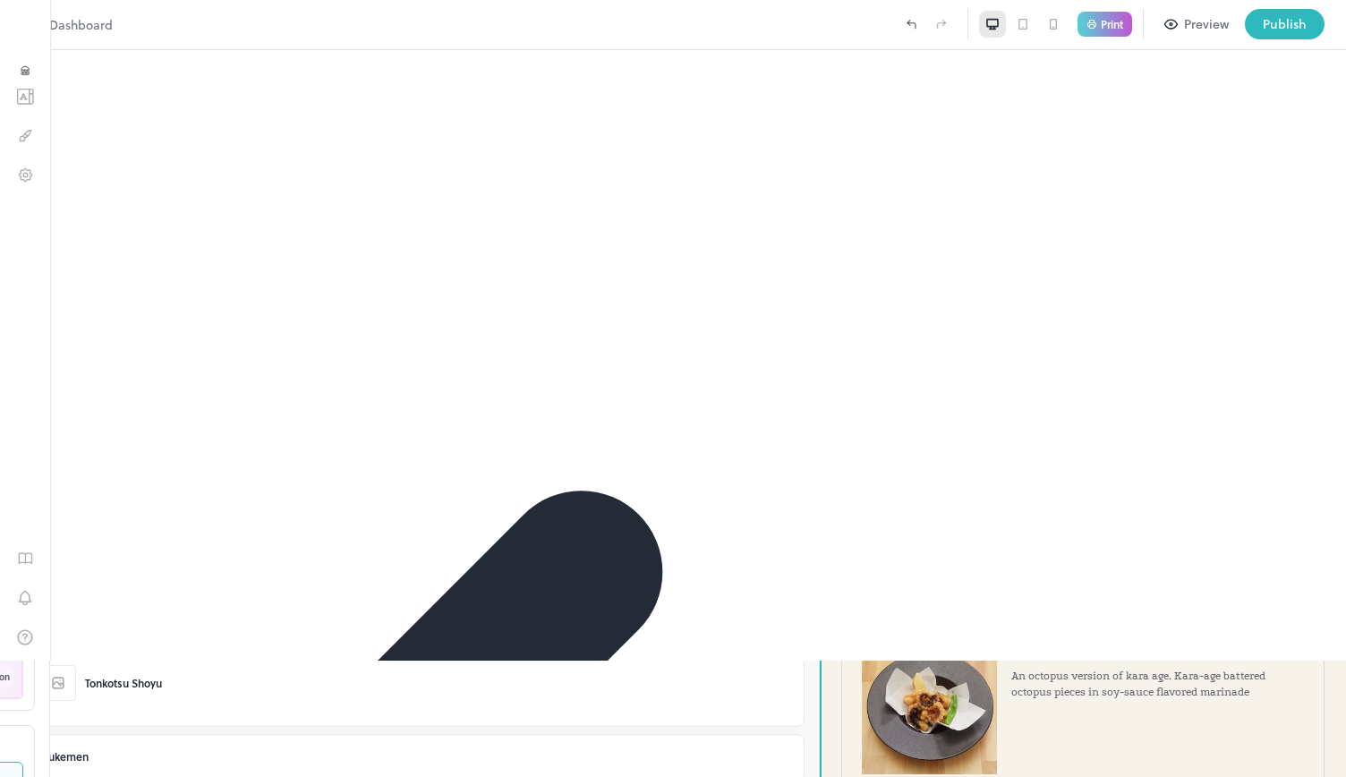
click at [1214, 214] on p "Appetizers" at bounding box center [1082, 198] width 483 height 31
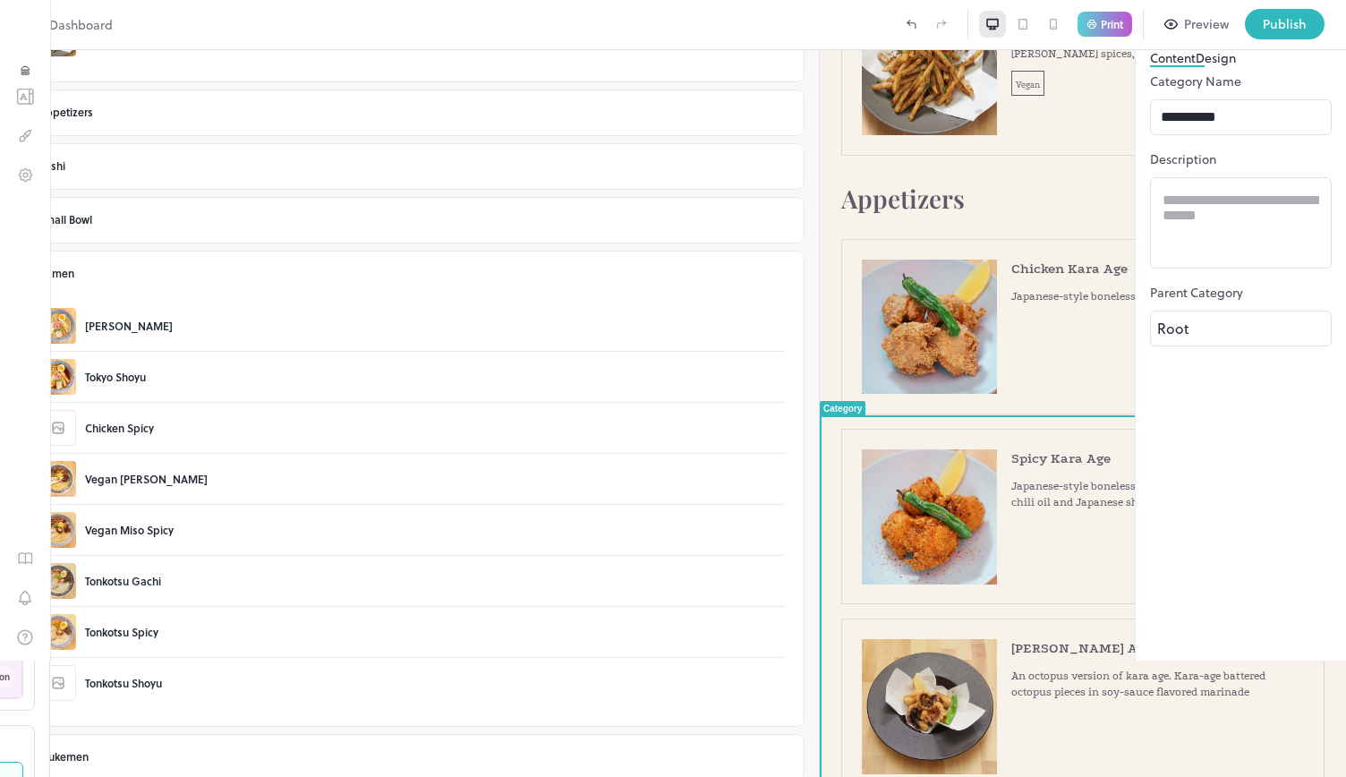
click at [1214, 214] on p "Appetizers" at bounding box center [1082, 198] width 483 height 31
click at [1196, 67] on button "Design" at bounding box center [1216, 57] width 40 height 19
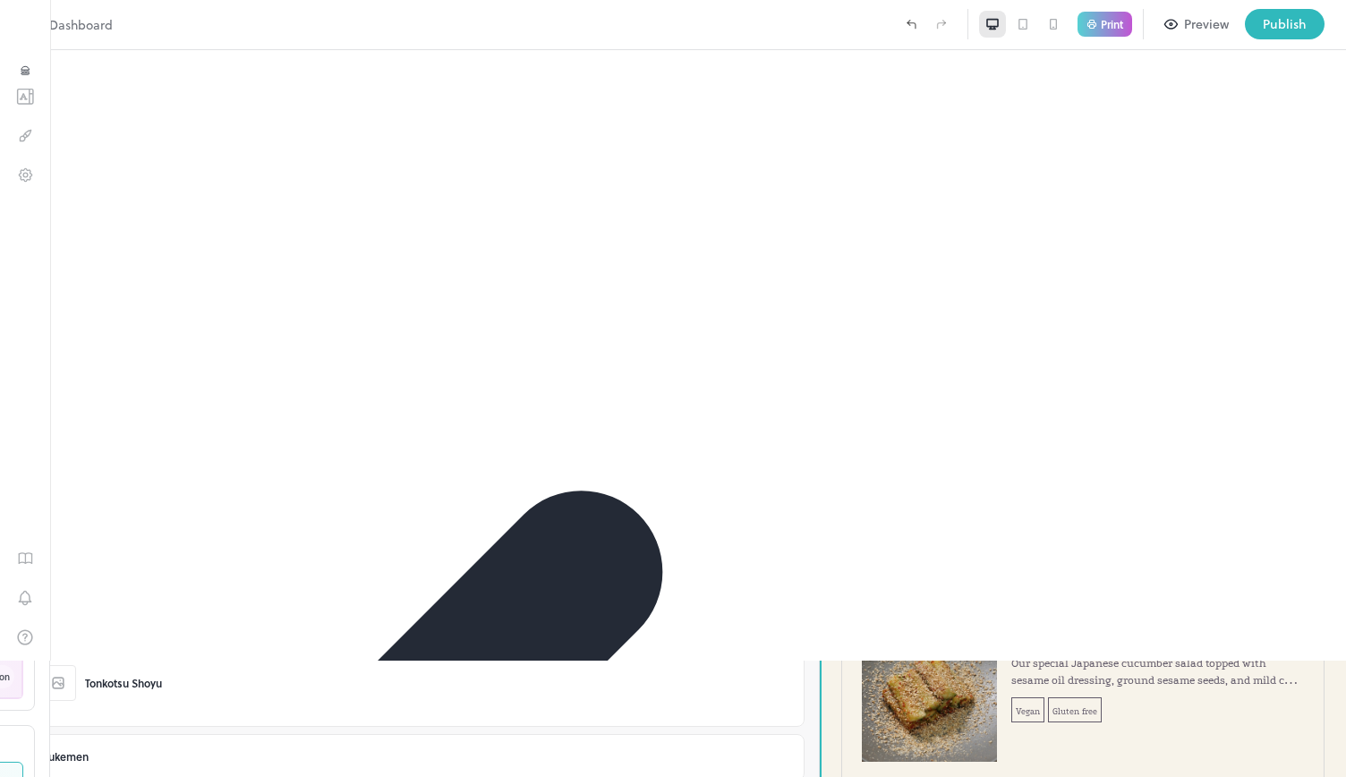
click at [1244, 205] on div "Starters" at bounding box center [1082, 199] width 483 height 56
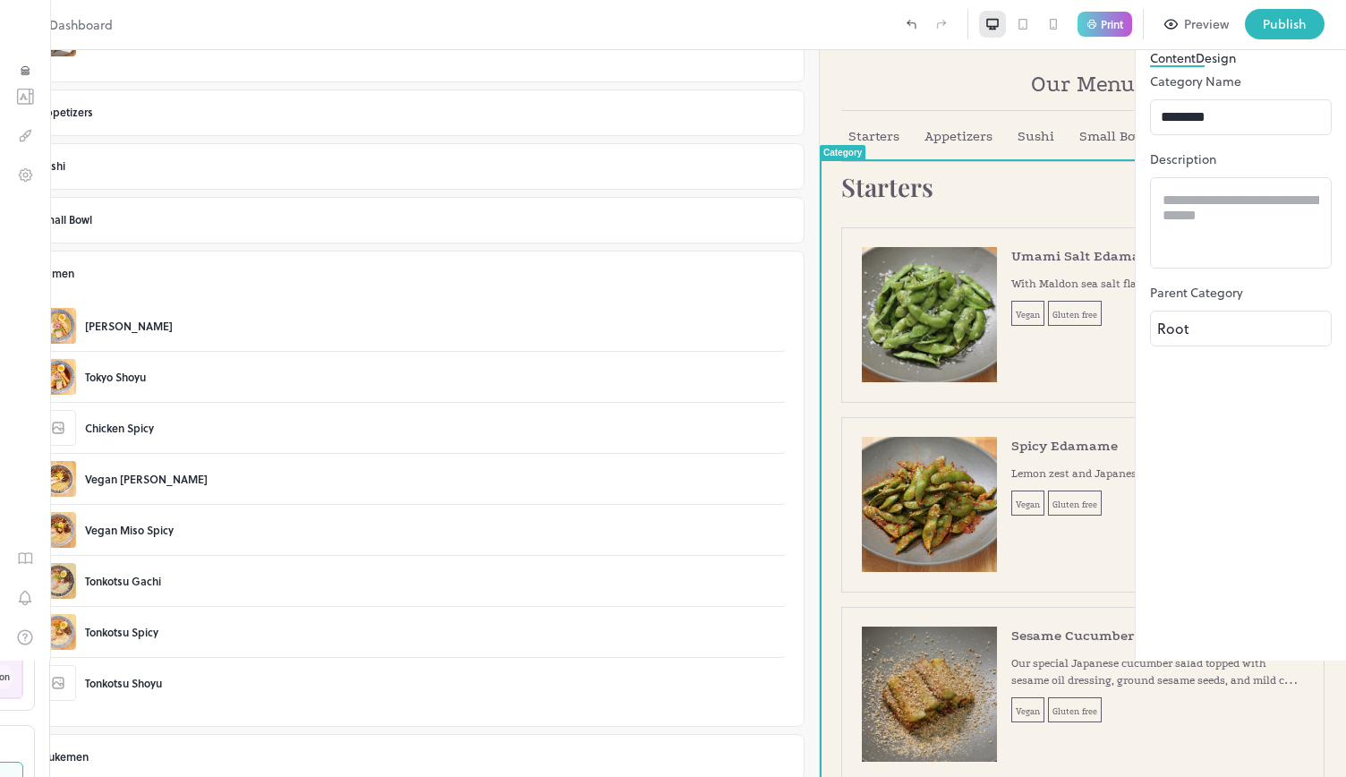
click at [1244, 205] on div "Starters" at bounding box center [1082, 199] width 483 height 56
click at [1196, 67] on button "Design" at bounding box center [1216, 57] width 40 height 19
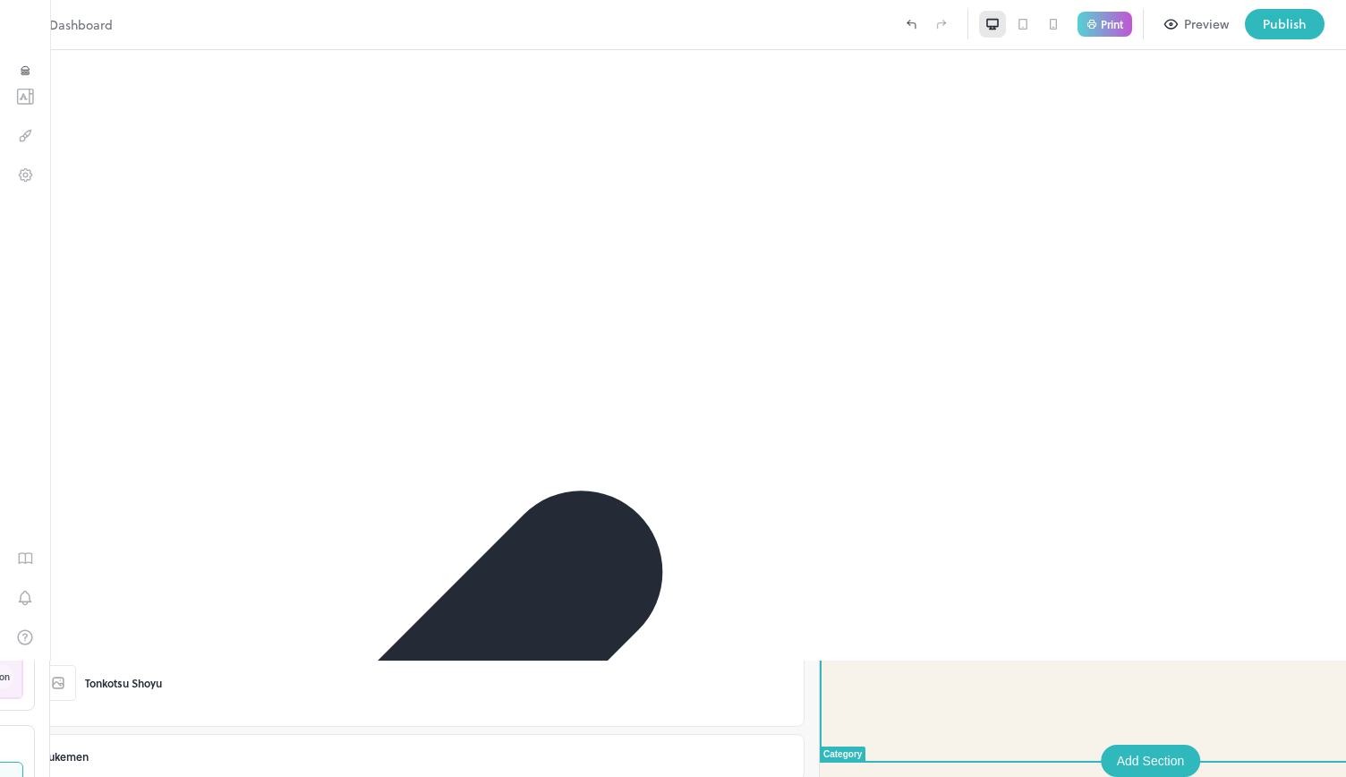
scroll to position [6324, 0]
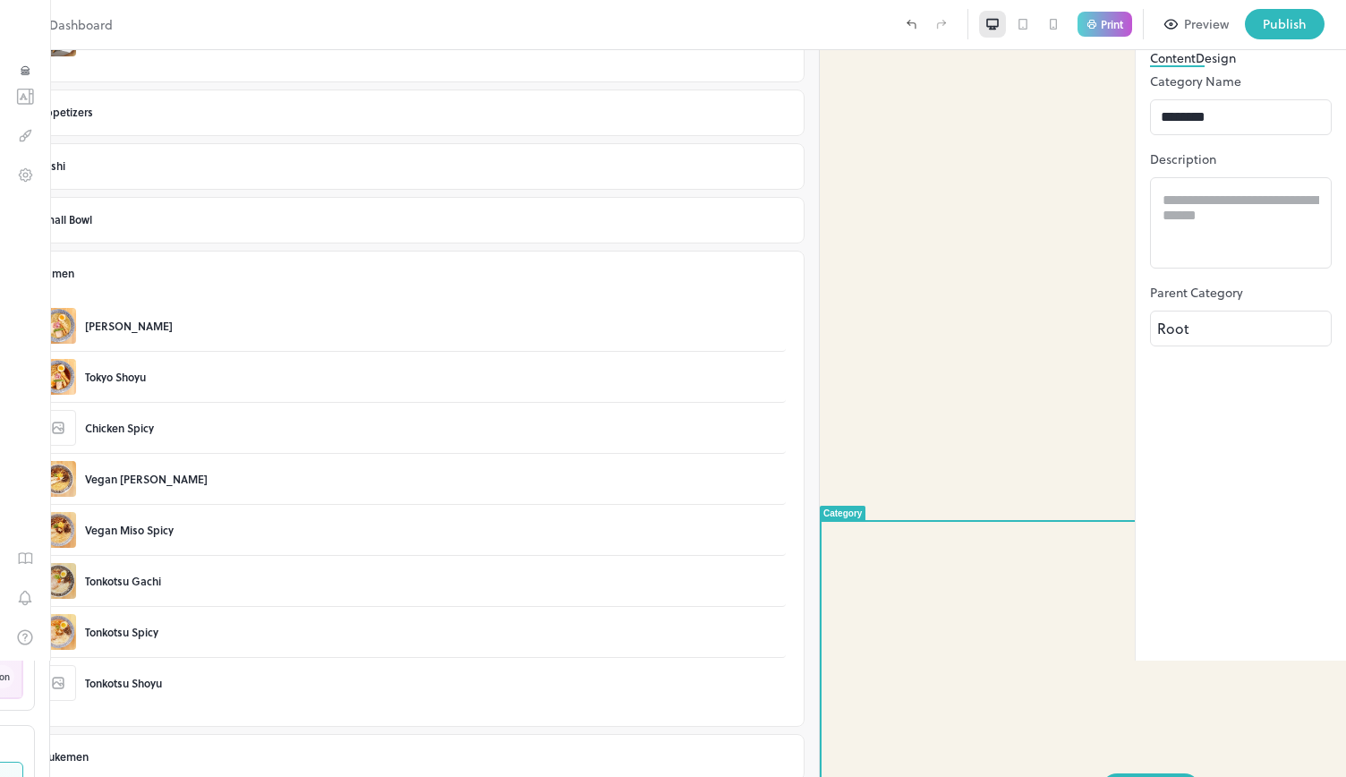
click at [1196, 67] on button "Design" at bounding box center [1216, 57] width 40 height 19
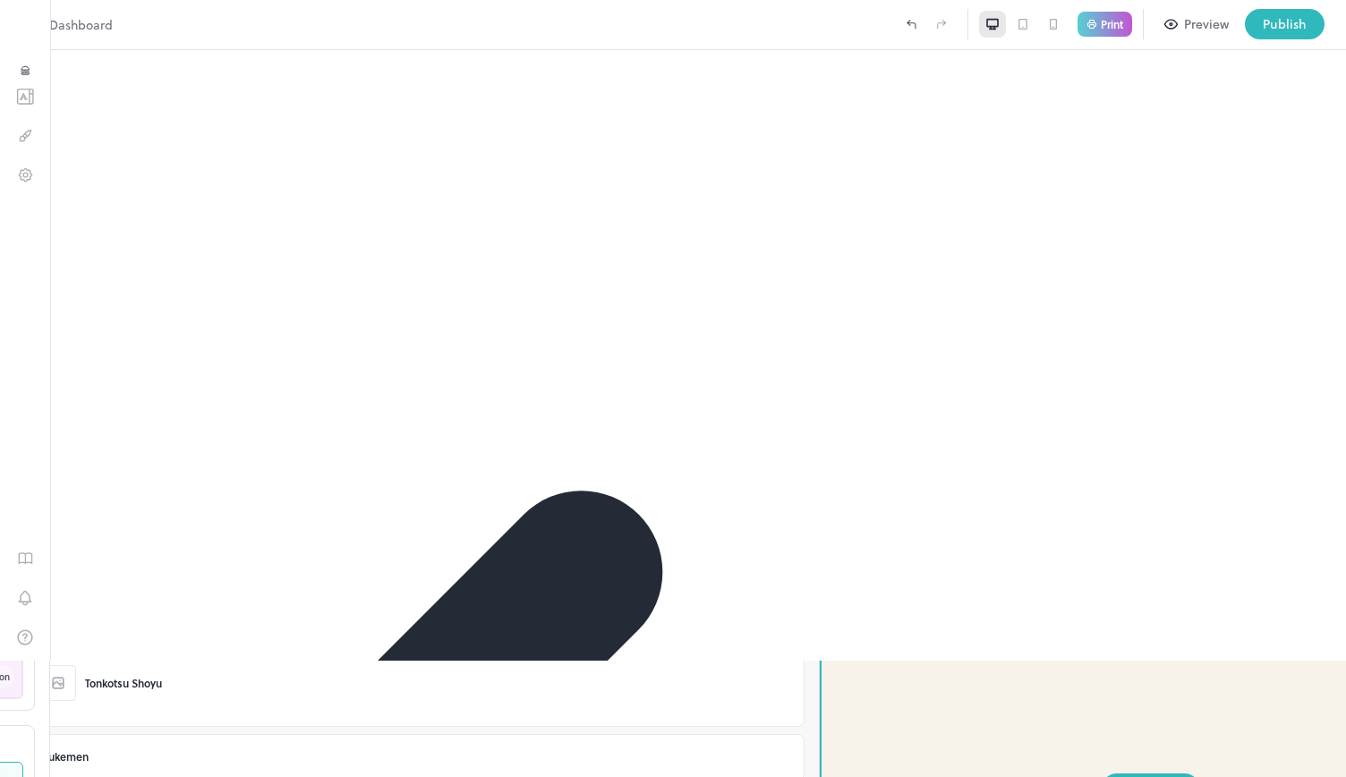
click at [1280, 30] on div "Publish" at bounding box center [1285, 24] width 44 height 20
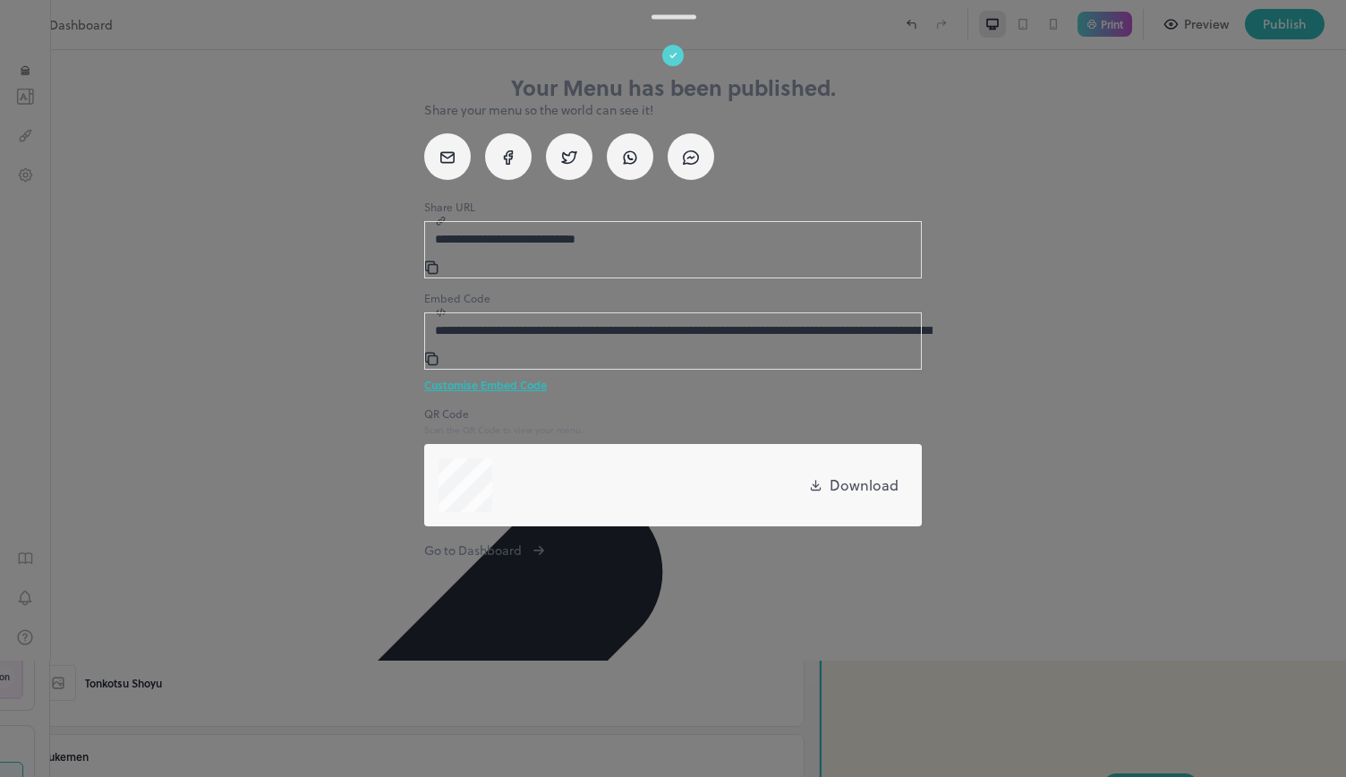
click at [996, 416] on div at bounding box center [673, 388] width 1346 height 777
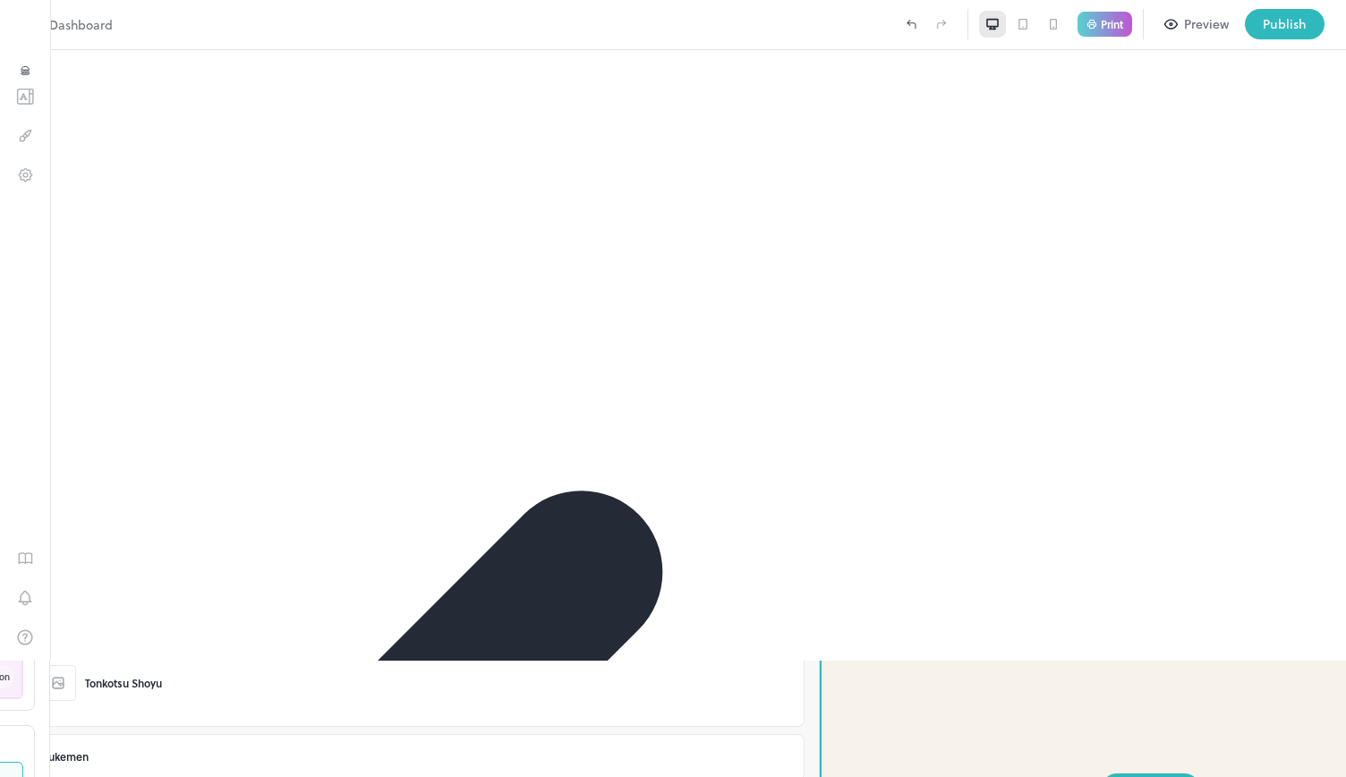
click at [68, 207] on div "Small Bowl" at bounding box center [409, 220] width 788 height 45
click at [91, 216] on body "Dashboard Print Preview Publish 1 Items 30/30 Add Starters Umami Salt Edamame S…" at bounding box center [673, 388] width 1346 height 777
click at [54, 218] on icon at bounding box center [48, 220] width 12 height 13
click at [49, 164] on icon at bounding box center [48, 166] width 3 height 5
click at [183, 364] on div "Salmon Avocado Roll" at bounding box center [158, 371] width 106 height 16
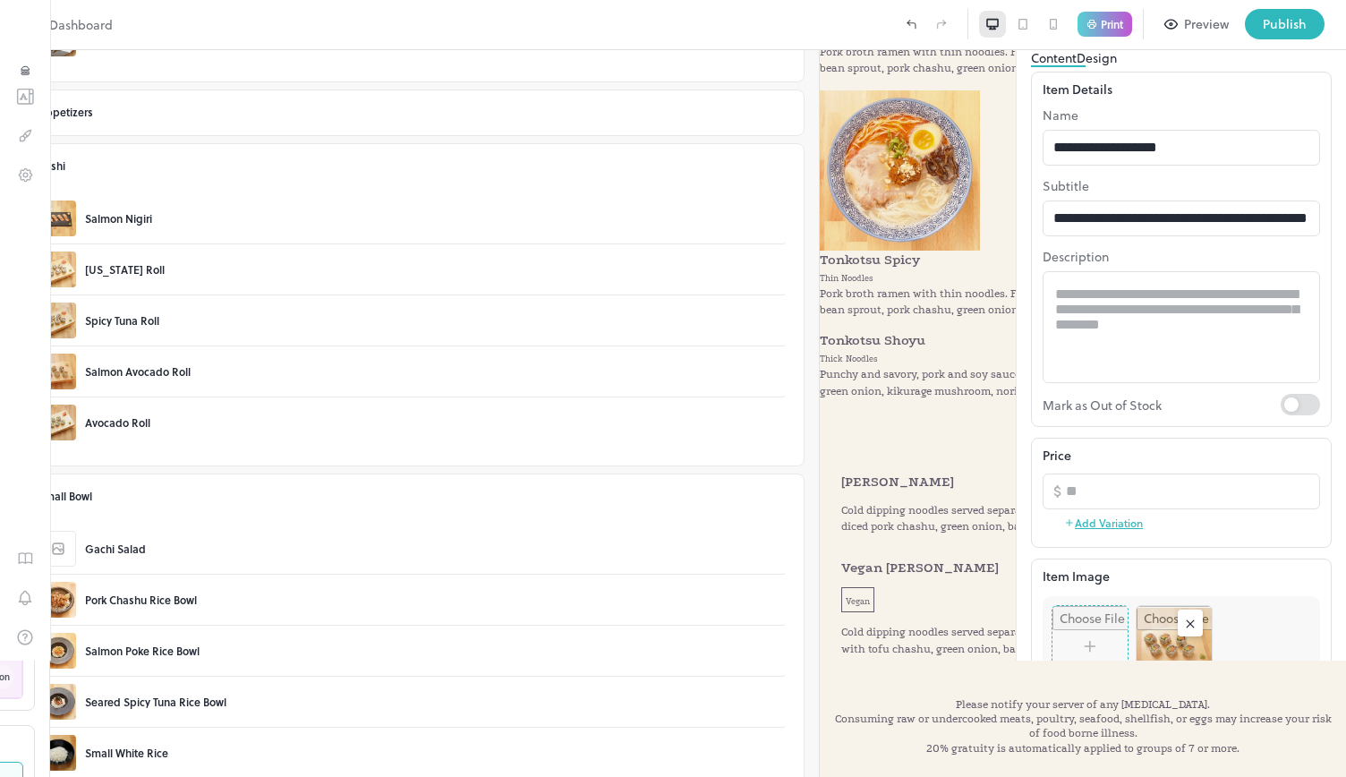
scroll to position [161, 0]
click at [1194, 620] on icon at bounding box center [1190, 623] width 7 height 7
click at [1173, 597] on input "file" at bounding box center [1181, 638] width 276 height 82
drag, startPoint x: 1280, startPoint y: 24, endPoint x: 1270, endPoint y: 191, distance: 166.7
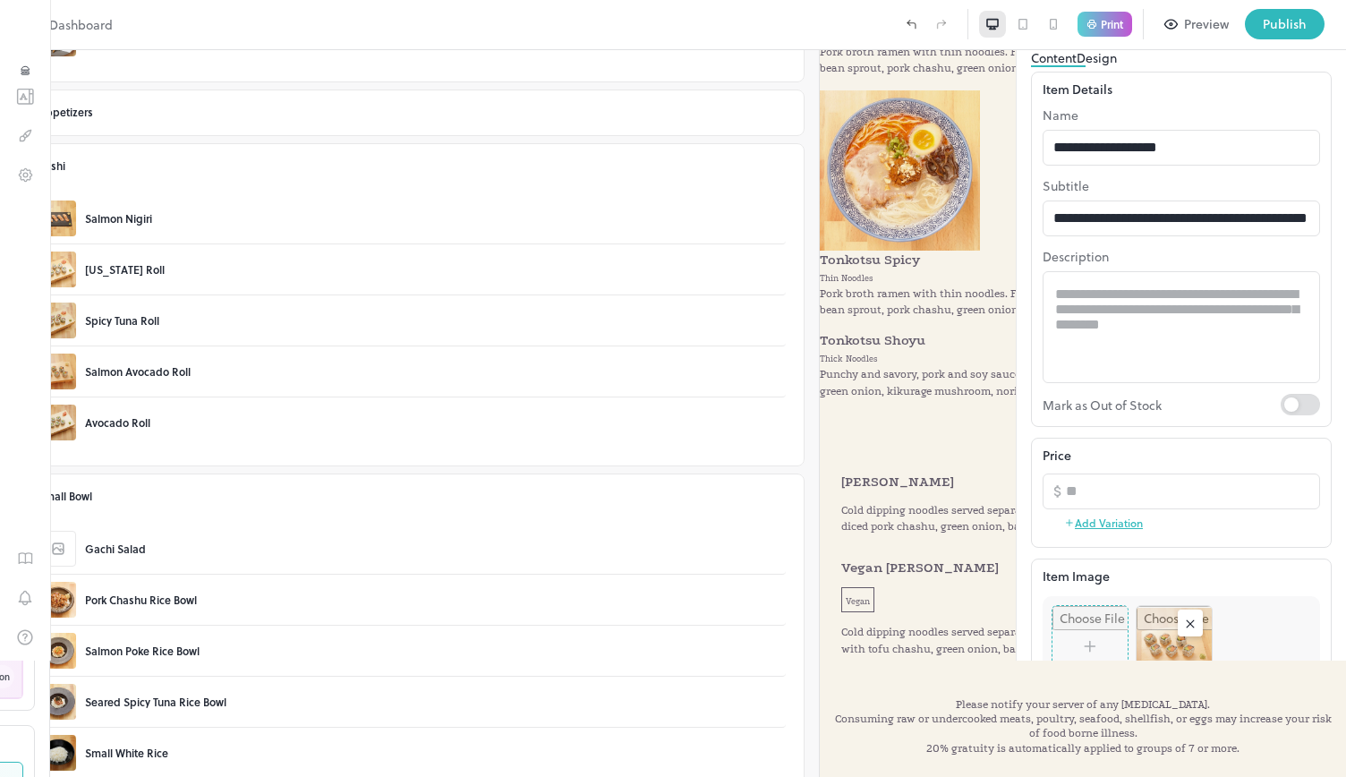
click at [1270, 191] on div "Dashboard Print Preview Publish 1 Items 30/30 Add Starters Umami Salt Edamame S…" at bounding box center [673, 388] width 1346 height 777
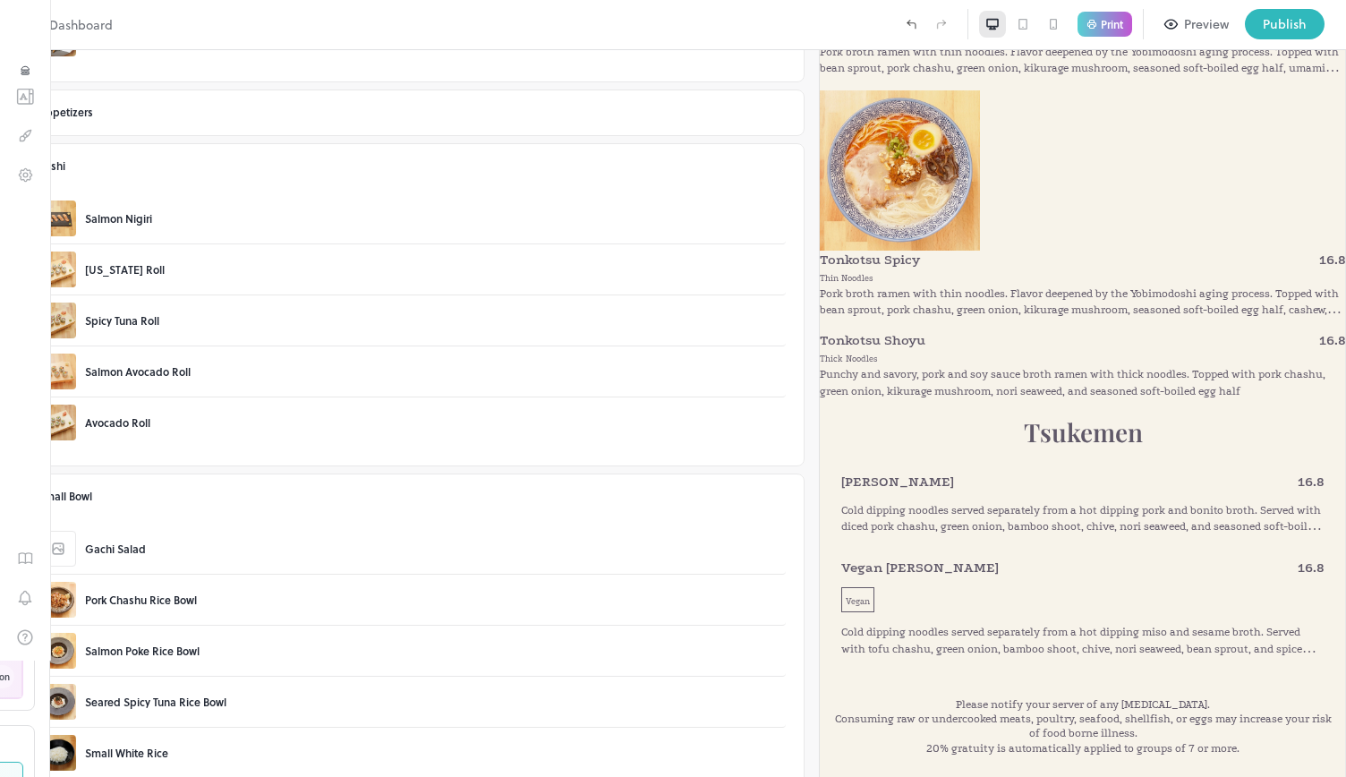
scroll to position [2880, 0]
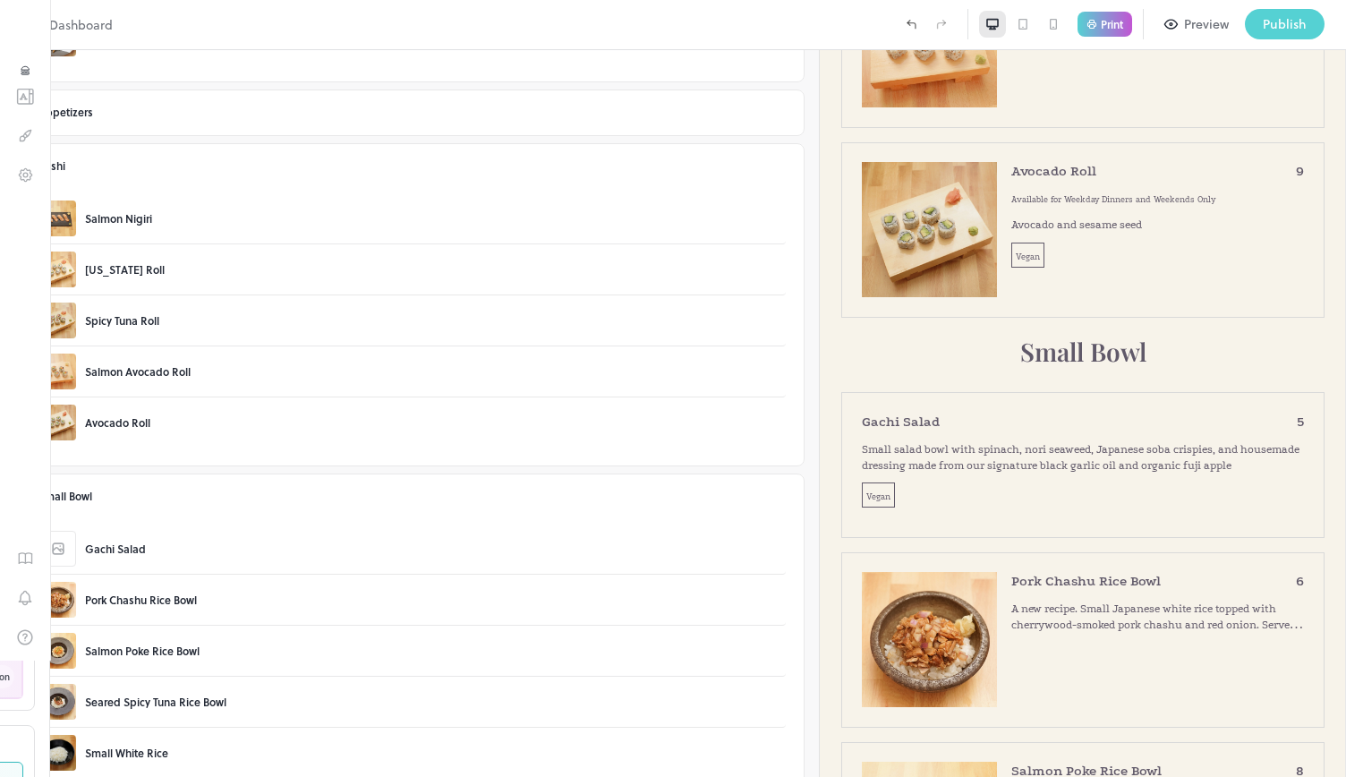
click at [1270, 17] on div "Publish" at bounding box center [1285, 24] width 44 height 20
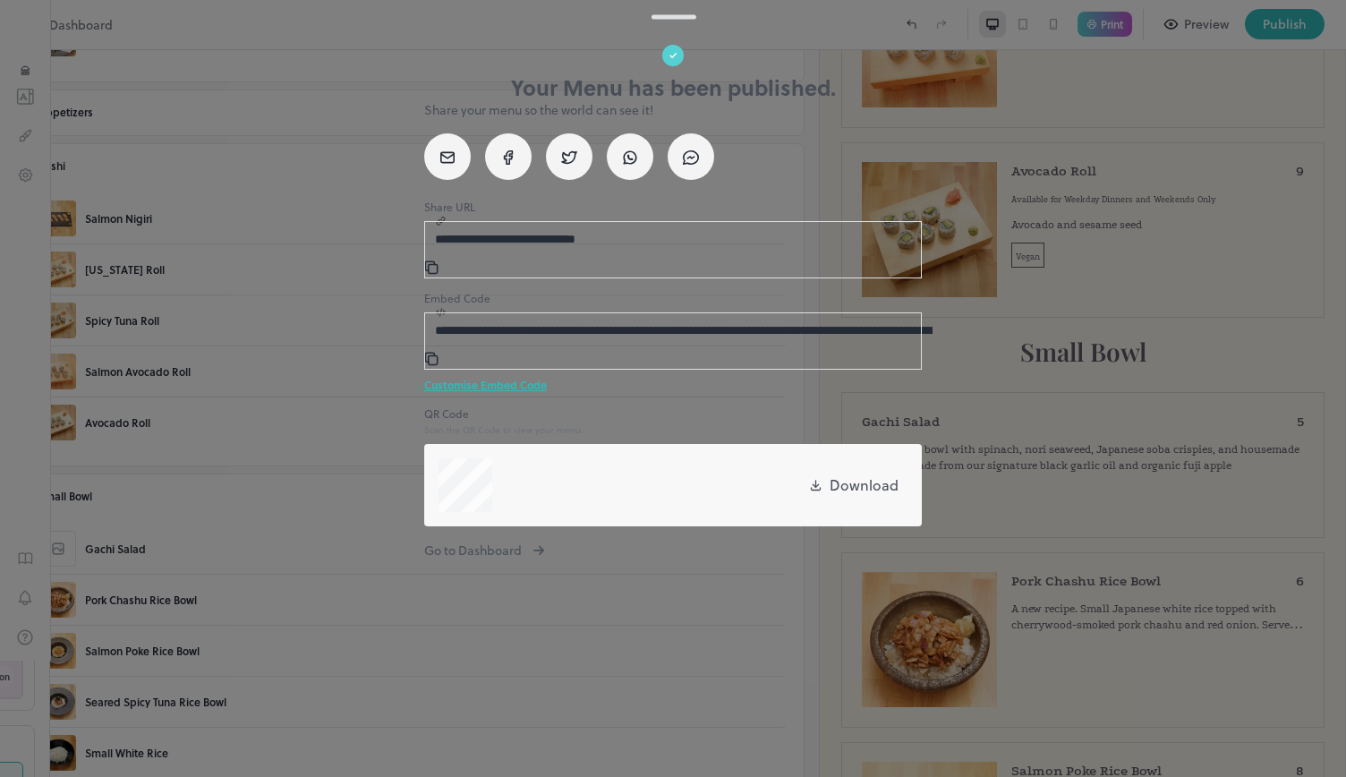
click at [379, 558] on div at bounding box center [673, 388] width 1346 height 777
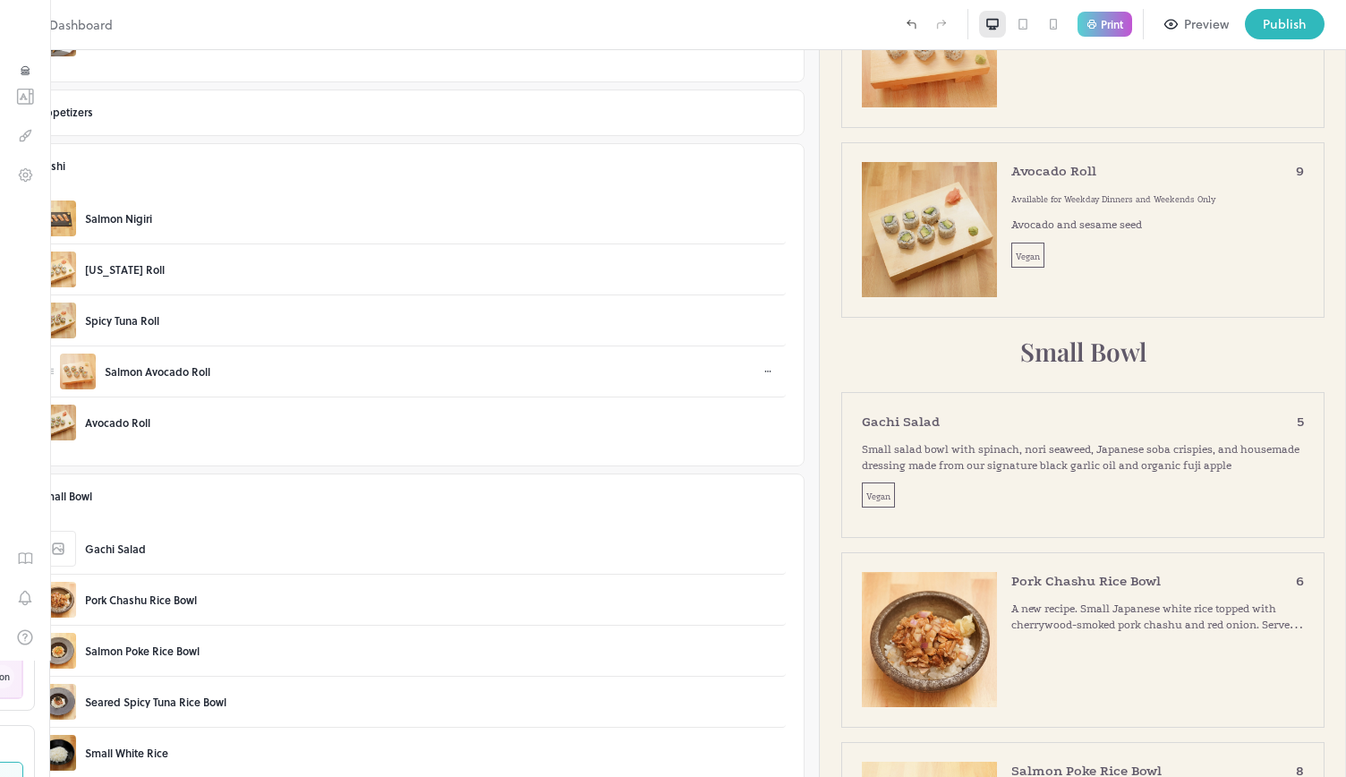
click at [202, 367] on div "Salmon Avocado Roll" at bounding box center [158, 371] width 106 height 16
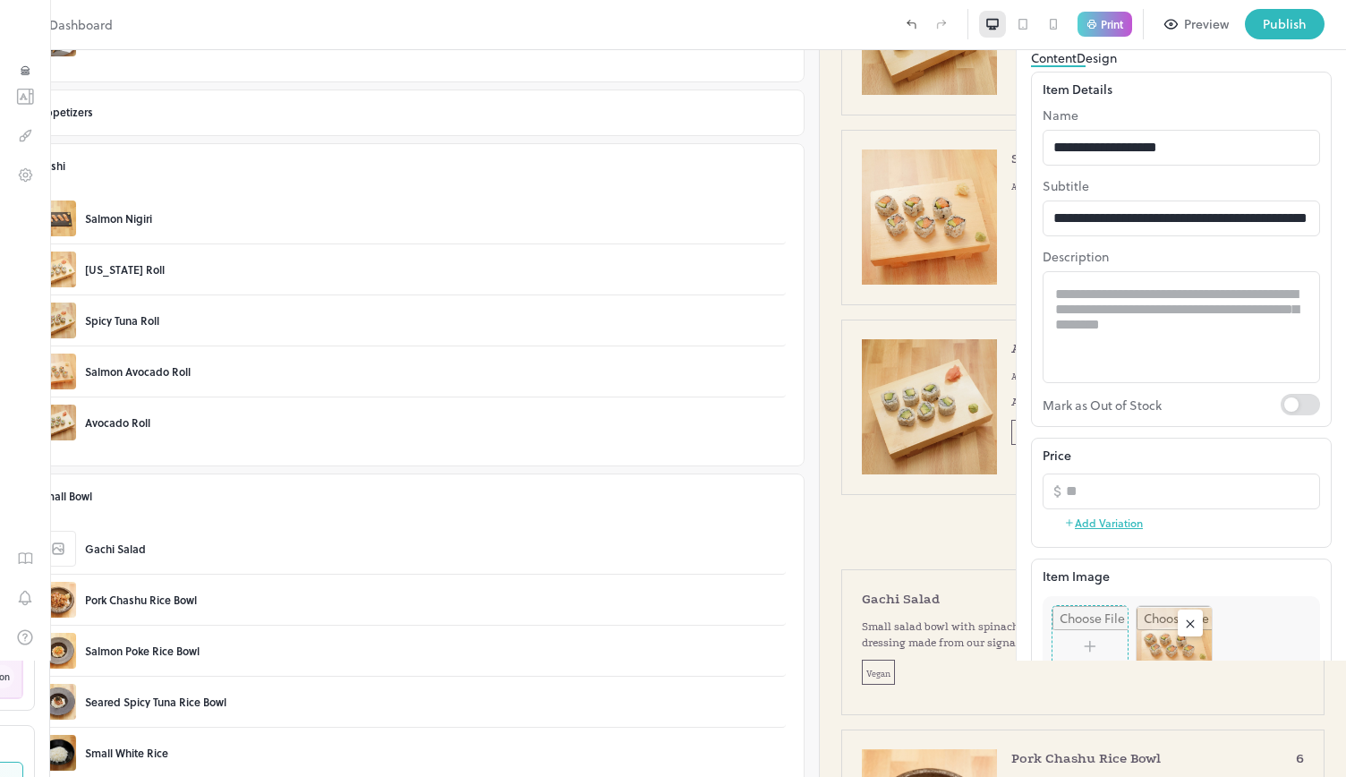
scroll to position [2701, 0]
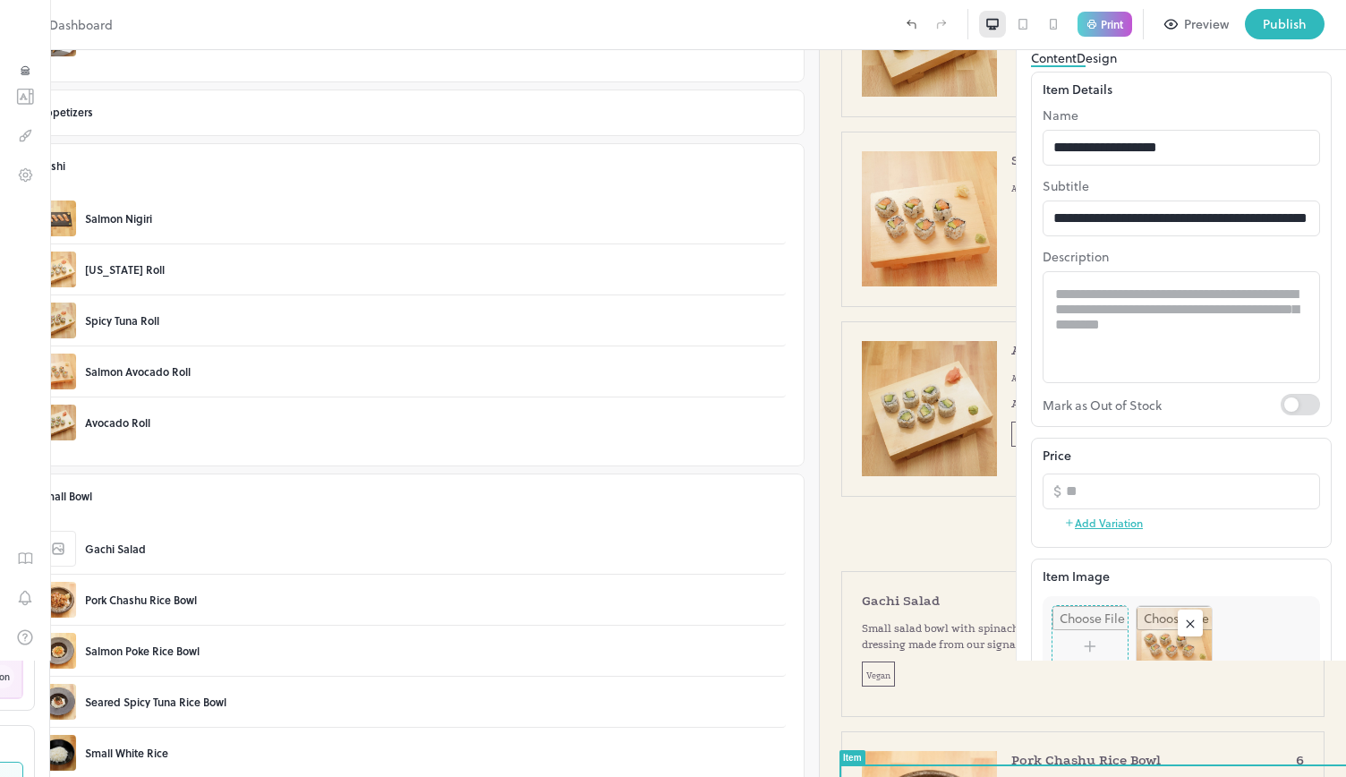
click at [1117, 67] on button "Design" at bounding box center [1097, 57] width 40 height 19
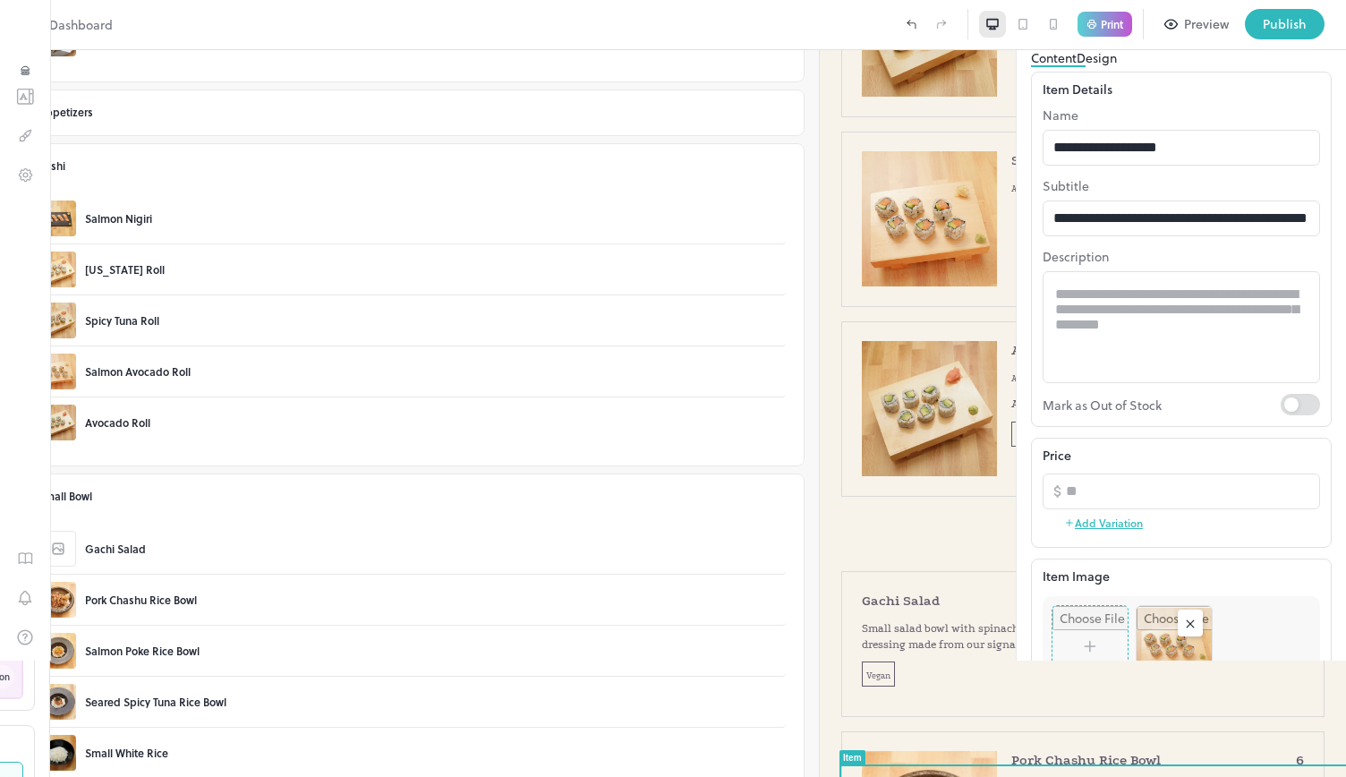
click at [1196, 633] on rect at bounding box center [1190, 624] width 18 height 18
click at [1178, 643] on input "file" at bounding box center [1181, 638] width 276 height 82
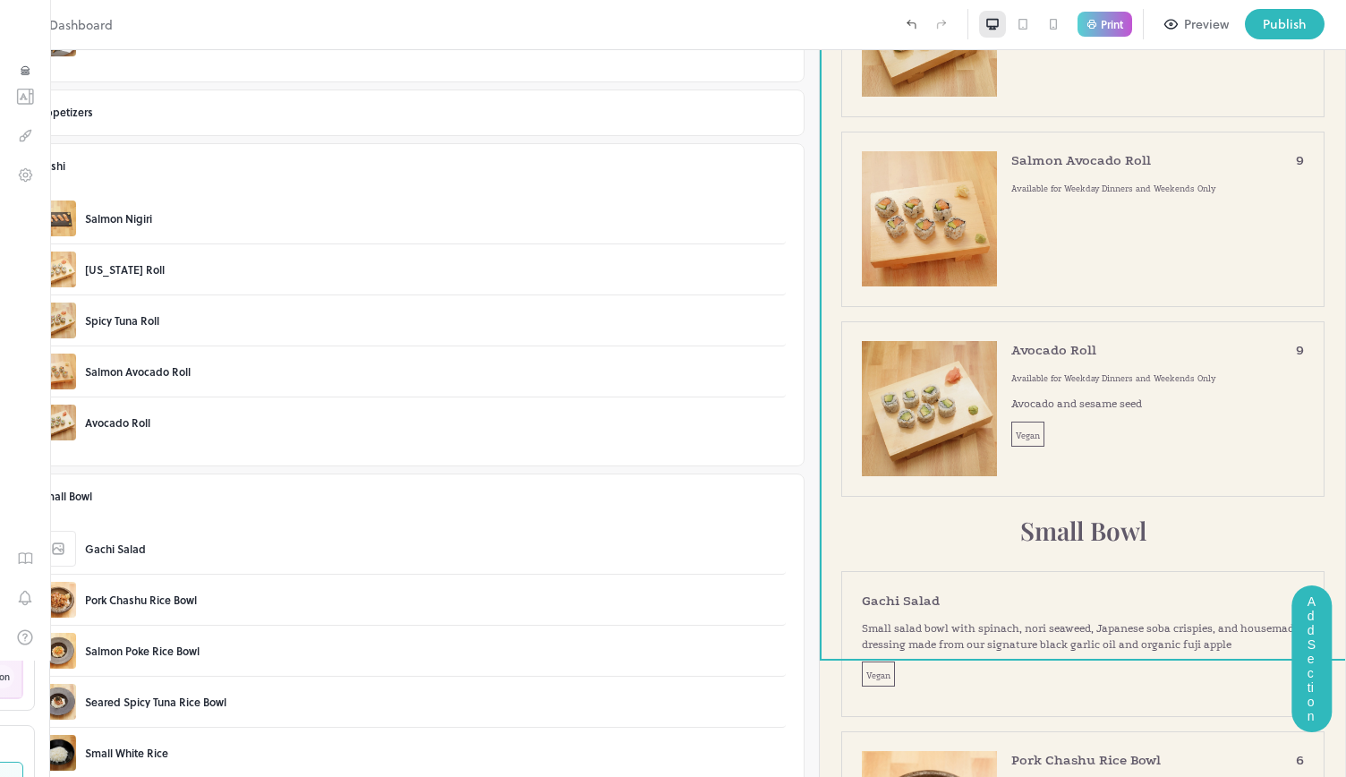
scroll to position [2867, 0]
